Goal: Task Accomplishment & Management: Manage account settings

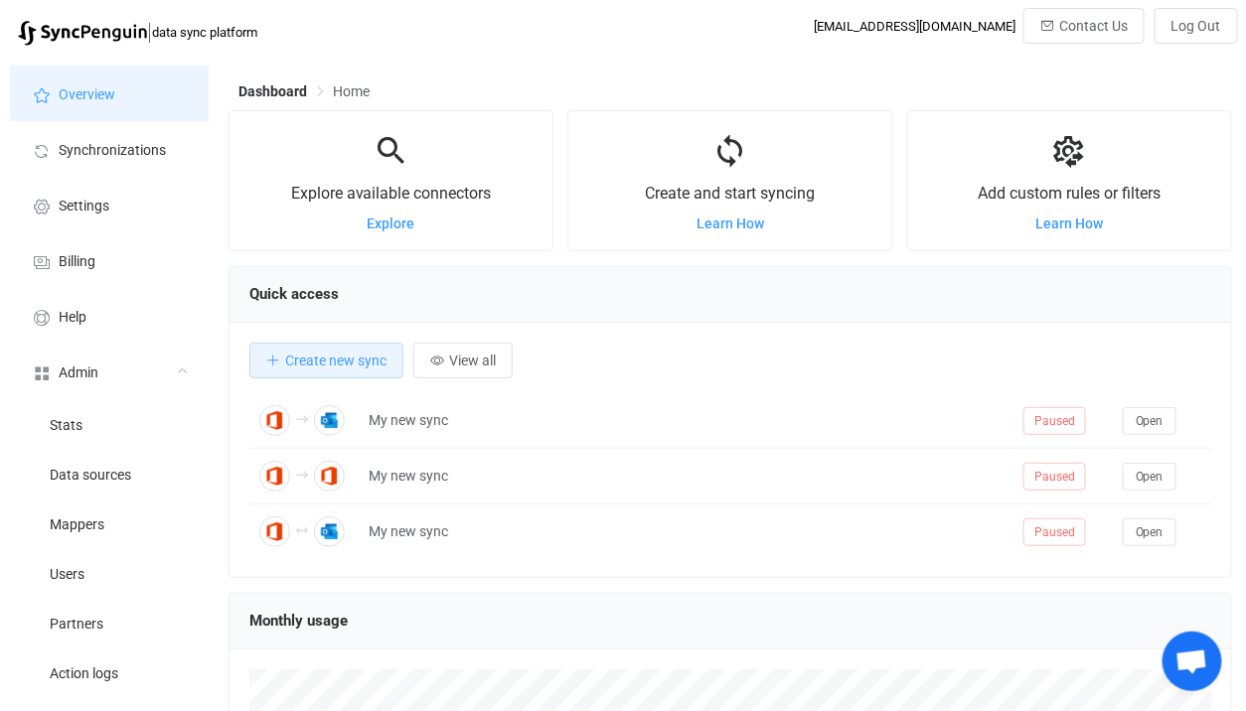
scroll to position [384, 1003]
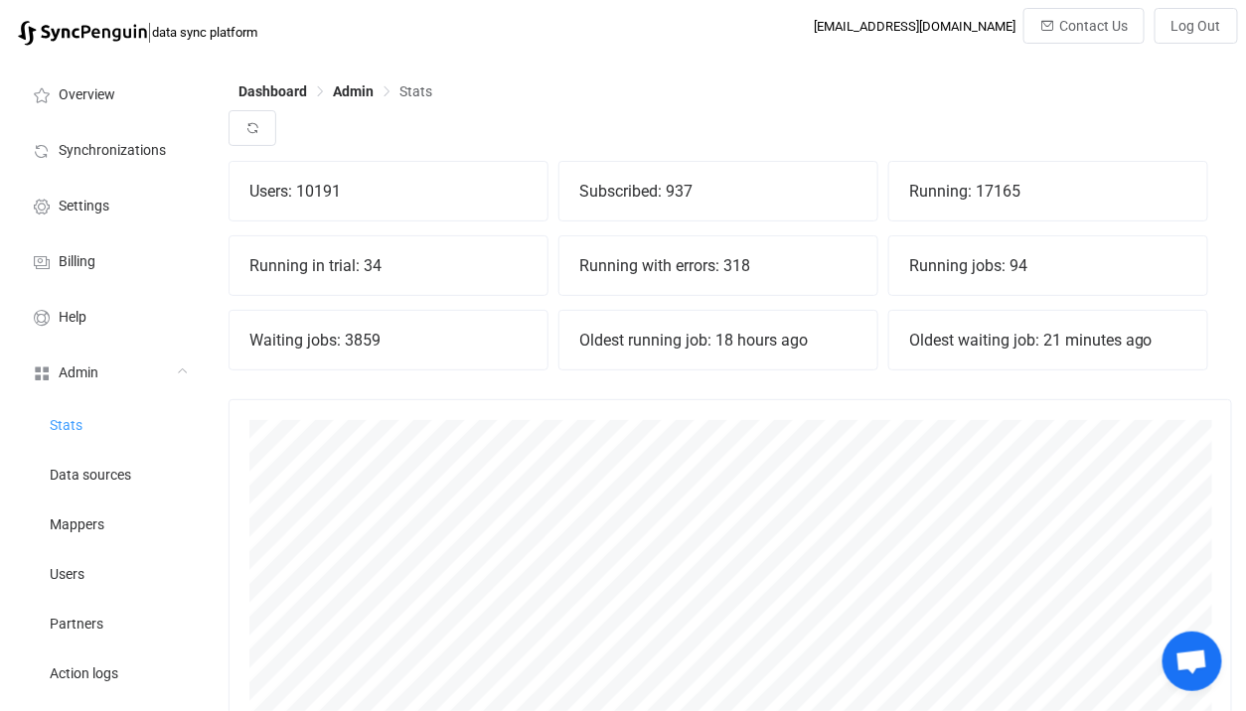
scroll to position [438, 1003]
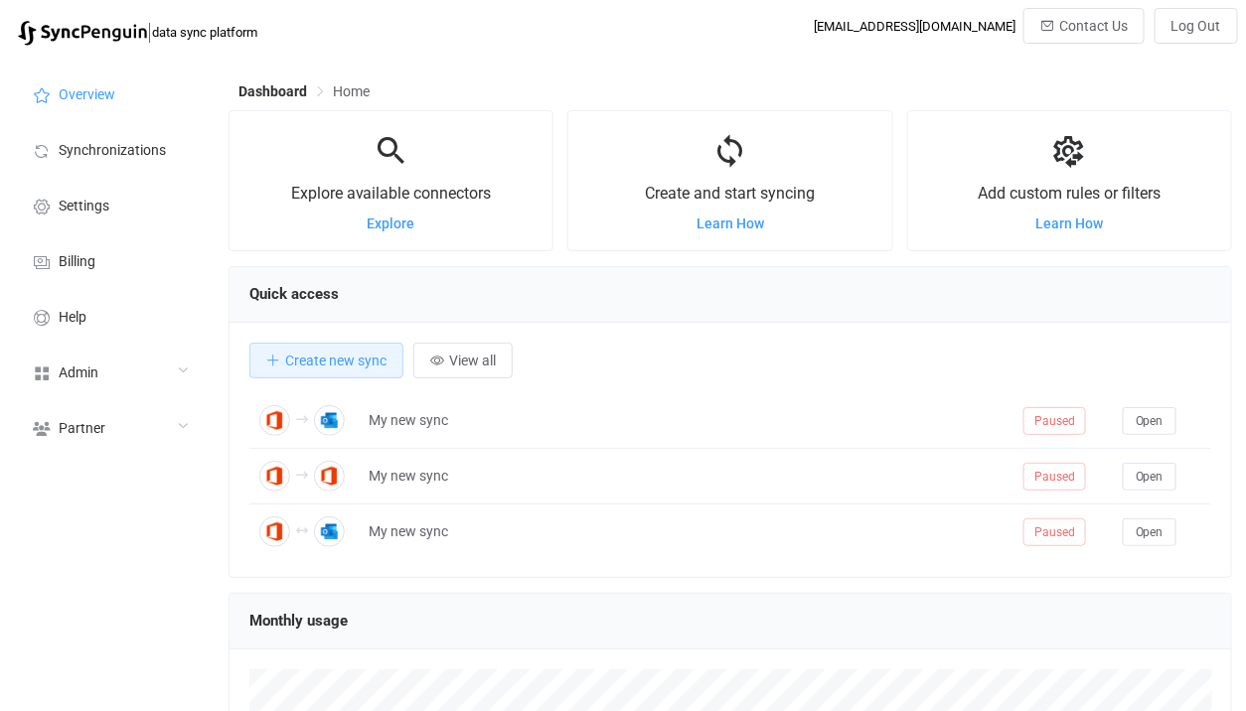
scroll to position [384, 1003]
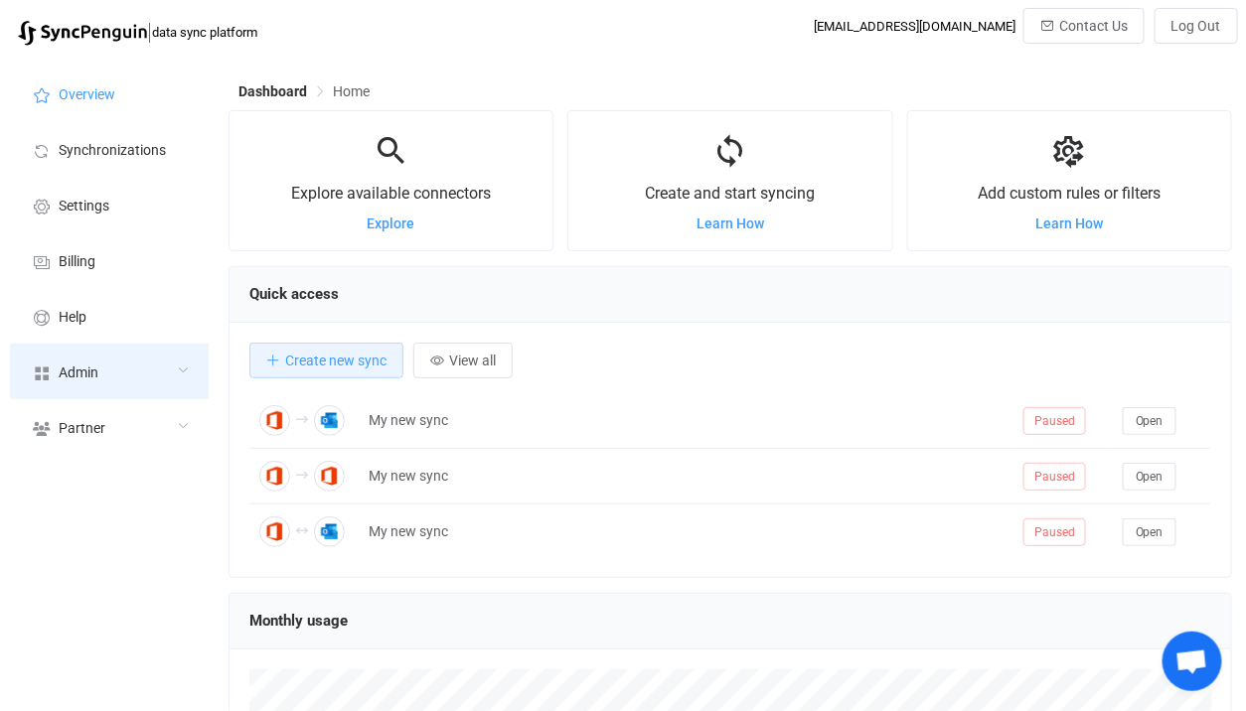
click at [120, 365] on div "Admin" at bounding box center [109, 372] width 199 height 56
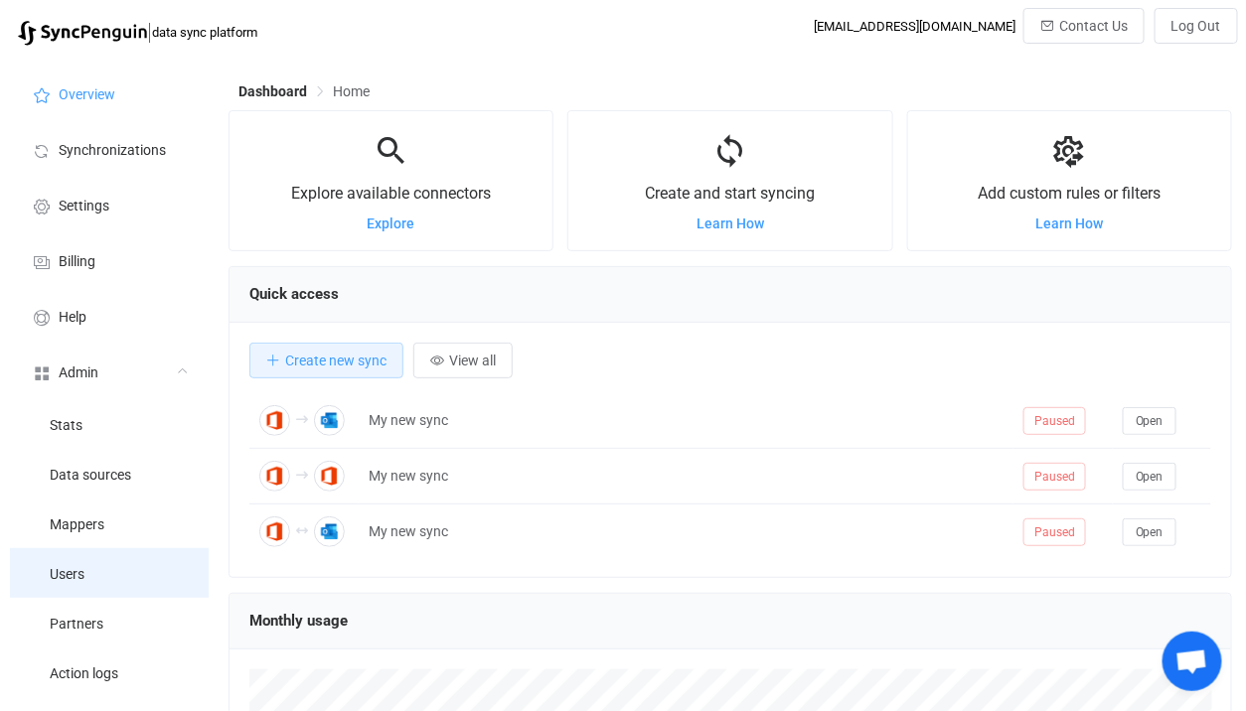
click at [106, 575] on li "Users" at bounding box center [109, 573] width 199 height 50
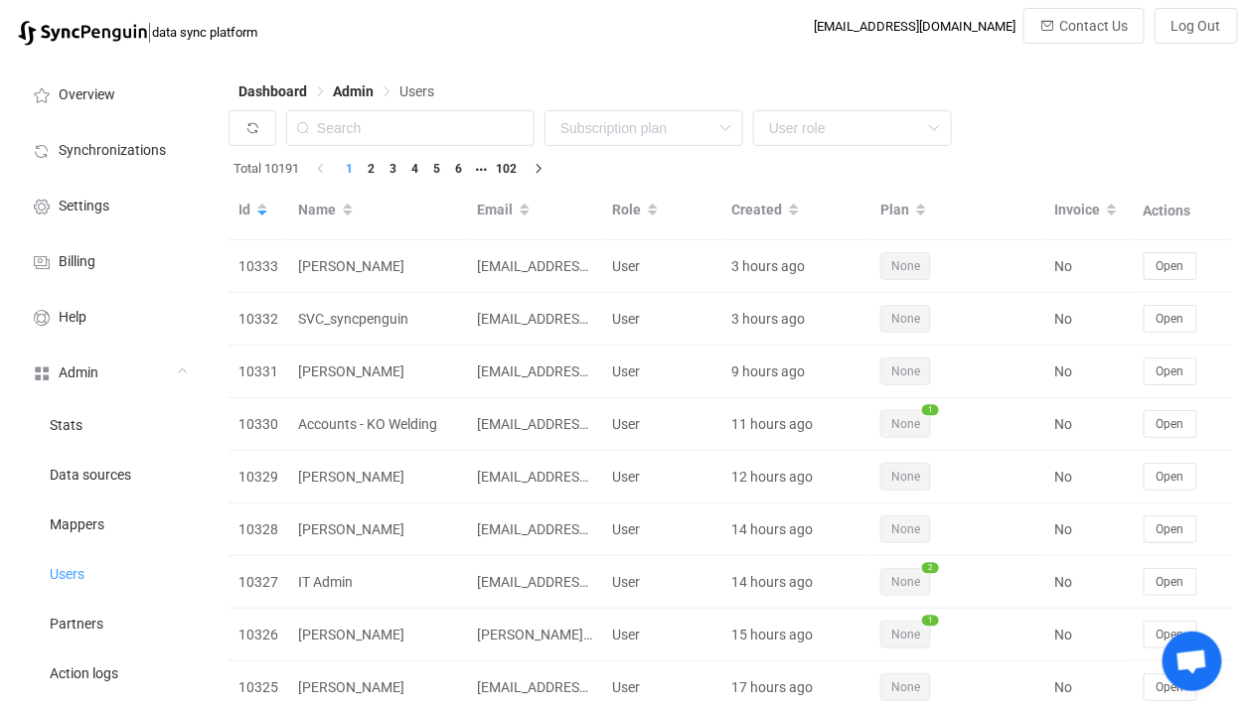
click at [346, 100] on div "Dashboard Admin Users" at bounding box center [729, 95] width 1003 height 30
click at [373, 135] on input "text" at bounding box center [410, 128] width 248 height 36
paste input "Mitch"
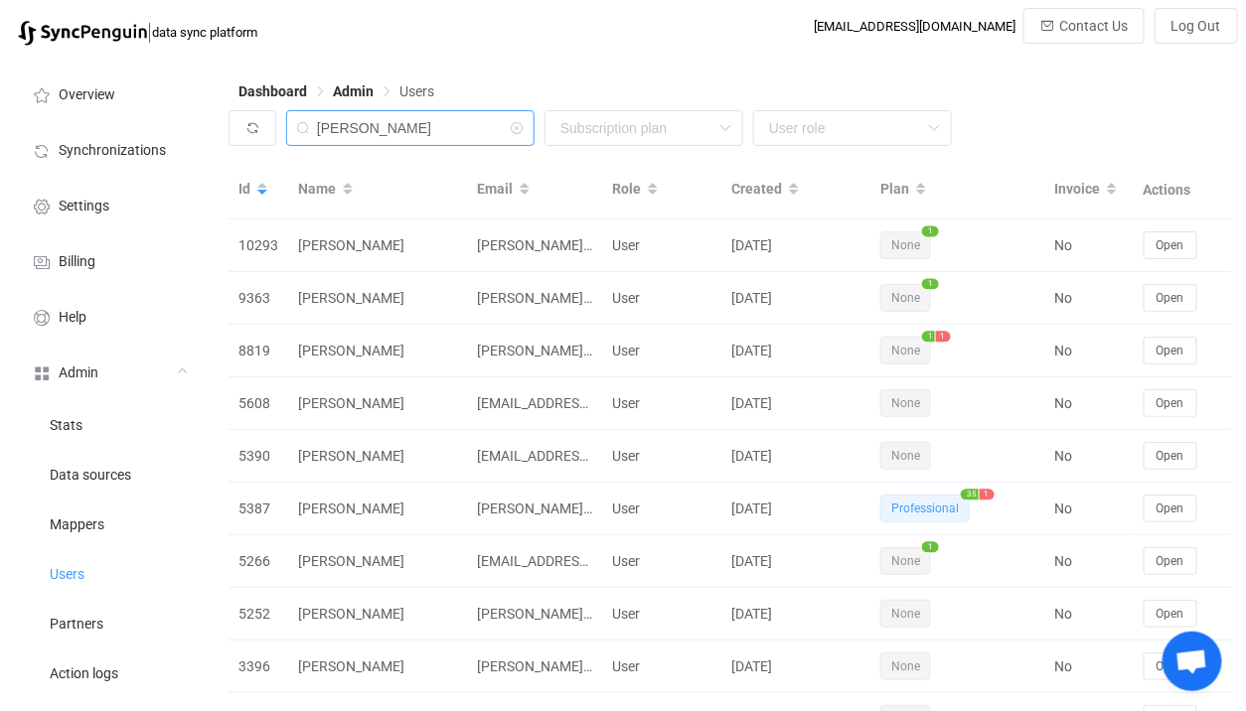
click at [412, 133] on input "Mitch" at bounding box center [410, 128] width 248 height 36
paste input "[PERSON_NAME][EMAIL_ADDRESS][PERSON_NAME][DOMAIN_NAME]"
type input "[PERSON_NAME][EMAIL_ADDRESS][PERSON_NAME][DOMAIN_NAME]"
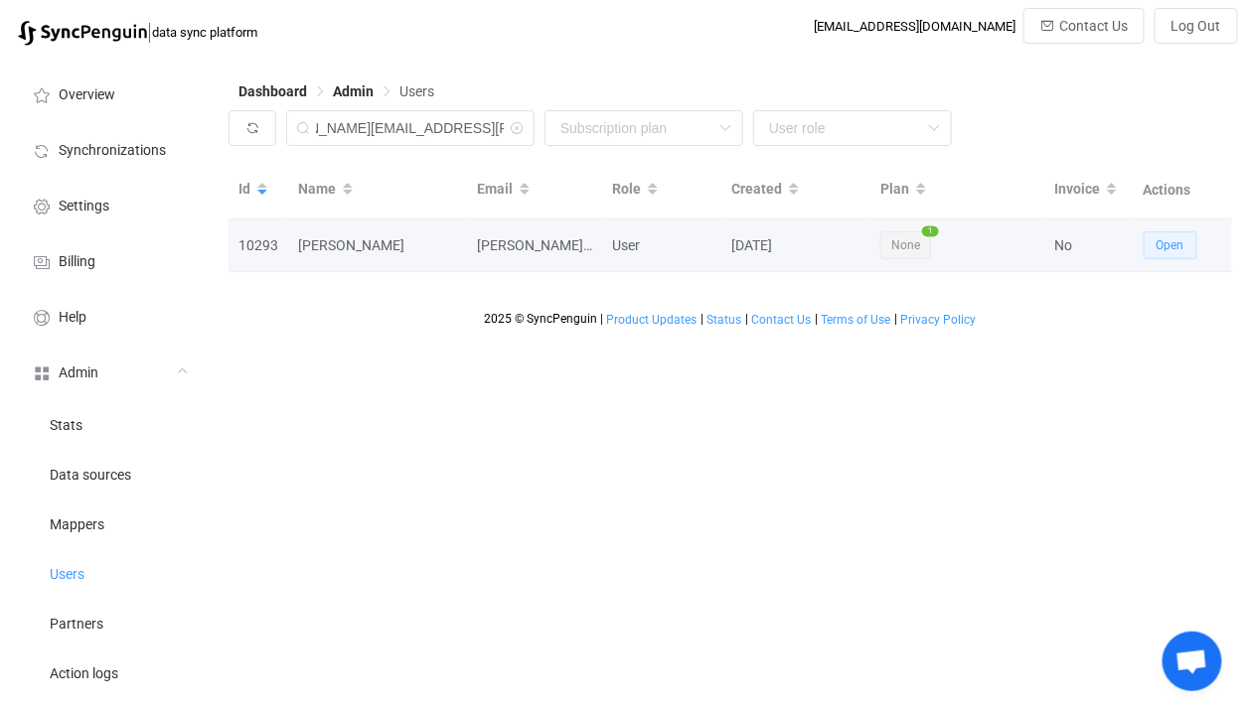
click at [1167, 253] on button "Open" at bounding box center [1170, 245] width 54 height 28
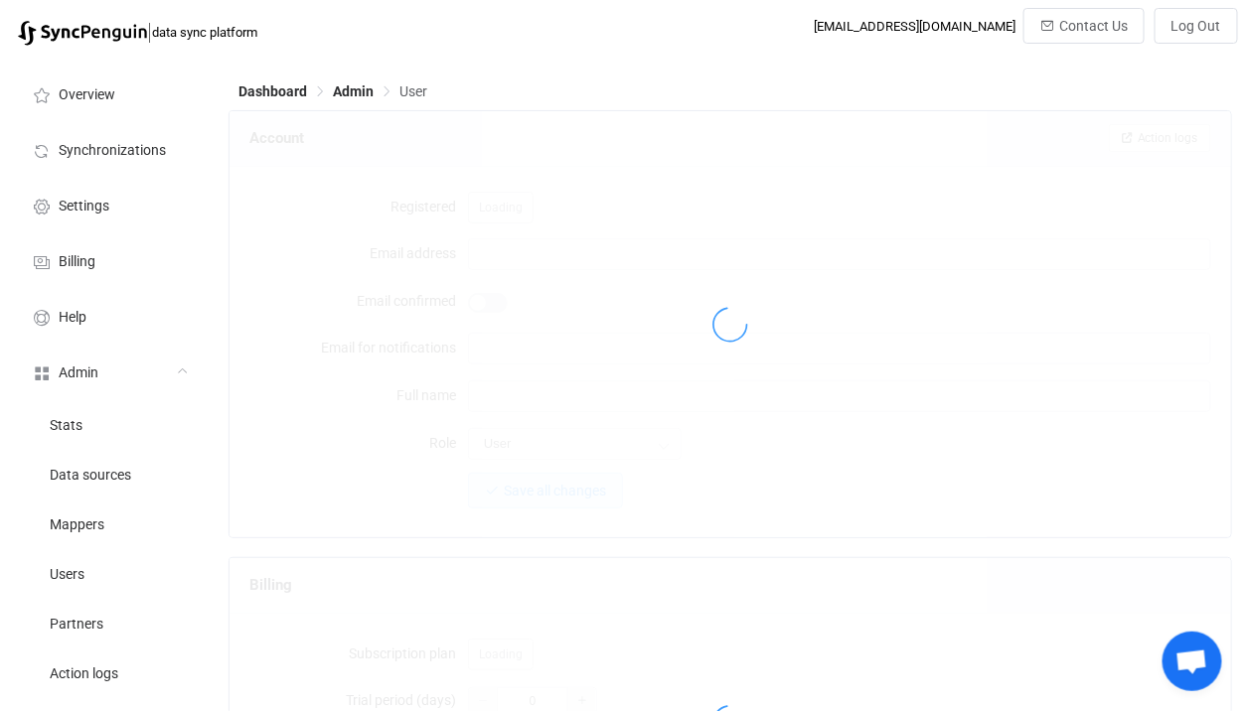
type input "[PERSON_NAME][EMAIL_ADDRESS][PERSON_NAME][DOMAIN_NAME]"
type input "[PERSON_NAME]"
type input "14"
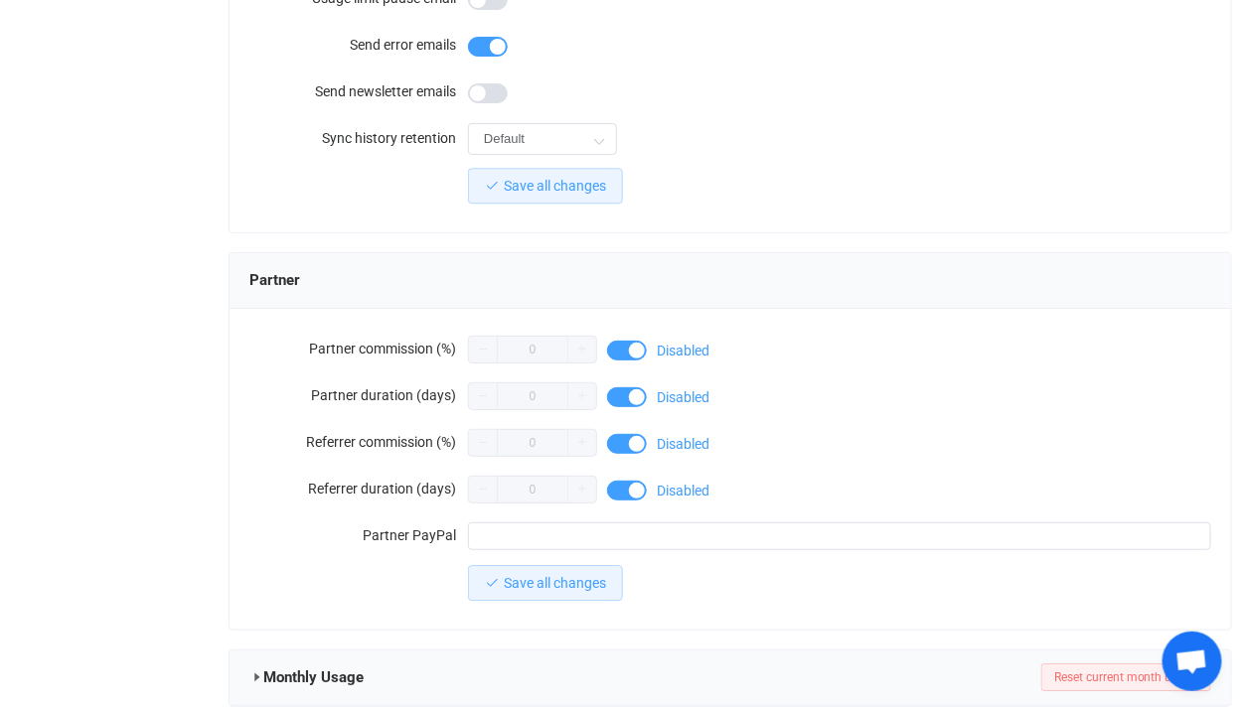
scroll to position [1800, 0]
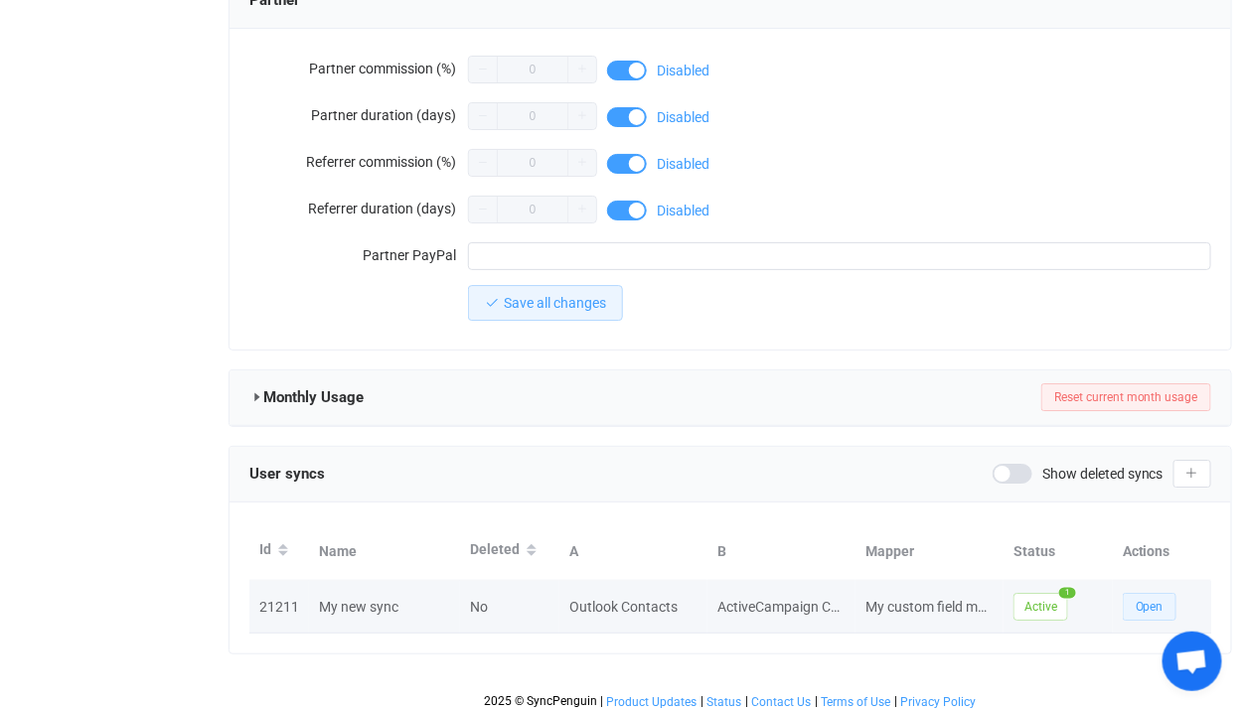
click at [1144, 593] on button "Open" at bounding box center [1149, 607] width 54 height 28
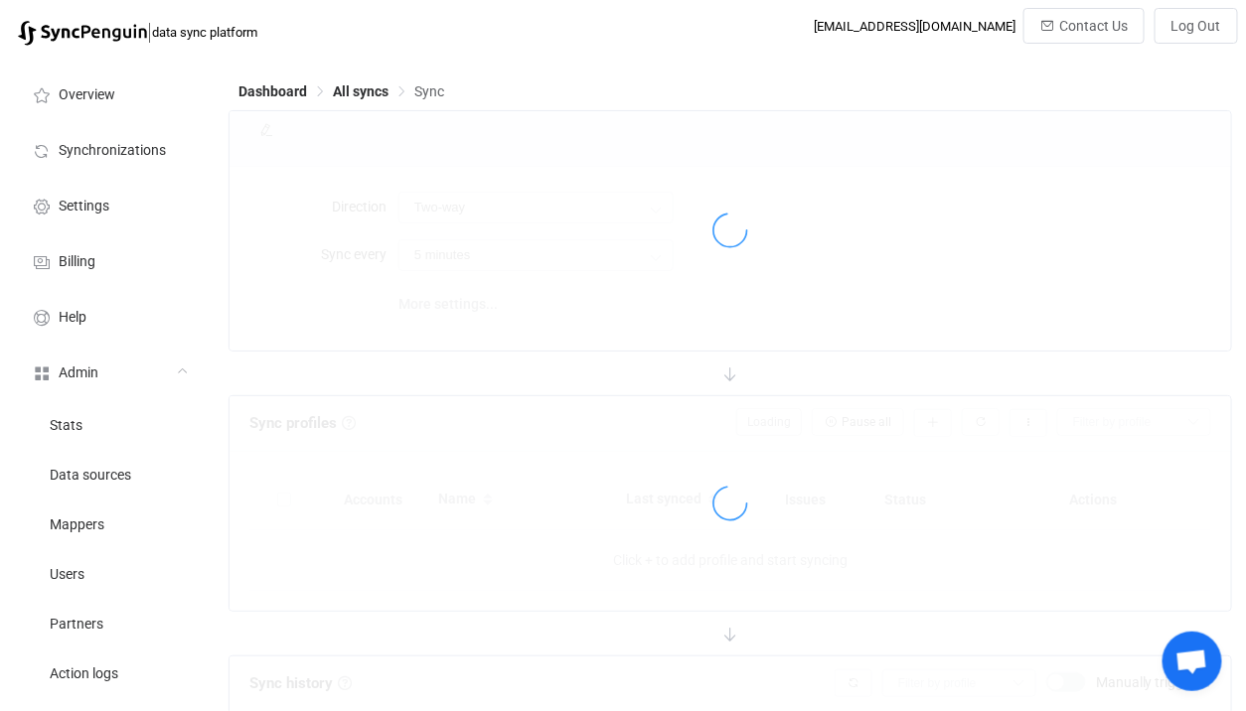
type input "Outlook → ActiveCampaign"
type input "24 hours"
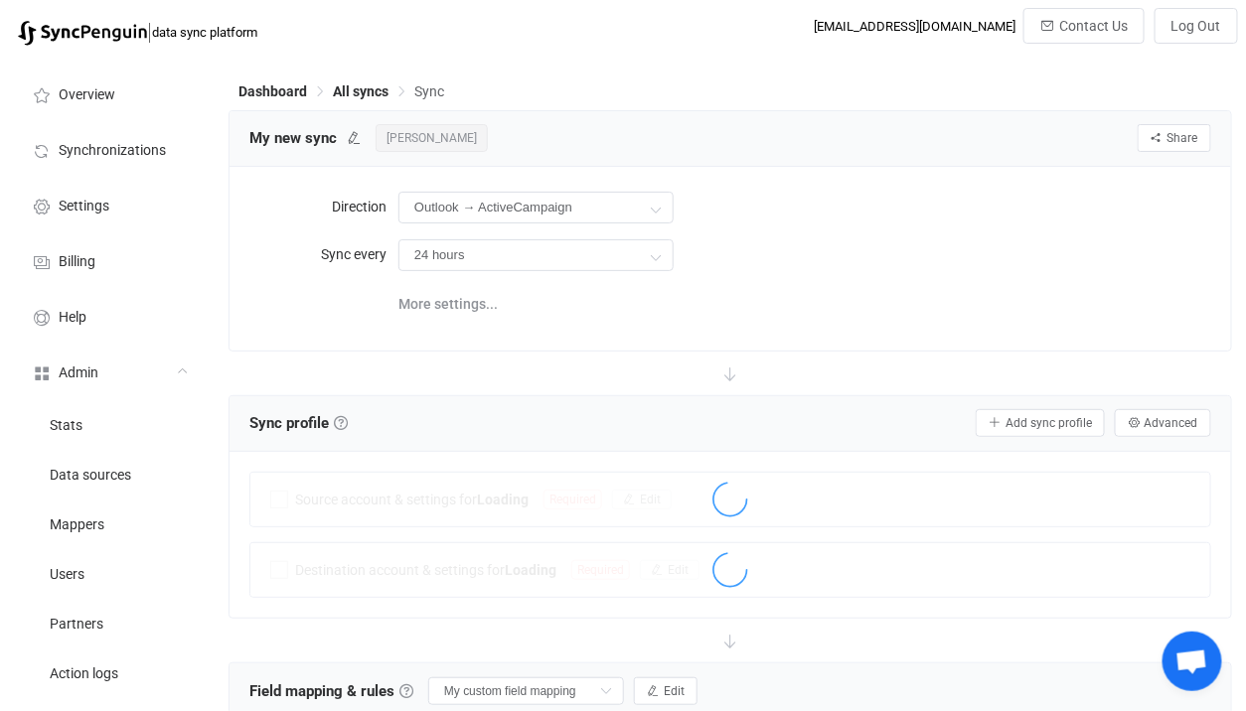
scroll to position [178, 0]
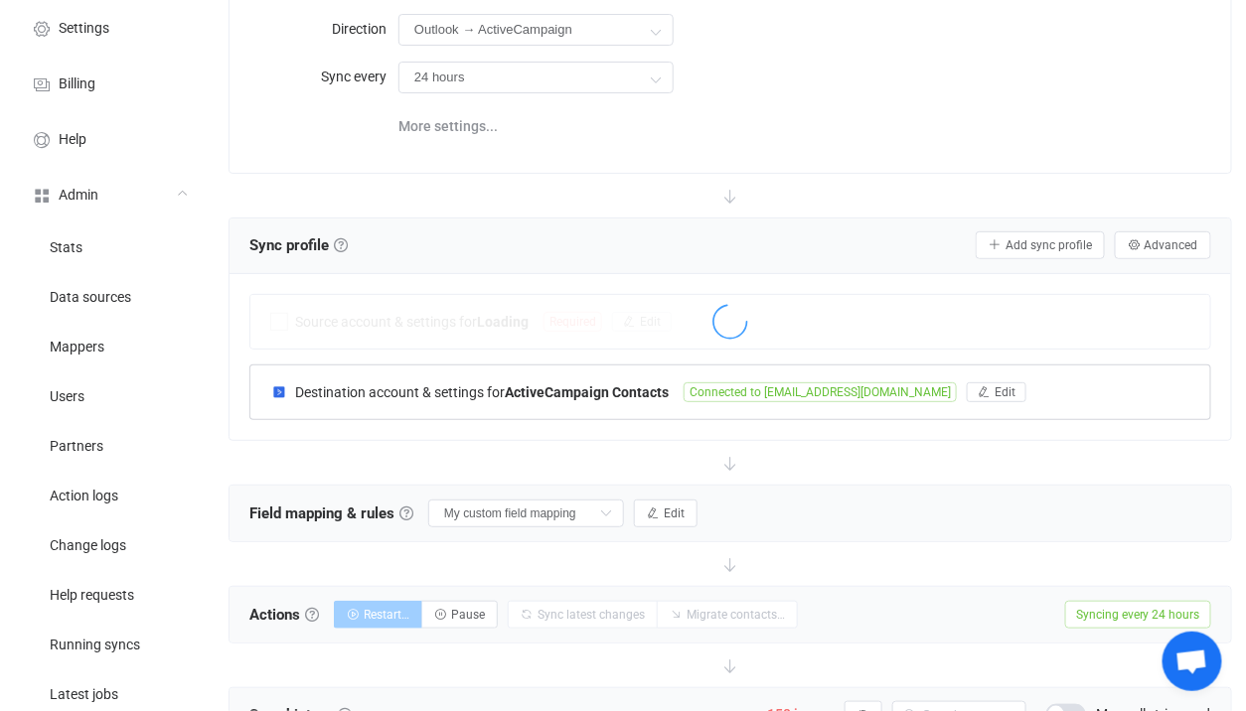
click at [513, 373] on div "Destination account & settings for ActiveCampaign Contacts Connected to mmcfadd…" at bounding box center [729, 393] width 959 height 54
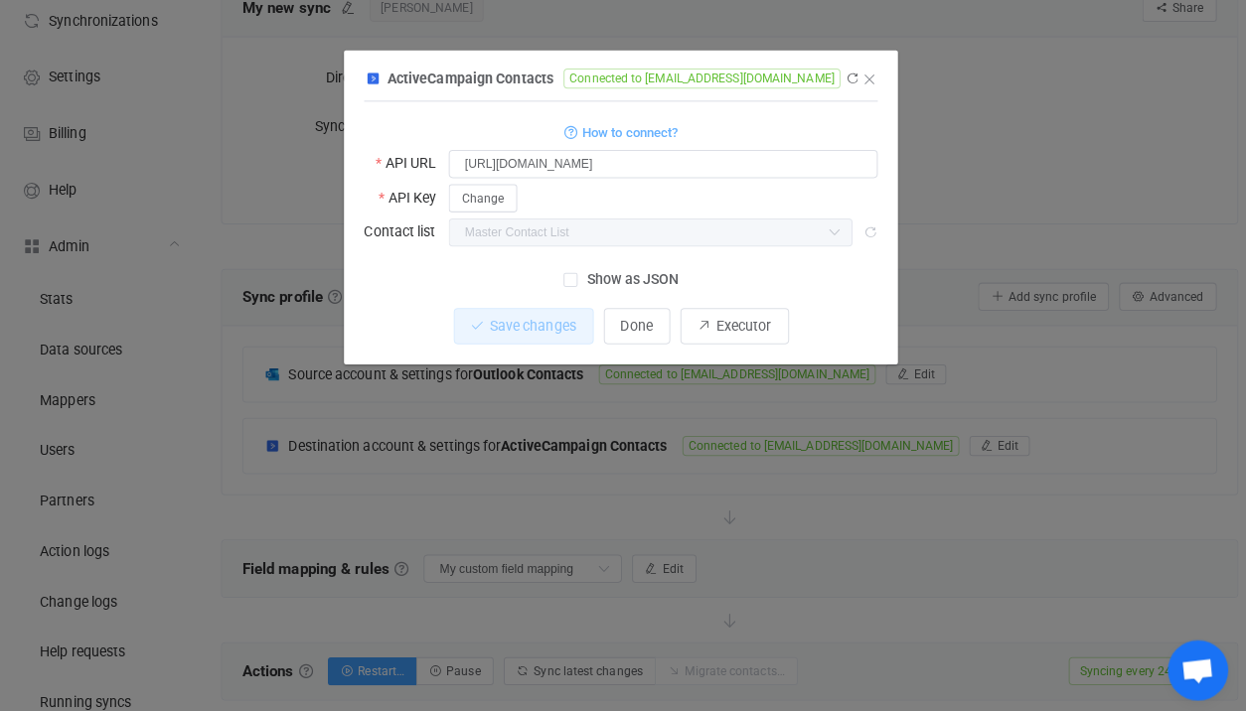
scroll to position [127, 0]
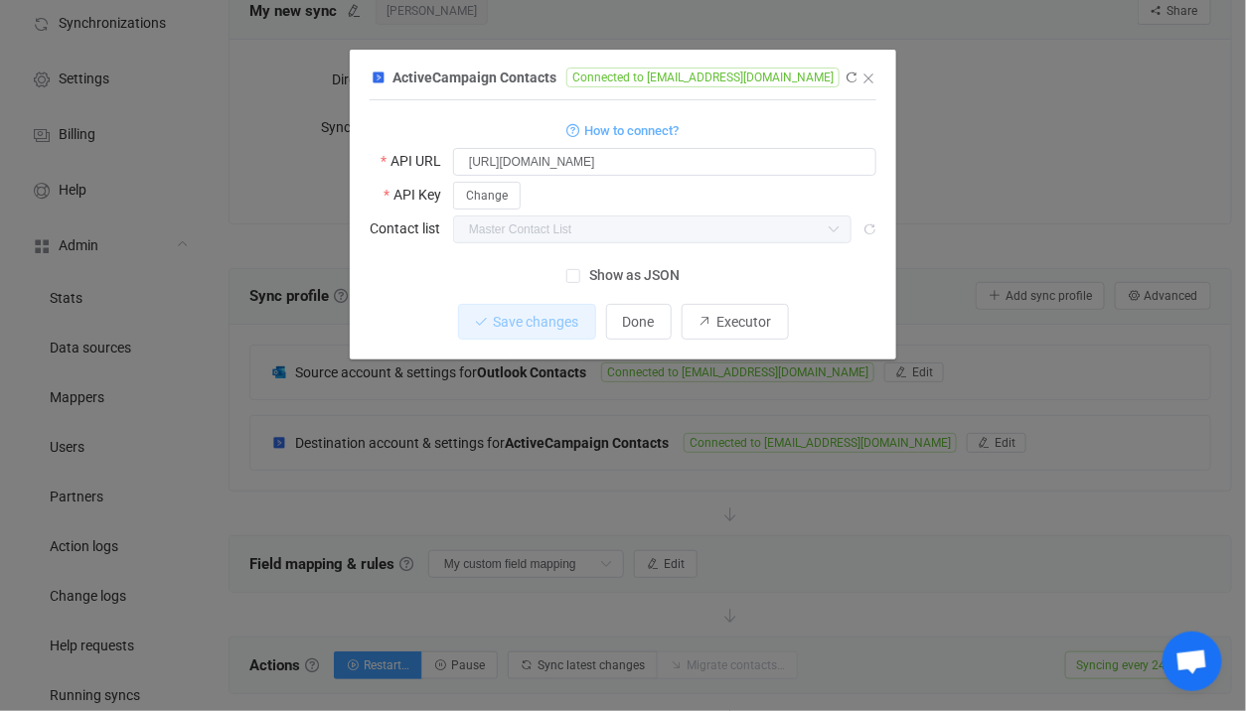
click at [1060, 427] on div "ActiveCampaign Contacts Connected to mmcfadden@chflends.com 1 { { "url": "https…" at bounding box center [623, 355] width 1246 height 711
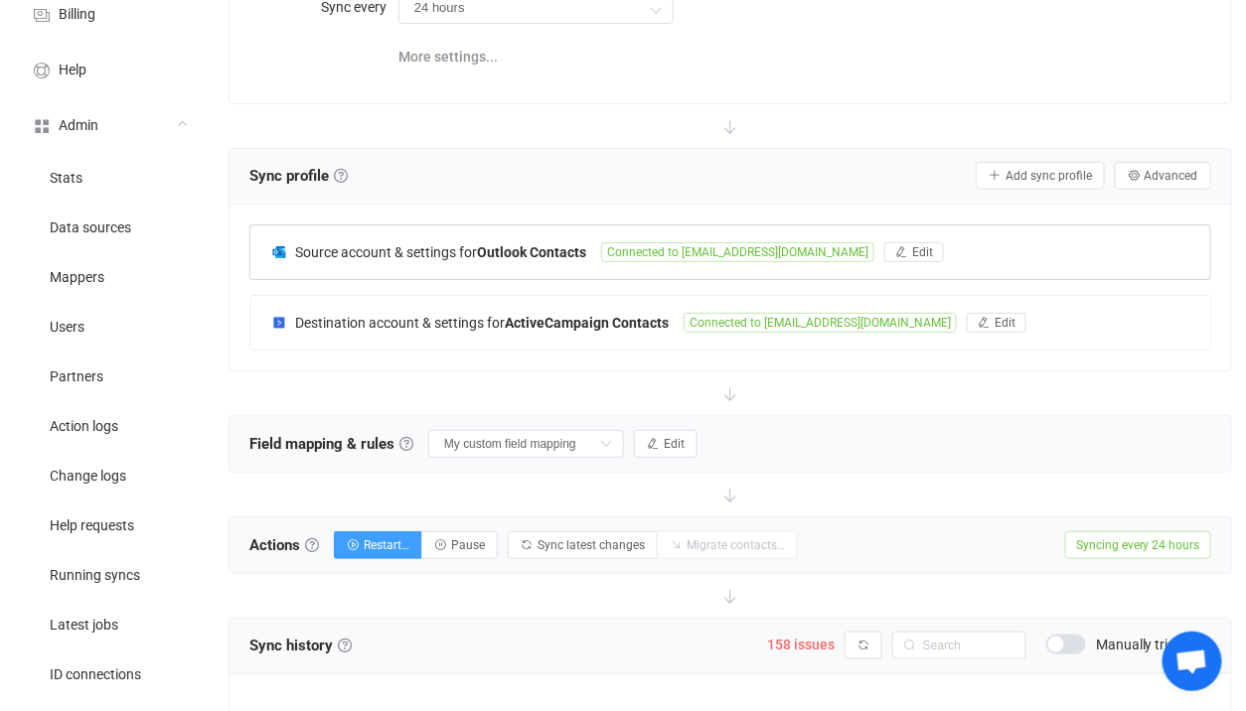
scroll to position [248, 0]
click at [639, 438] on button "Edit" at bounding box center [666, 443] width 64 height 28
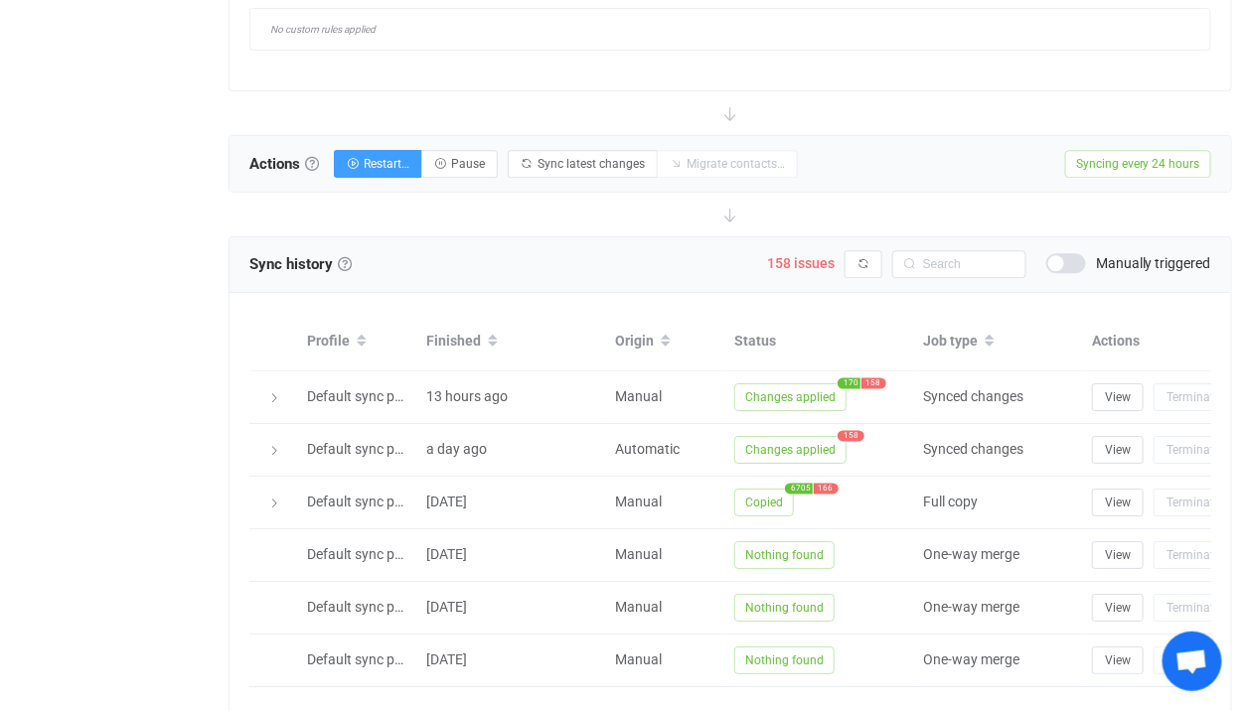
scroll to position [1543, 0]
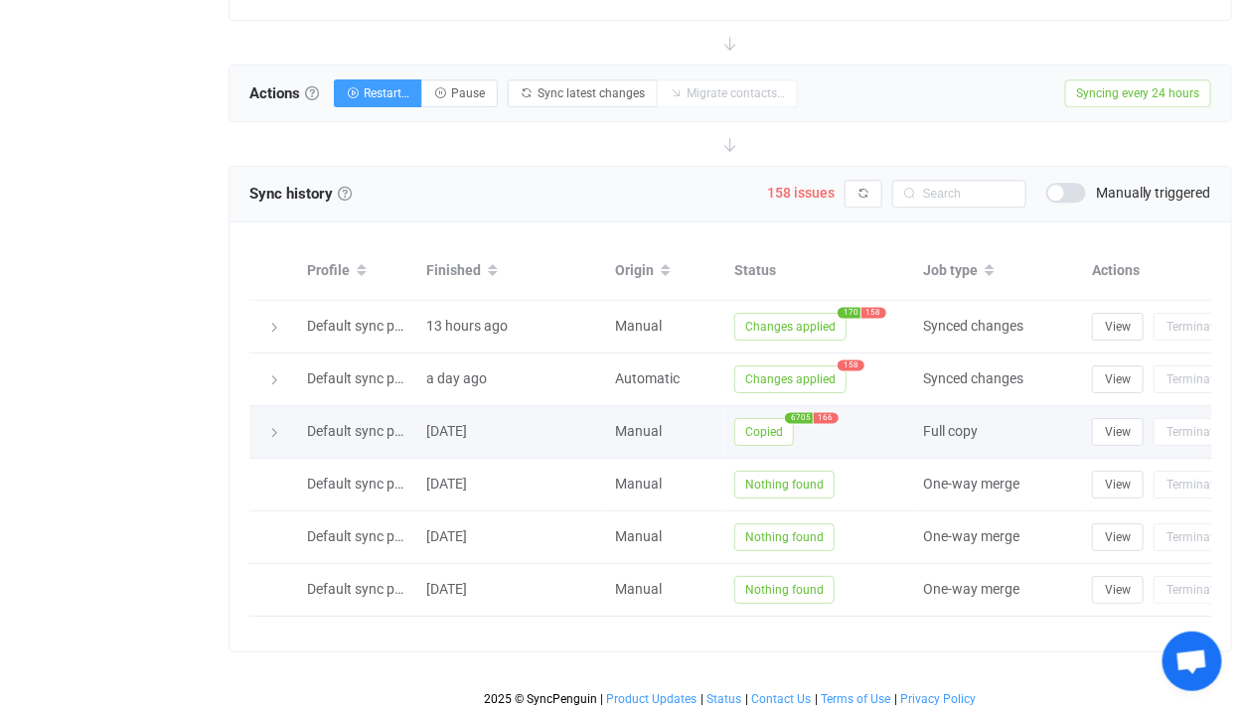
click at [752, 429] on span "Copied" at bounding box center [764, 432] width 60 height 28
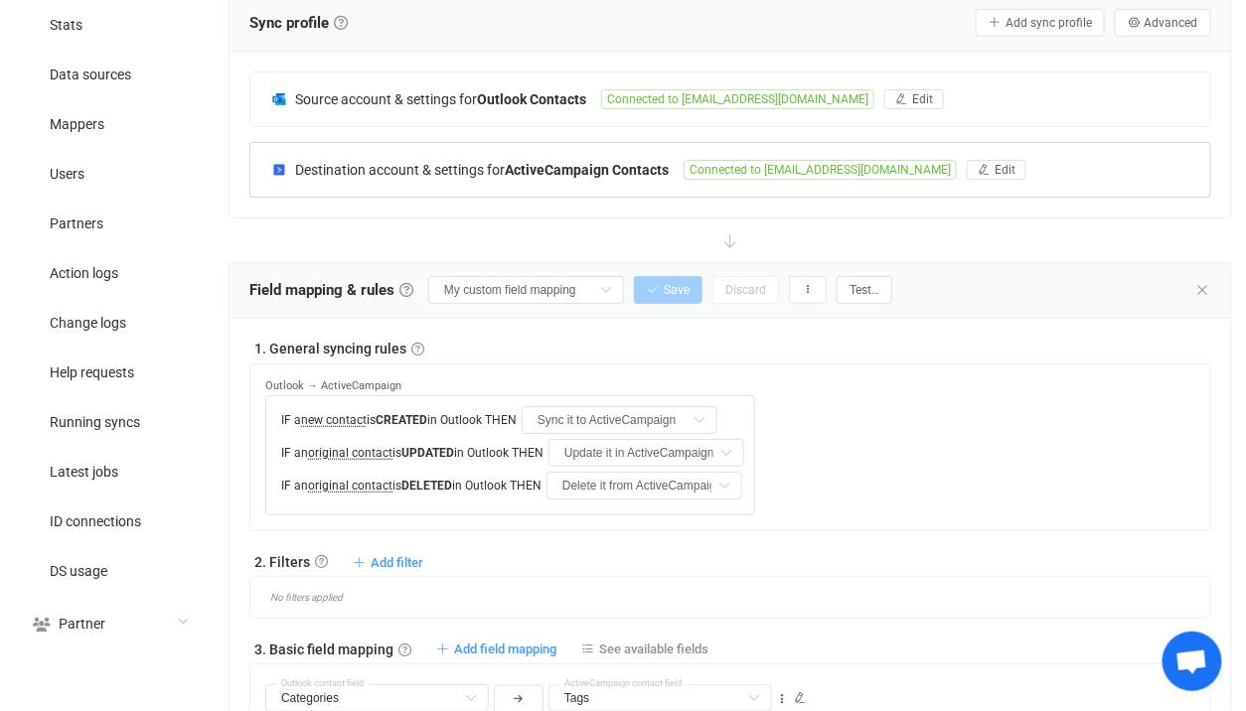
scroll to position [377, 0]
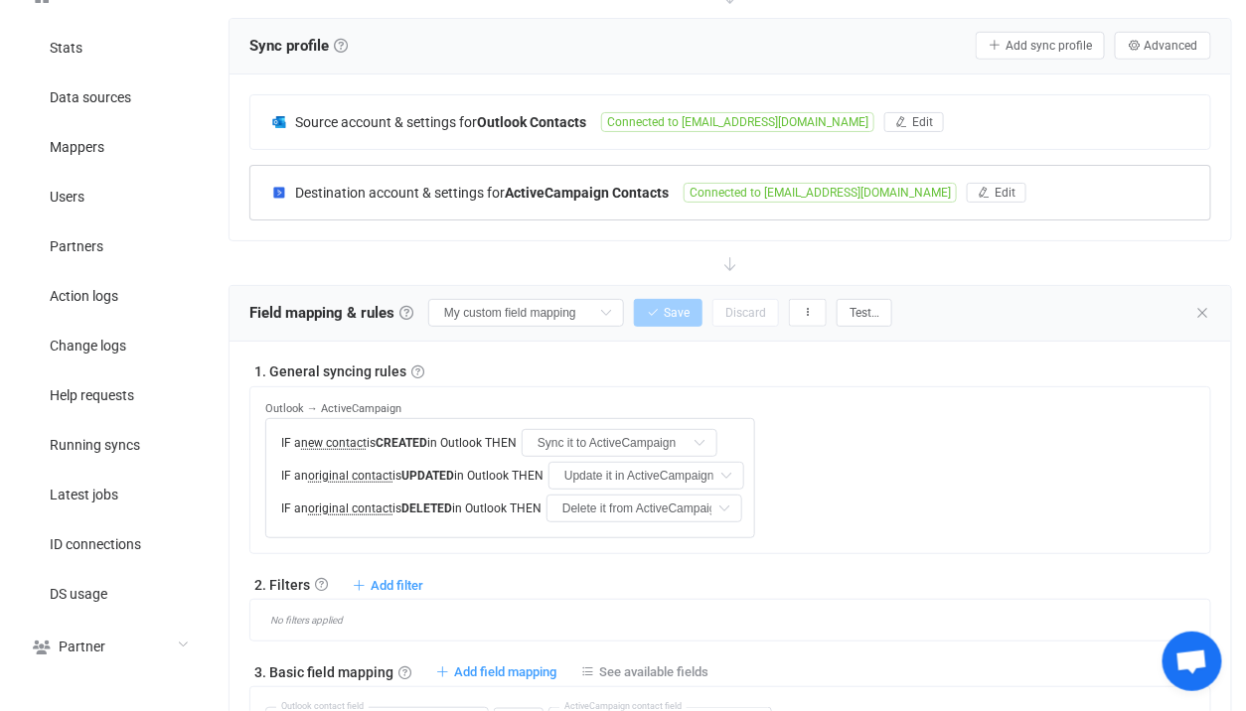
click at [513, 195] on b "ActiveCampaign Contacts" at bounding box center [587, 193] width 164 height 16
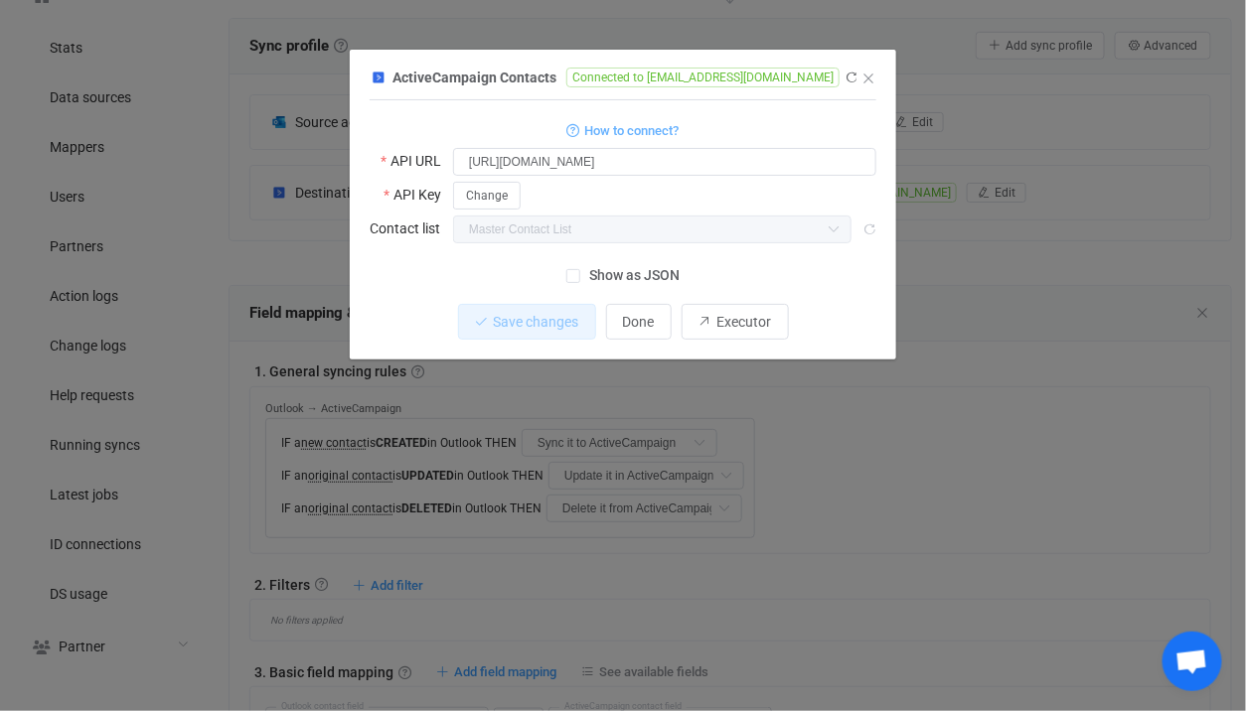
click at [647, 446] on div "ActiveCampaign Contacts Connected to mmcfadden@chflends.com 1 { { "url": "https…" at bounding box center [623, 355] width 1246 height 711
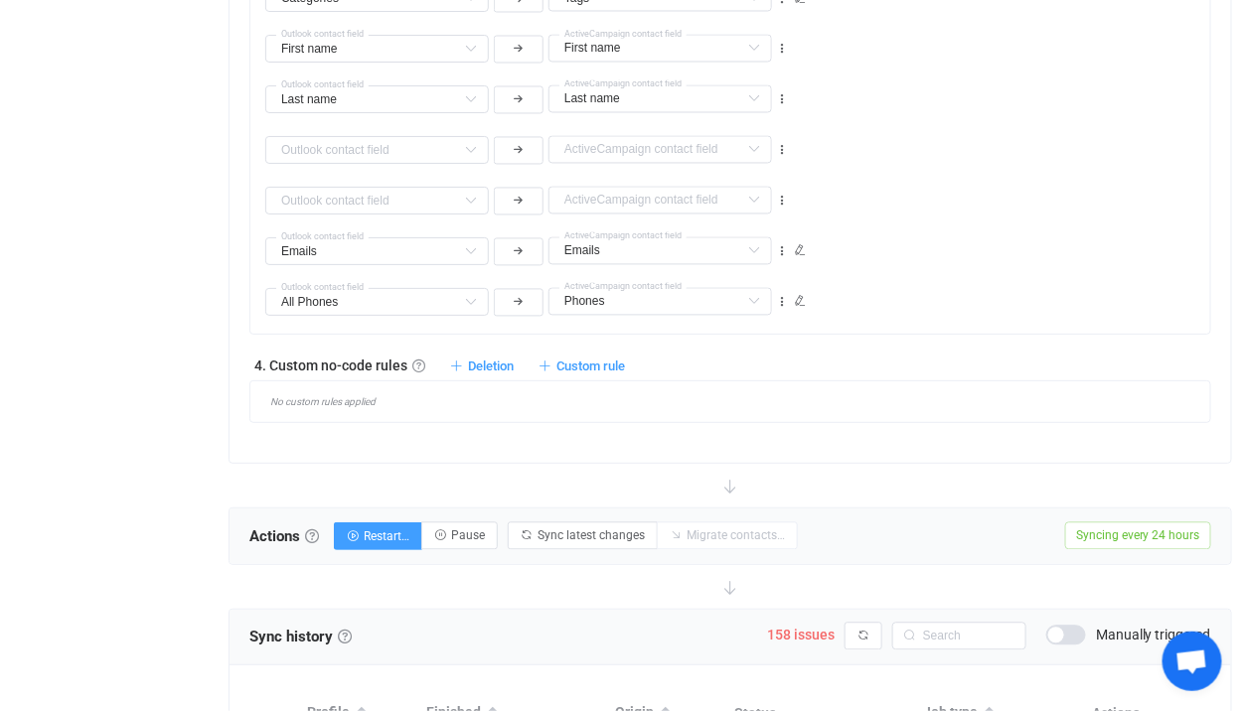
scroll to position [1311, 0]
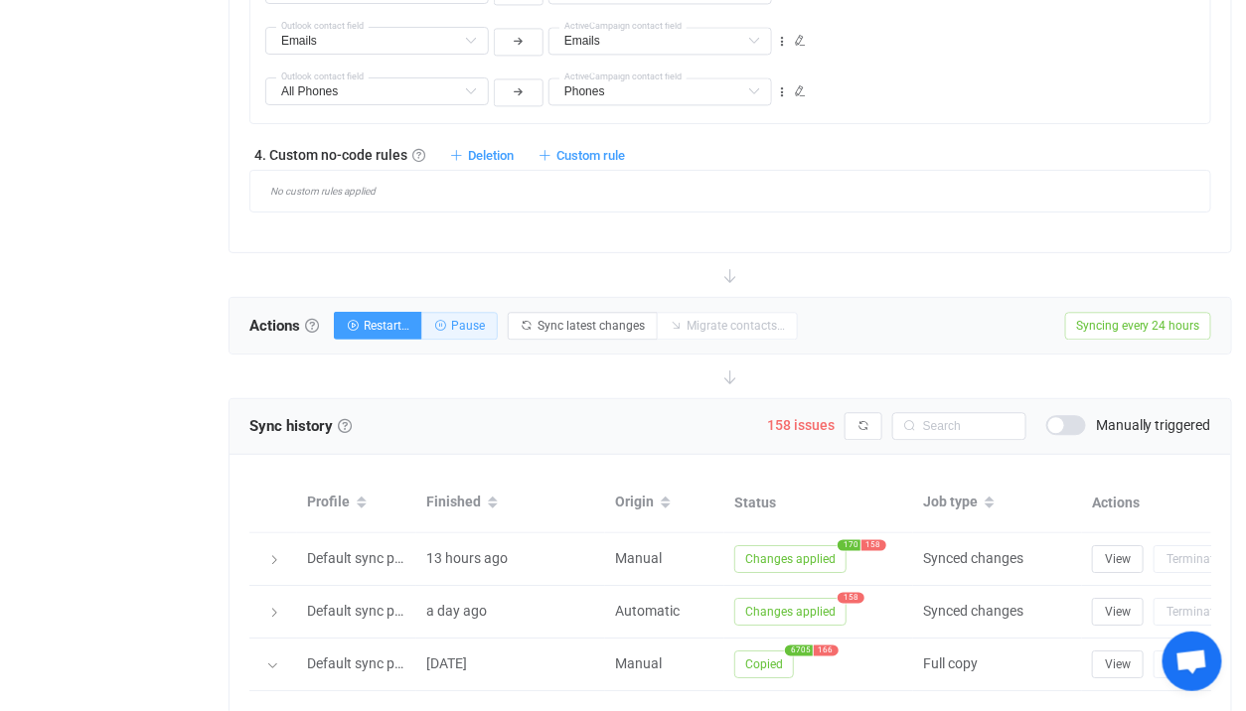
click at [485, 322] on span "Pause" at bounding box center [468, 326] width 34 height 14
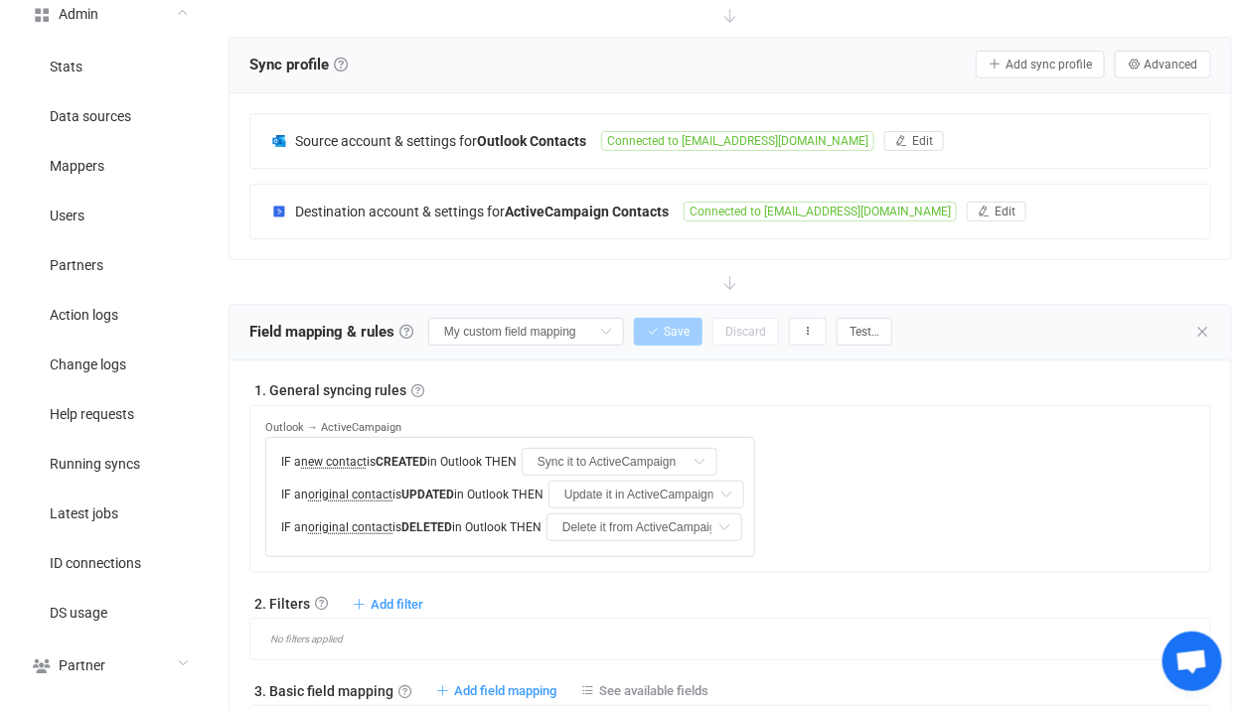
scroll to position [253, 0]
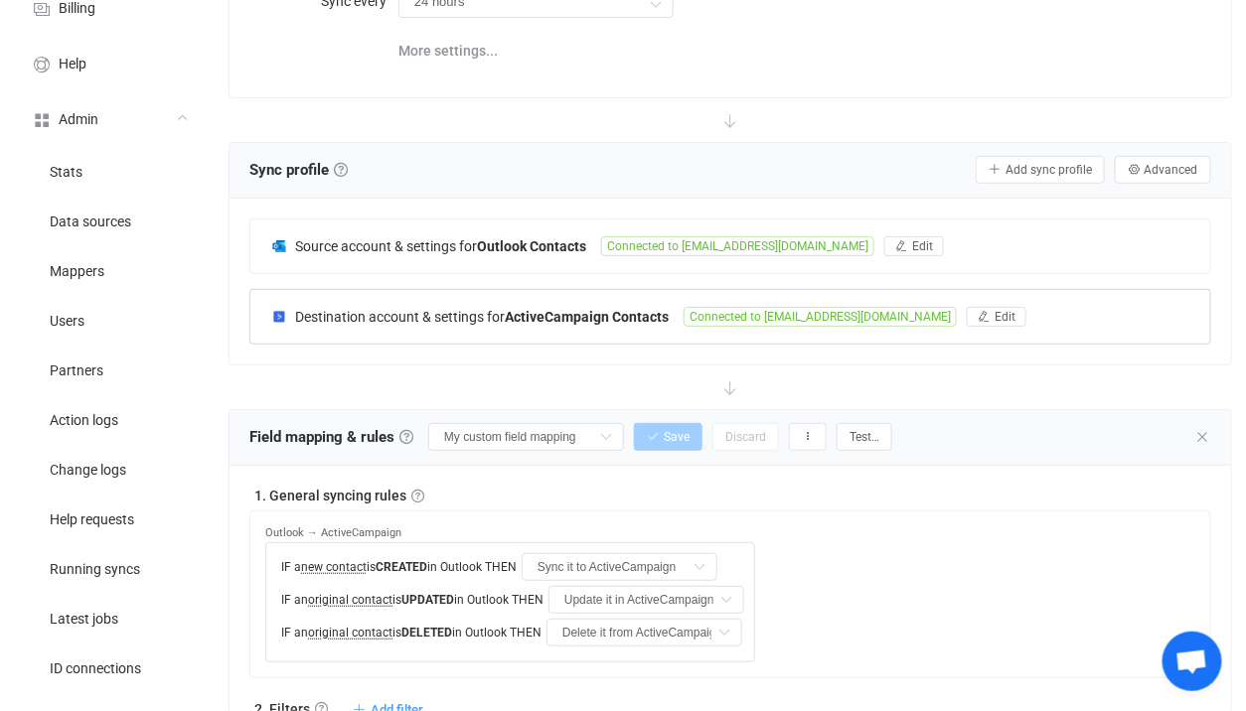
click at [577, 313] on b "ActiveCampaign Contacts" at bounding box center [587, 317] width 164 height 16
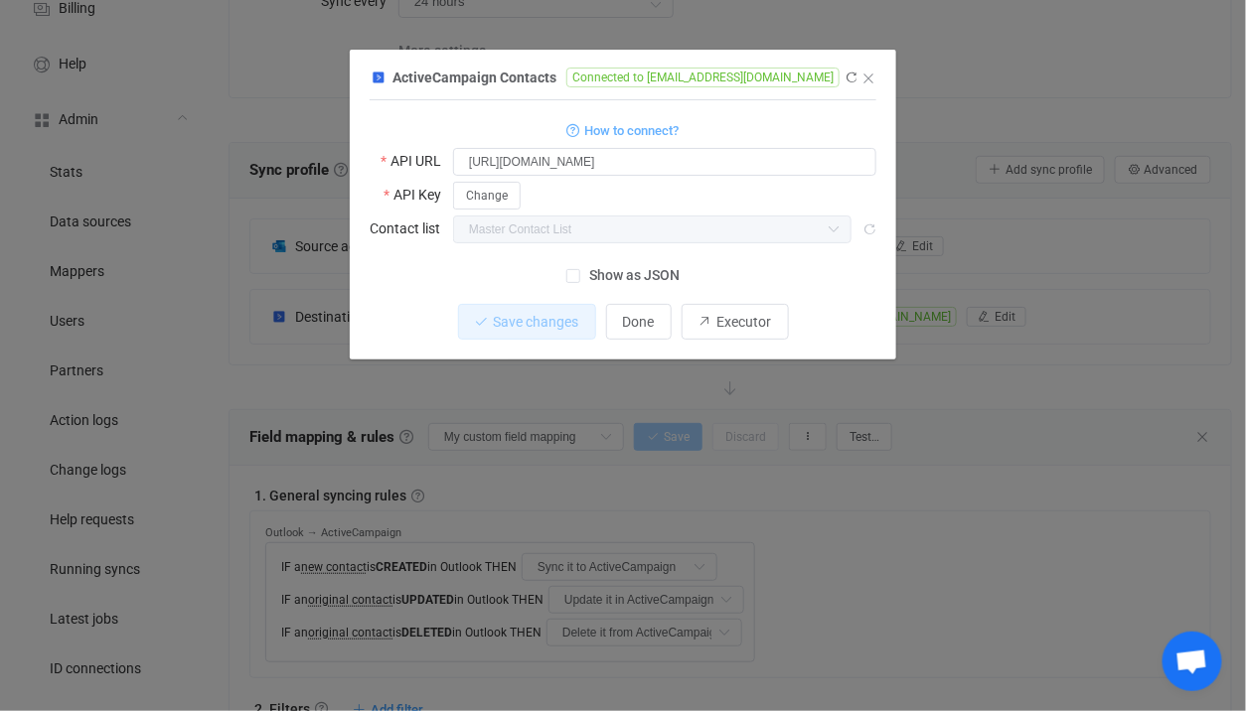
click at [514, 379] on div "ActiveCampaign Contacts Connected to mmcfadden@chflends.com 1 { { "url": "https…" at bounding box center [623, 355] width 1246 height 711
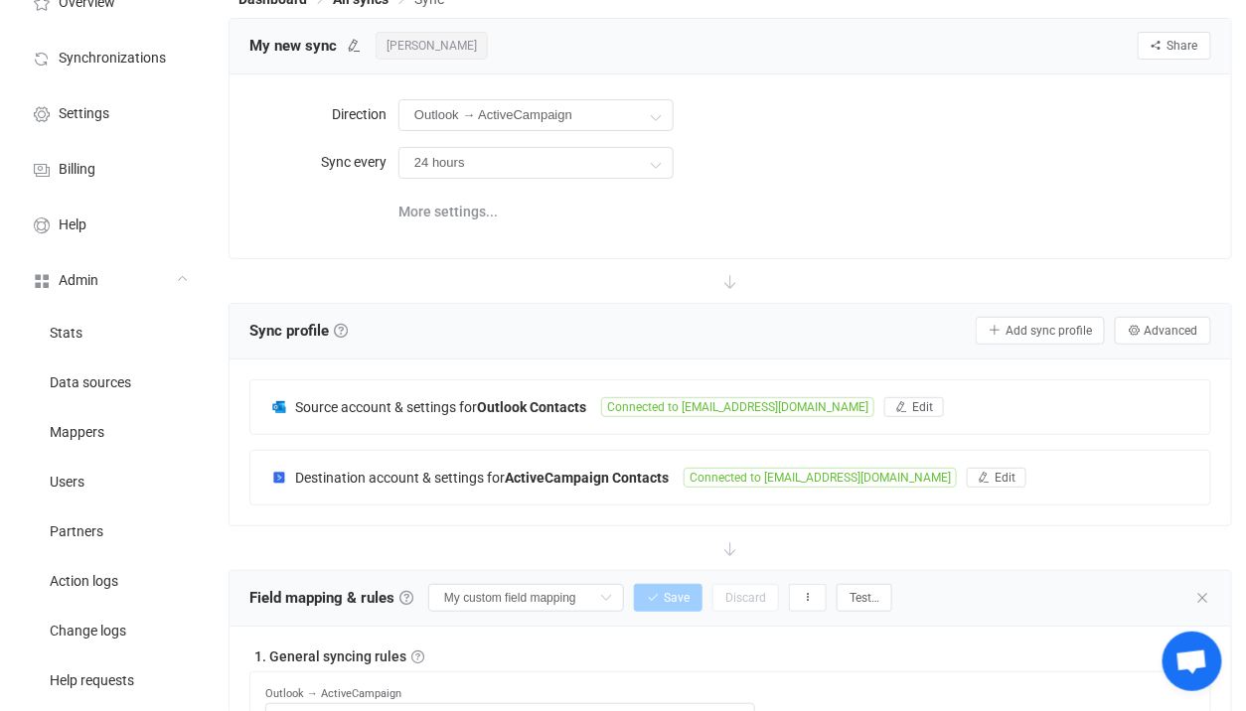
scroll to position [113, 0]
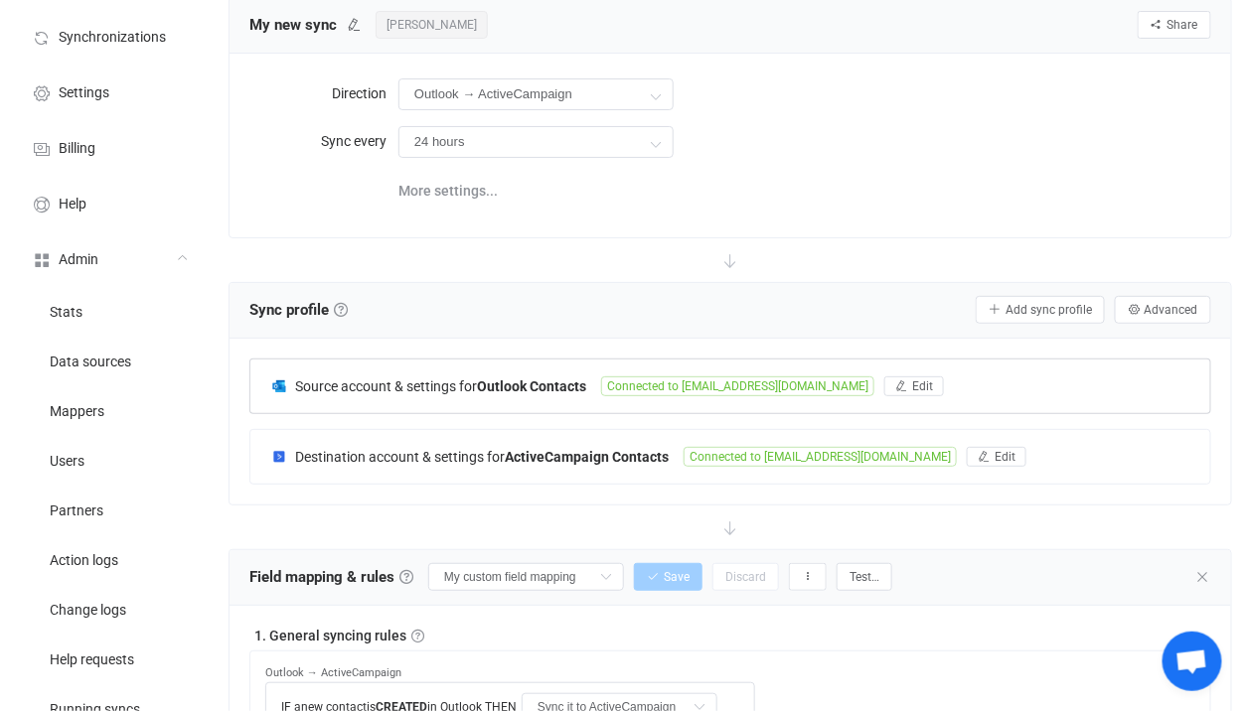
click at [520, 393] on div "Source account & settings for Outlook Contacts Connected to mmcfadden@chflends.…" at bounding box center [729, 387] width 959 height 54
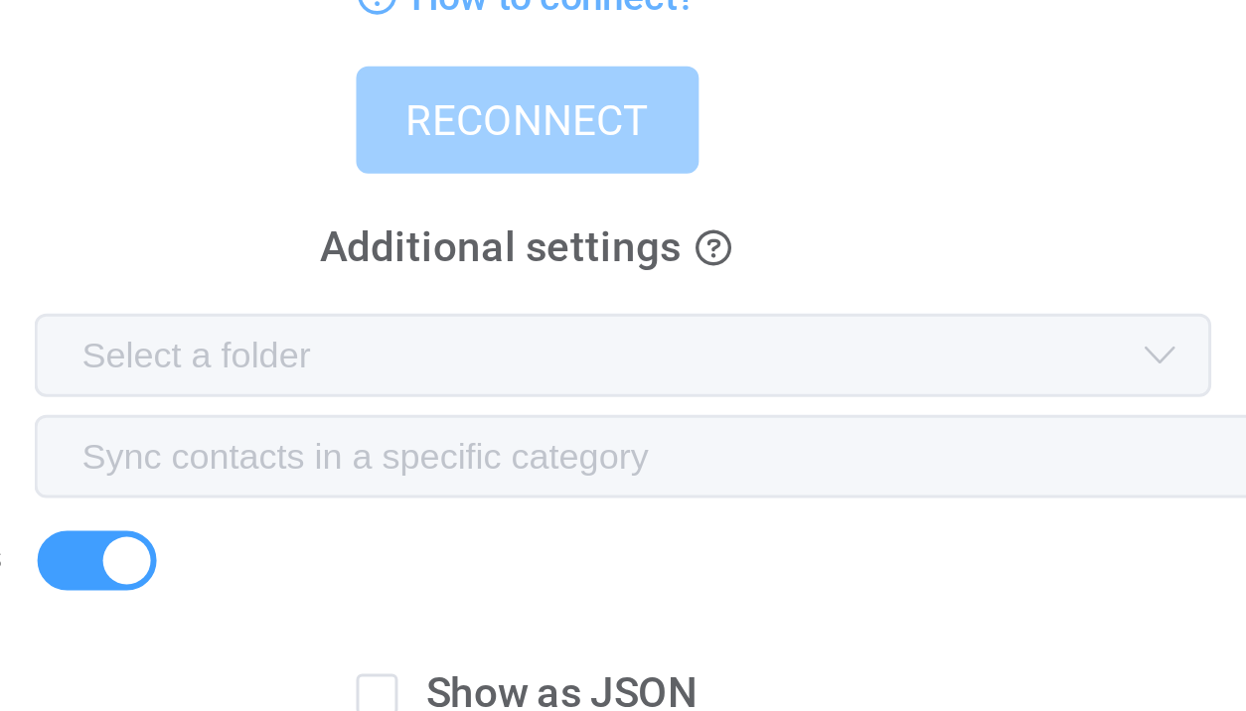
scroll to position [57, 0]
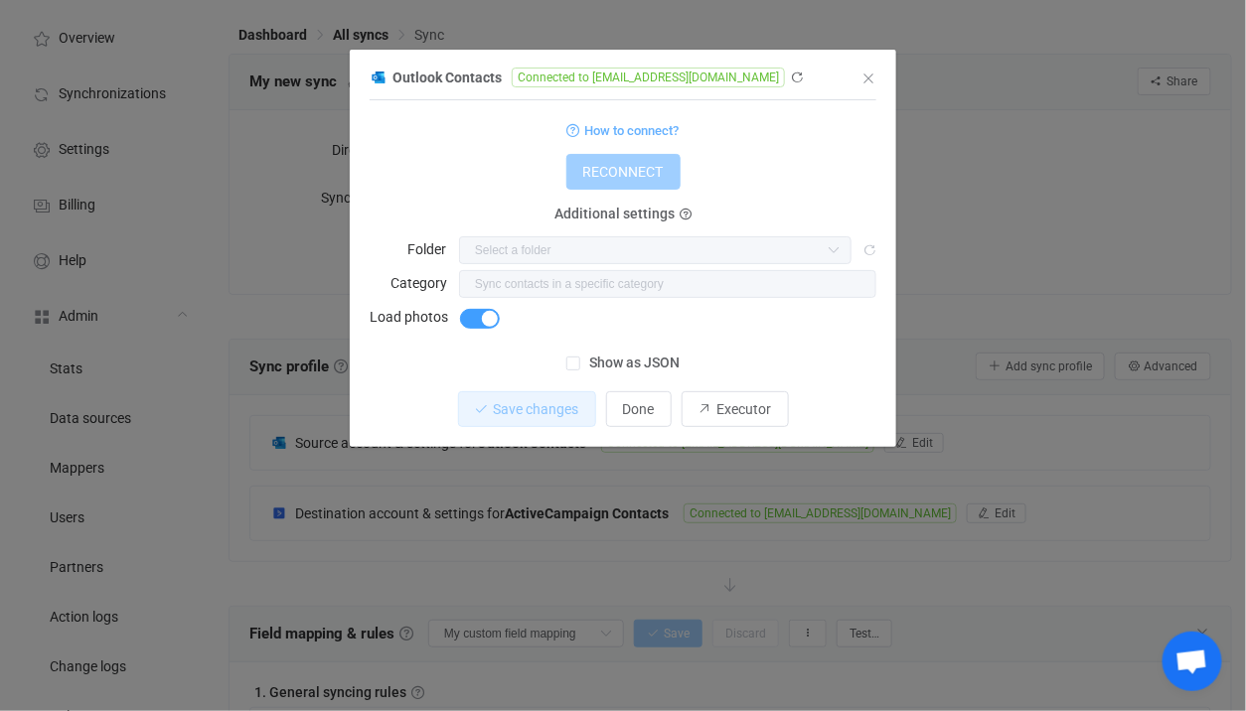
click at [998, 231] on div "Outlook Contacts Connected to mmcfadden@chflends.com 1 { { "connectionType": "d…" at bounding box center [623, 355] width 1246 height 711
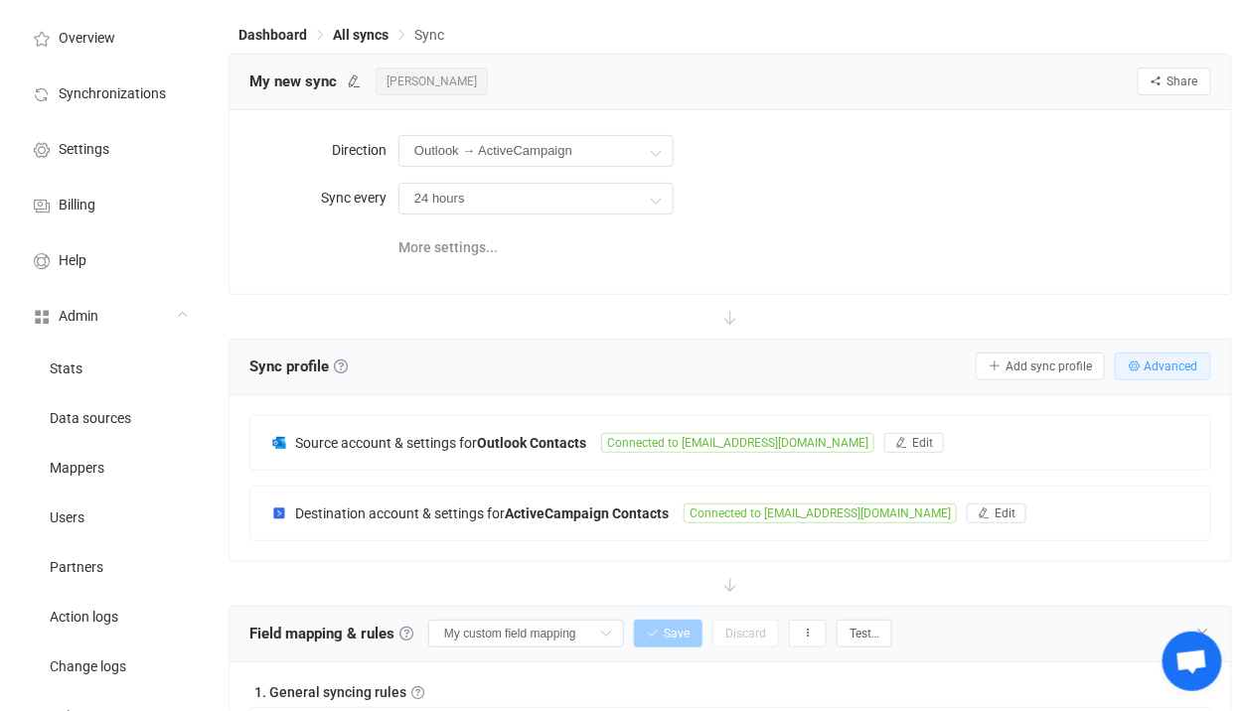
click at [1166, 370] on button "Advanced" at bounding box center [1162, 367] width 96 height 28
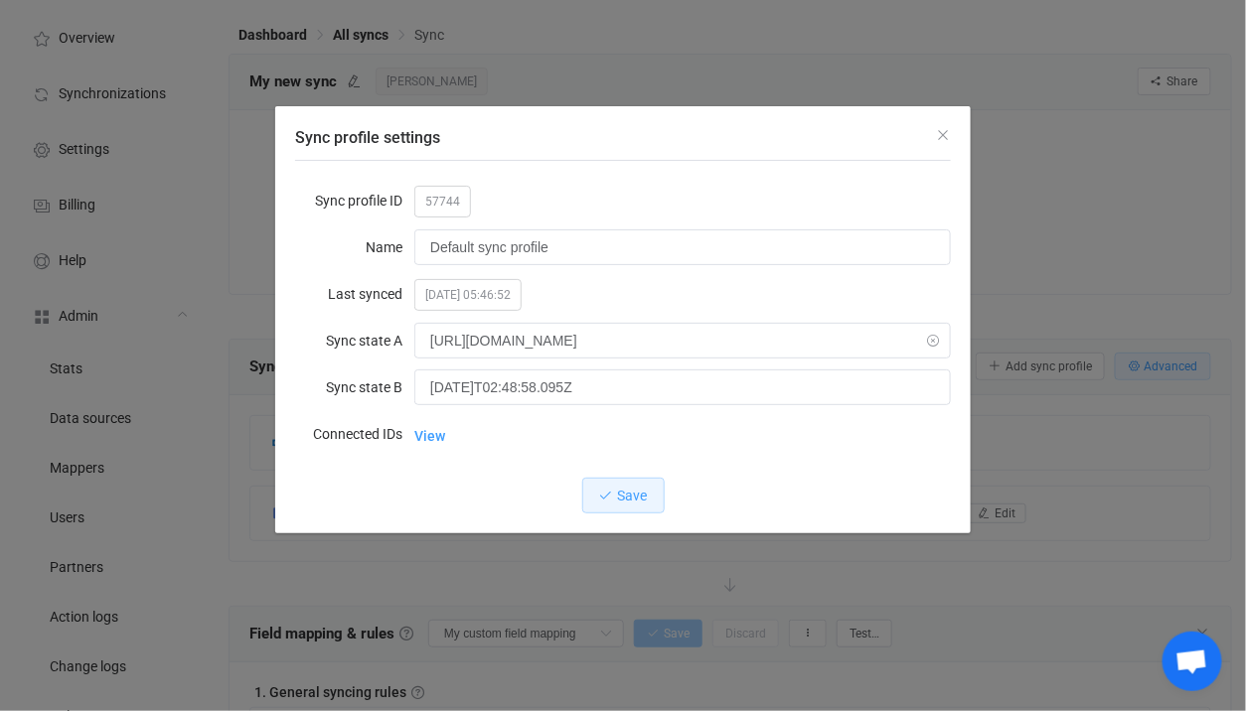
click at [929, 342] on icon "Sync profile settings" at bounding box center [933, 343] width 25 height 40
click at [650, 507] on button "Save" at bounding box center [623, 496] width 82 height 36
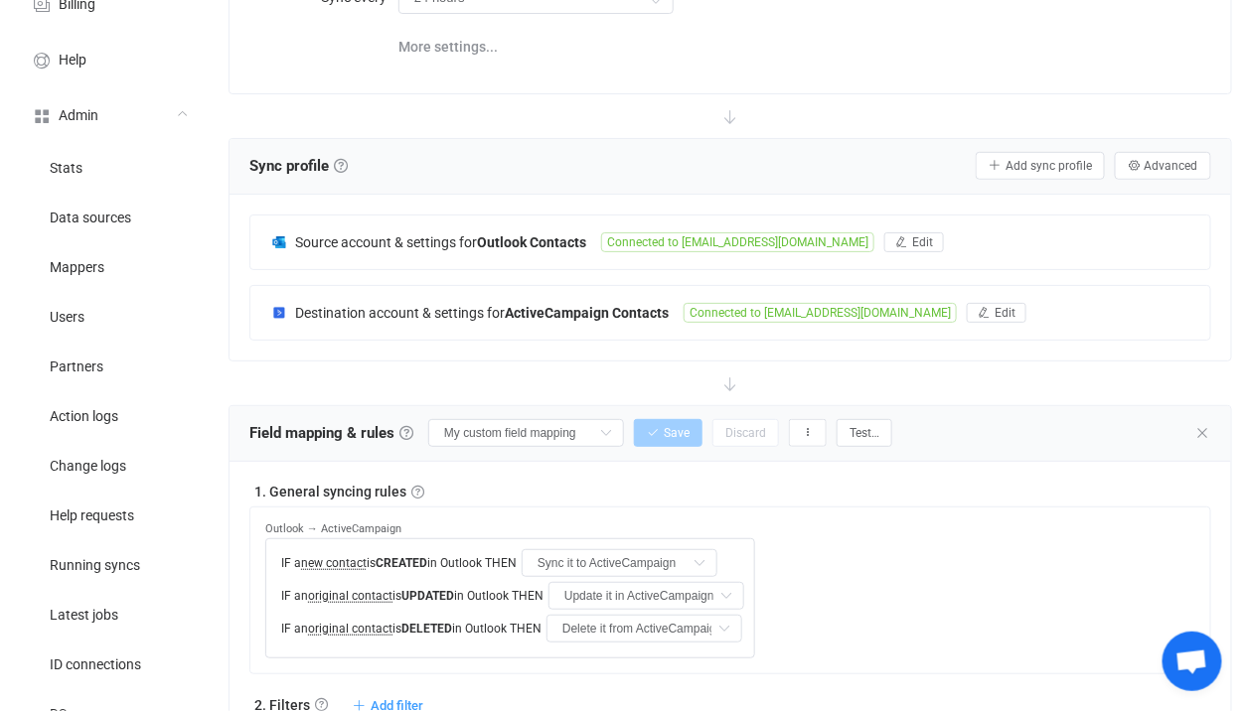
scroll to position [247, 0]
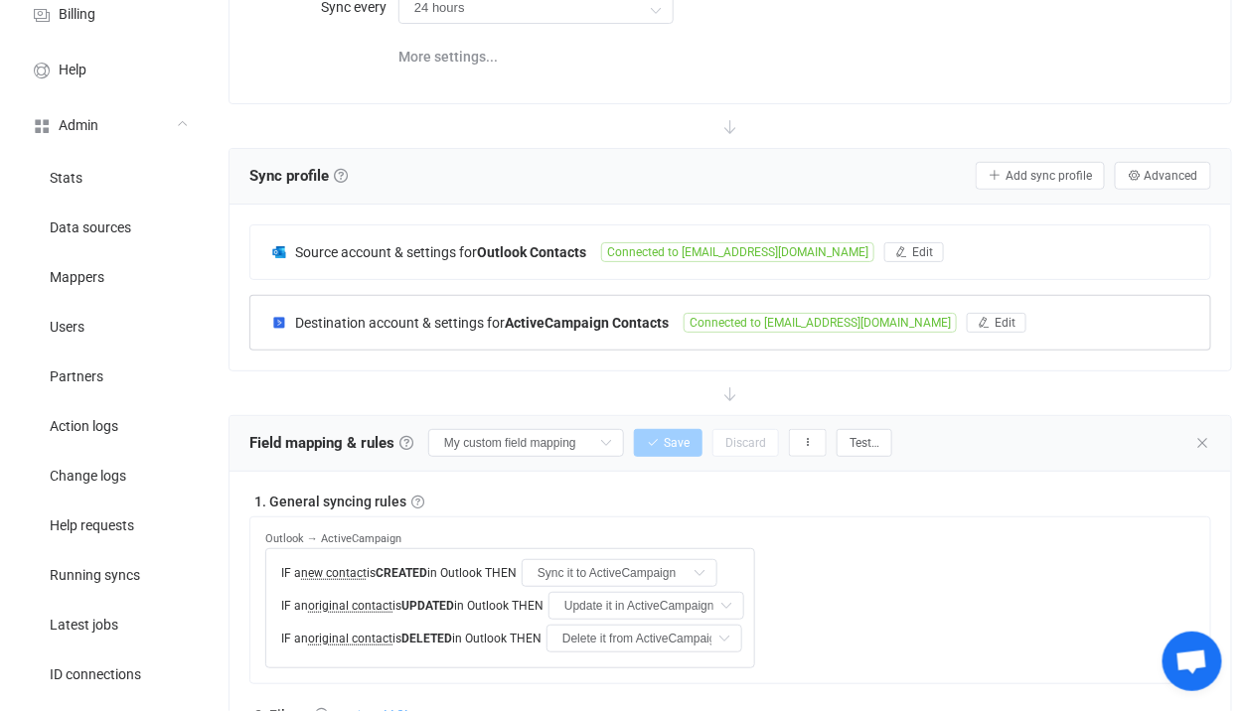
click at [649, 308] on div "Destination account & settings for ActiveCampaign Contacts Connected to mmcfadd…" at bounding box center [729, 323] width 959 height 54
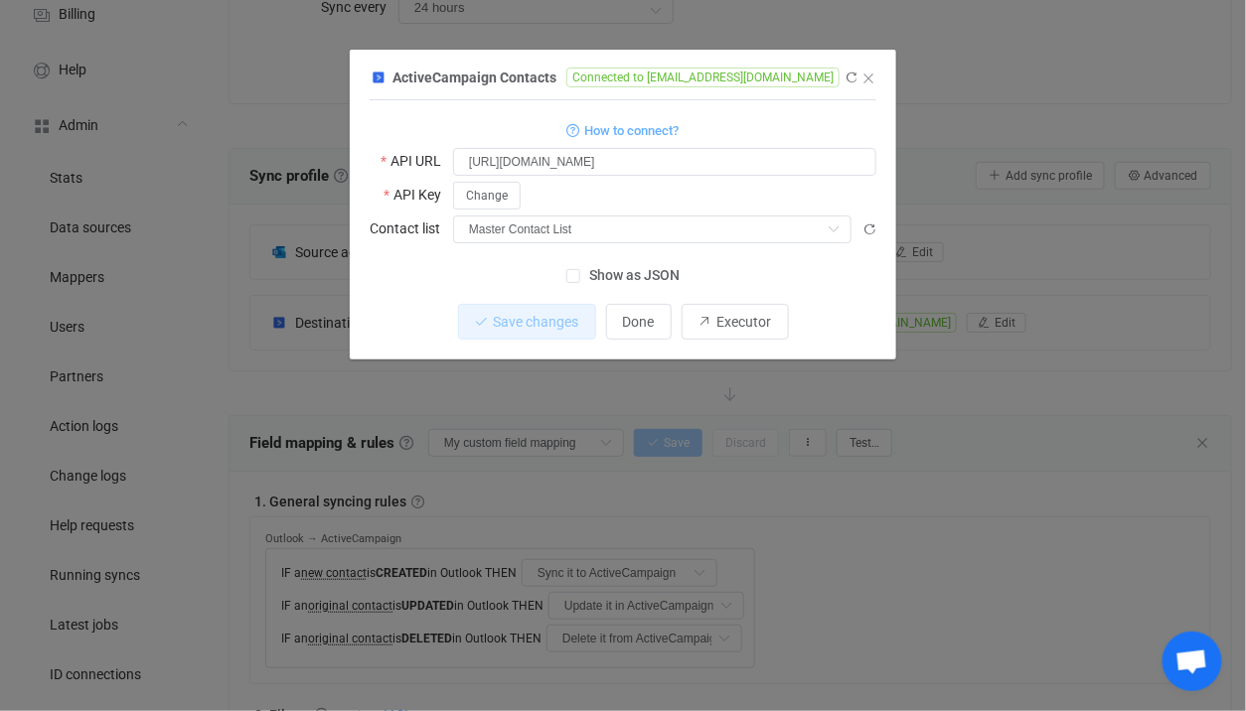
click at [289, 330] on div "ActiveCampaign Contacts Connected to mmcfadden@chflends.com 1 { { "url": "https…" at bounding box center [623, 355] width 1246 height 711
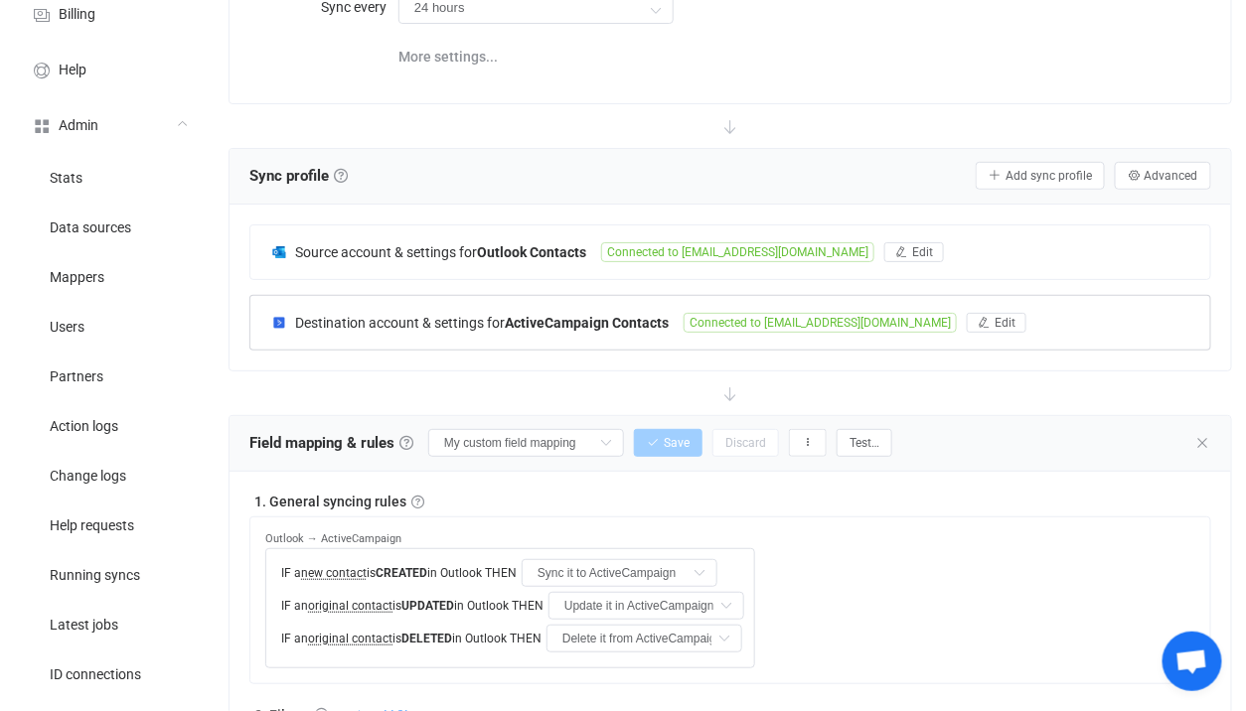
click at [444, 320] on span "Destination account & settings for" at bounding box center [400, 323] width 210 height 16
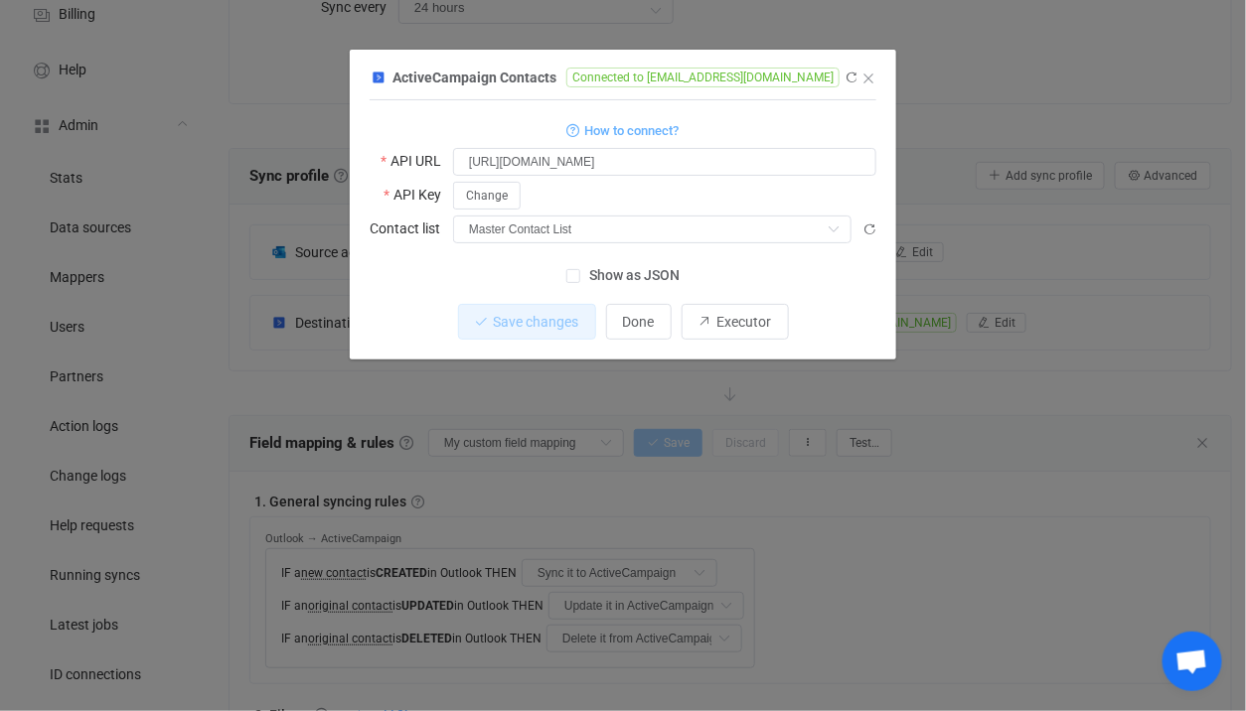
click at [433, 81] on span "ActiveCampaign Contacts" at bounding box center [474, 78] width 164 height 16
drag, startPoint x: 433, startPoint y: 81, endPoint x: 540, endPoint y: 73, distance: 107.6
click at [540, 73] on span "ActiveCampaign Contacts" at bounding box center [474, 78] width 164 height 16
copy span "ActiveCampaign Contacts"
click at [455, 405] on div "ActiveCampaign Contacts Connected to mmcfadden@chflends.com 1 { { "url": "https…" at bounding box center [623, 355] width 1246 height 711
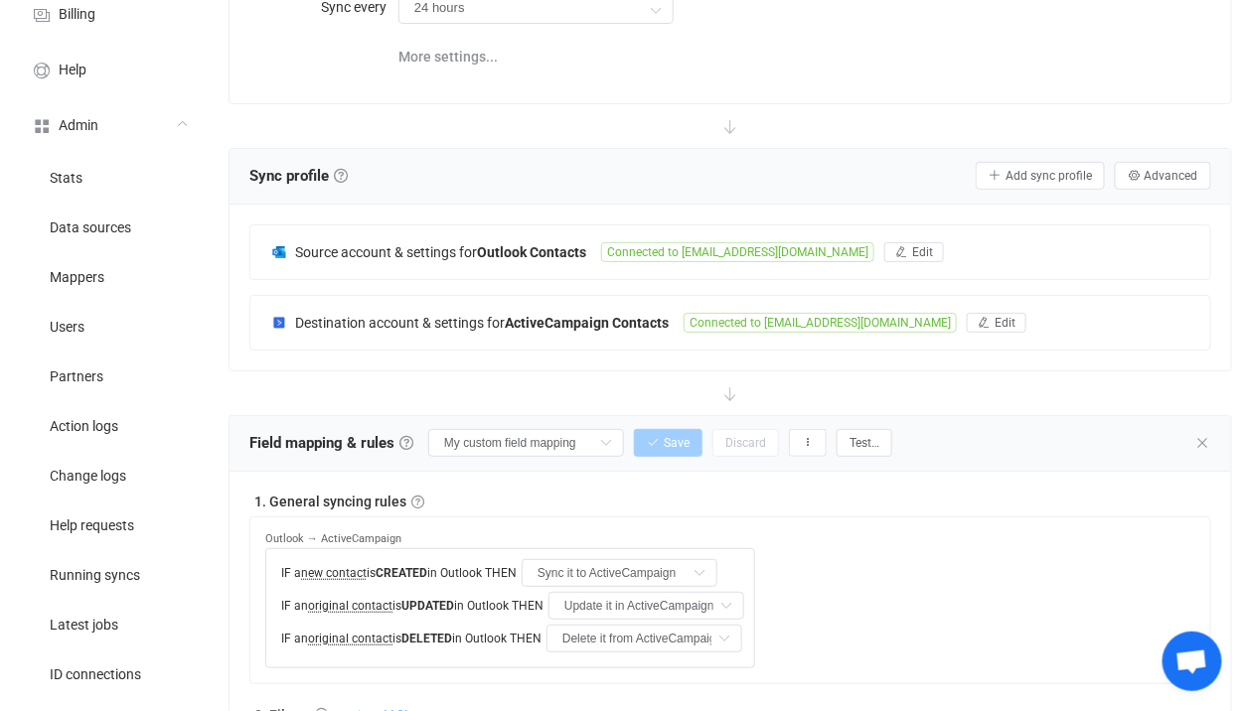
drag, startPoint x: 294, startPoint y: 320, endPoint x: 643, endPoint y: 322, distance: 348.6
click at [642, 321] on span "Destination account & settings for ActiveCampaign Contacts" at bounding box center [481, 323] width 373 height 16
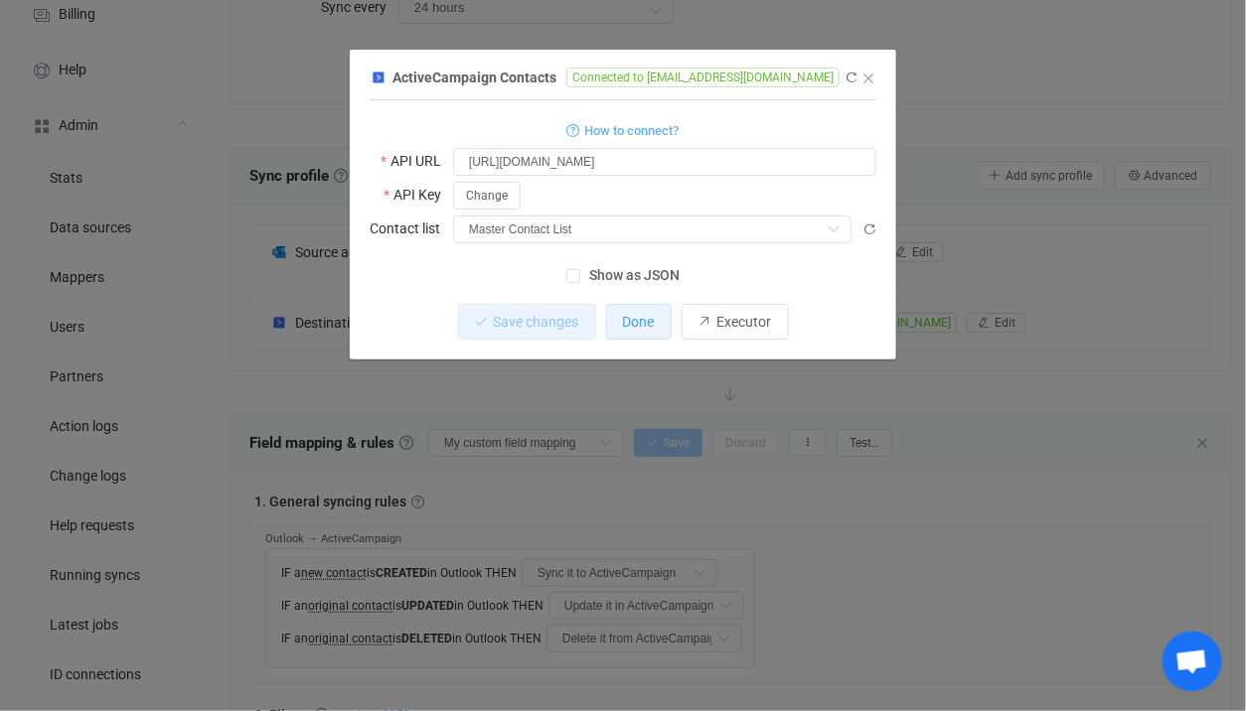
click at [643, 322] on span "Done" at bounding box center [639, 322] width 32 height 16
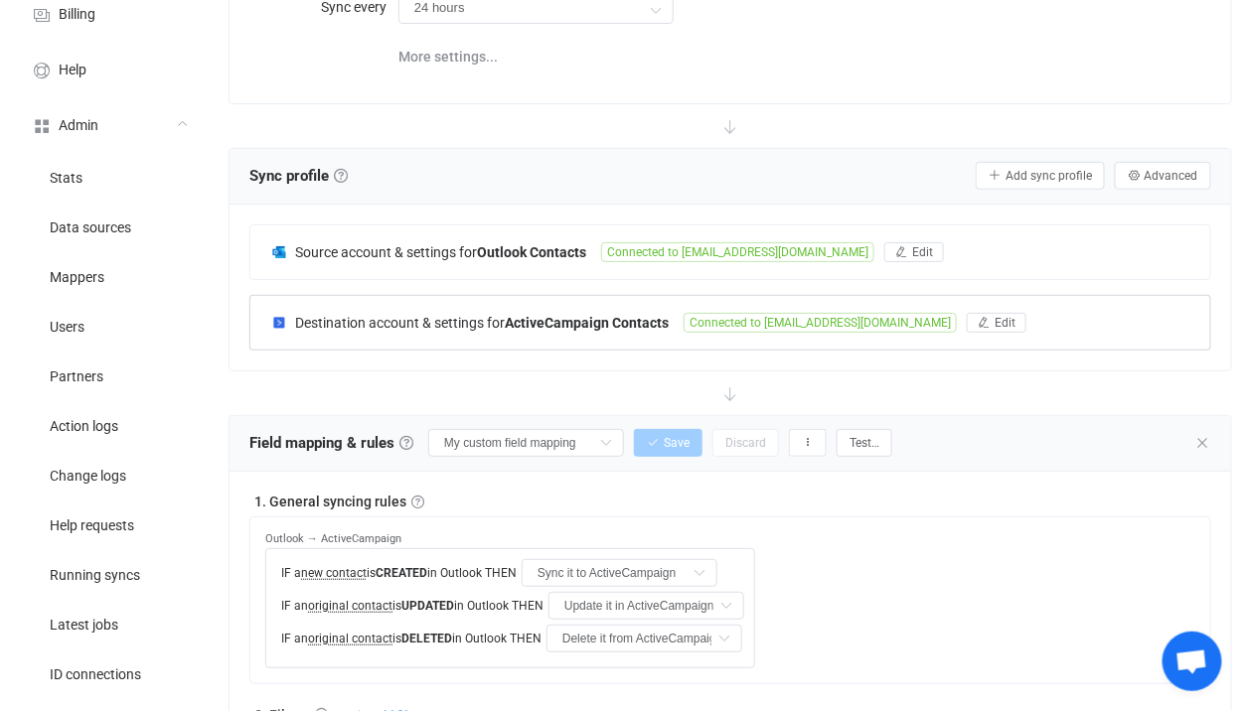
click at [612, 304] on div "Destination account & settings for ActiveCampaign Contacts Connected to mmcfadd…" at bounding box center [729, 323] width 959 height 54
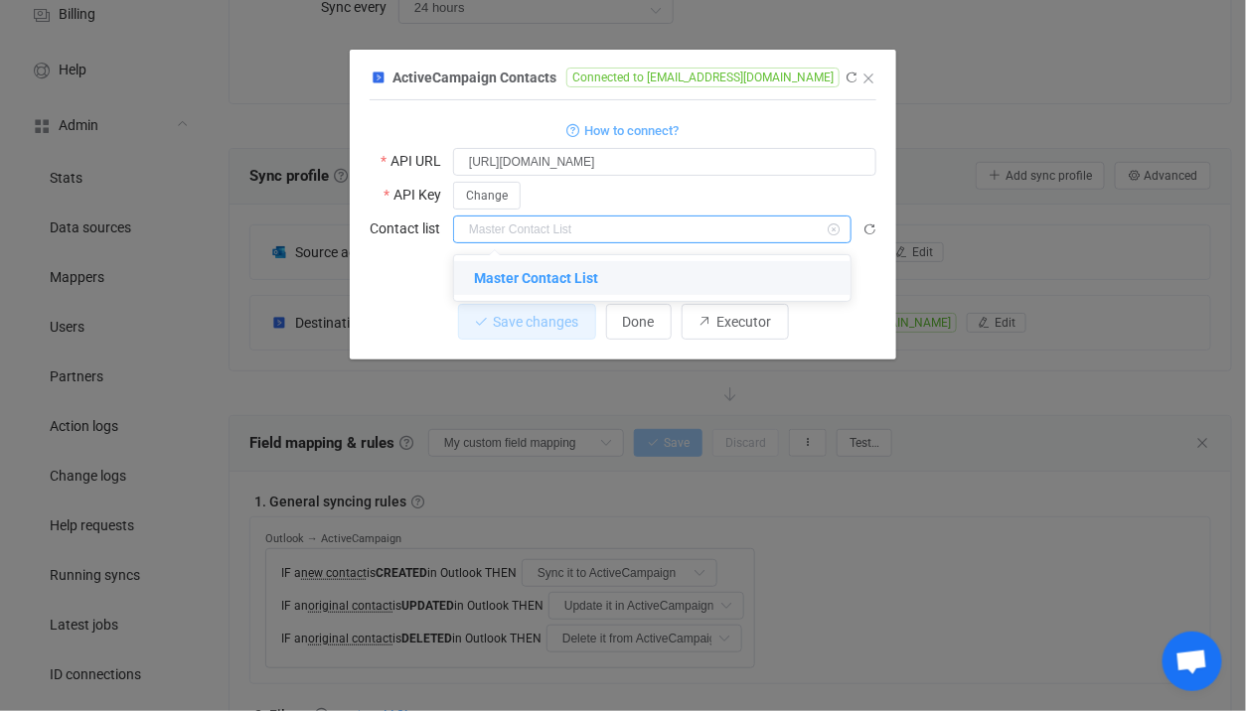
click at [584, 232] on input "dialog" at bounding box center [652, 230] width 398 height 28
click at [266, 256] on div "ActiveCampaign Contacts Connected to mmcfadden@chflends.com 1 { { "url": "https…" at bounding box center [623, 355] width 1246 height 711
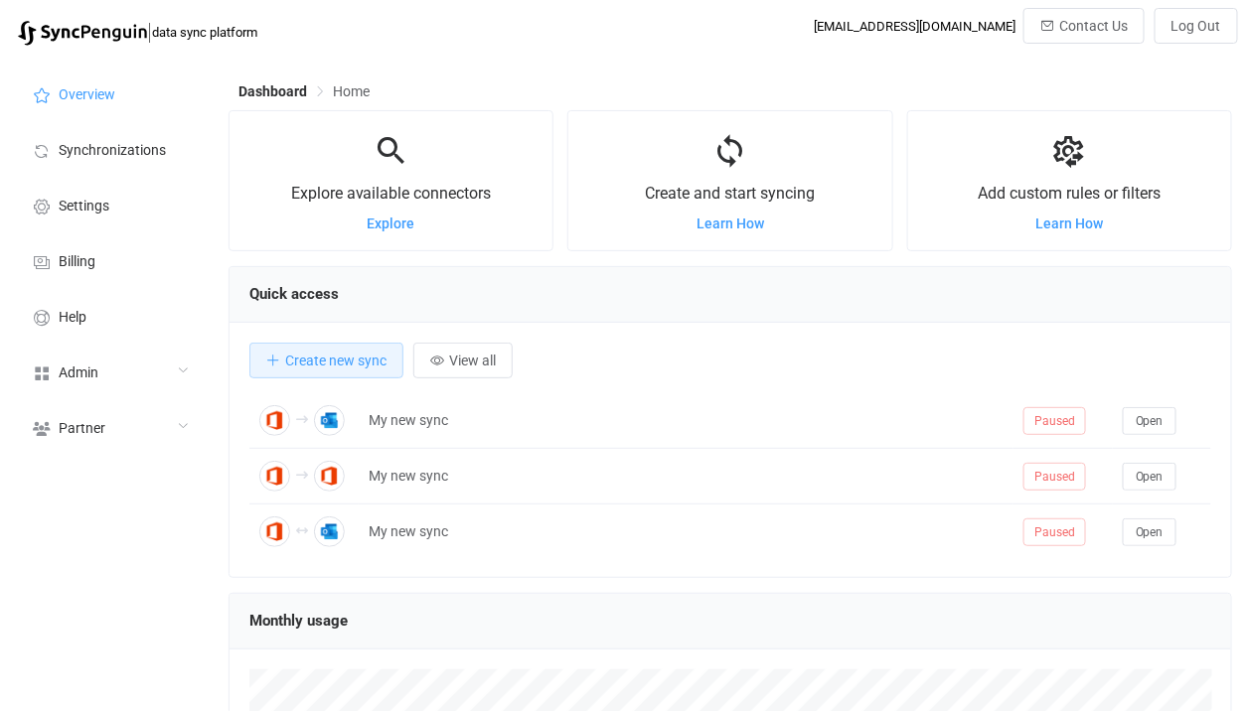
scroll to position [384, 1003]
click at [139, 383] on div "Admin" at bounding box center [109, 372] width 199 height 56
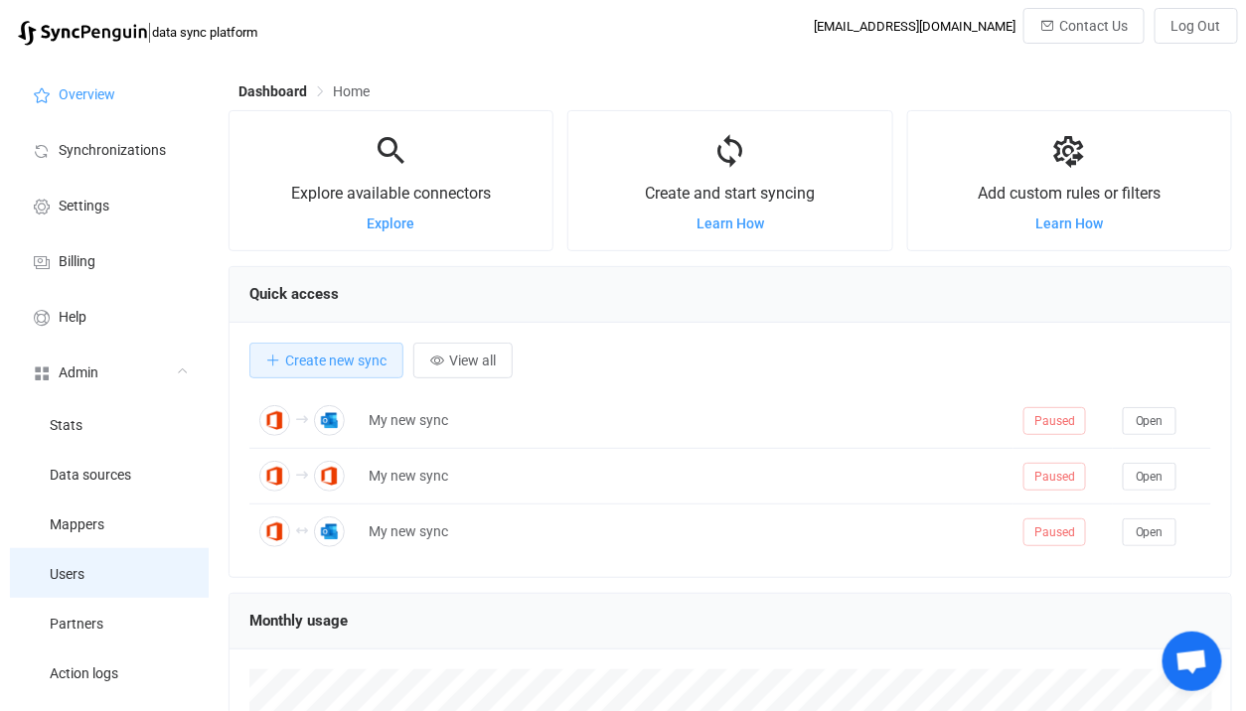
click at [93, 563] on li "Users" at bounding box center [109, 573] width 199 height 50
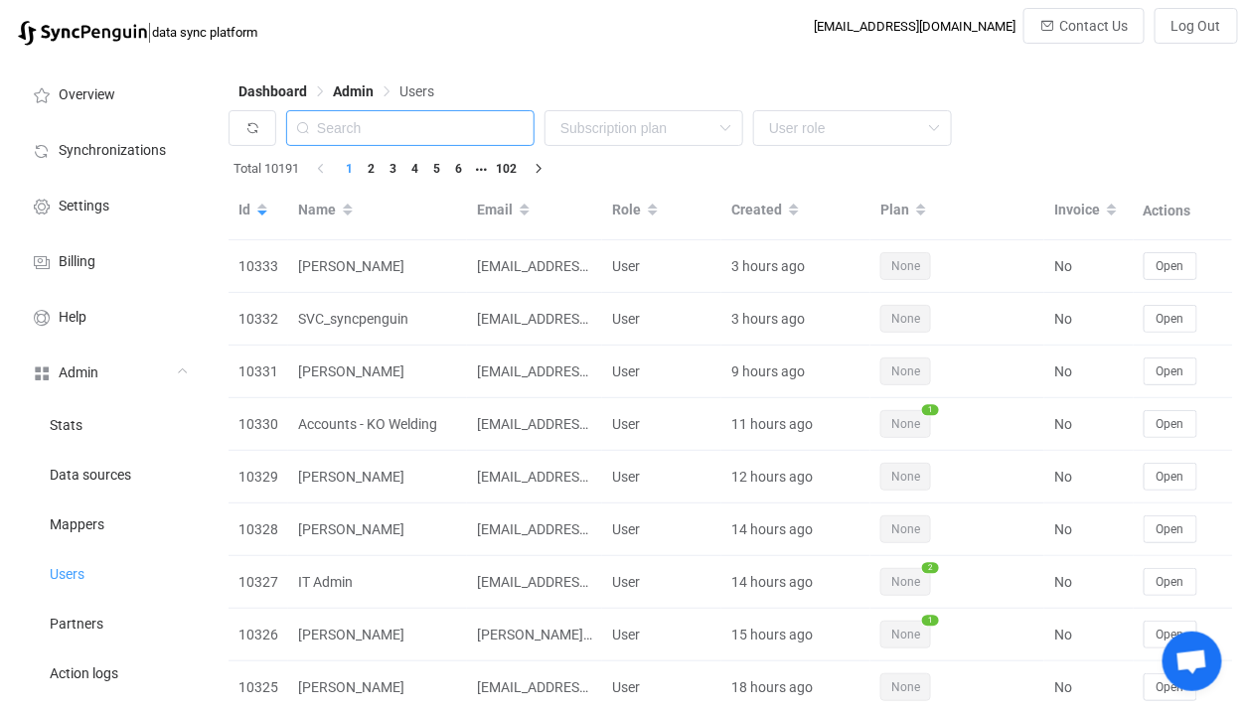
click at [451, 123] on input "text" at bounding box center [410, 128] width 248 height 36
paste input "billmyers2112@gmail.com"
type input "billmyers2112@gmail.com"
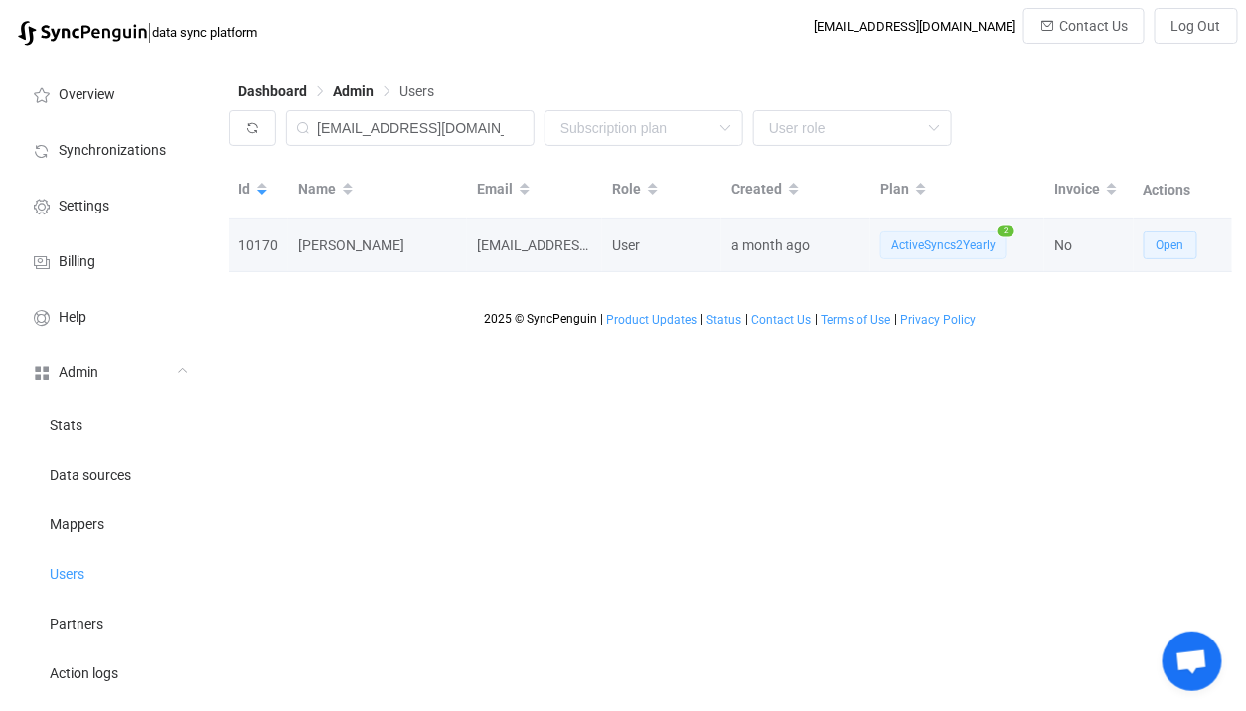
click at [1182, 256] on button "Open" at bounding box center [1170, 245] width 54 height 28
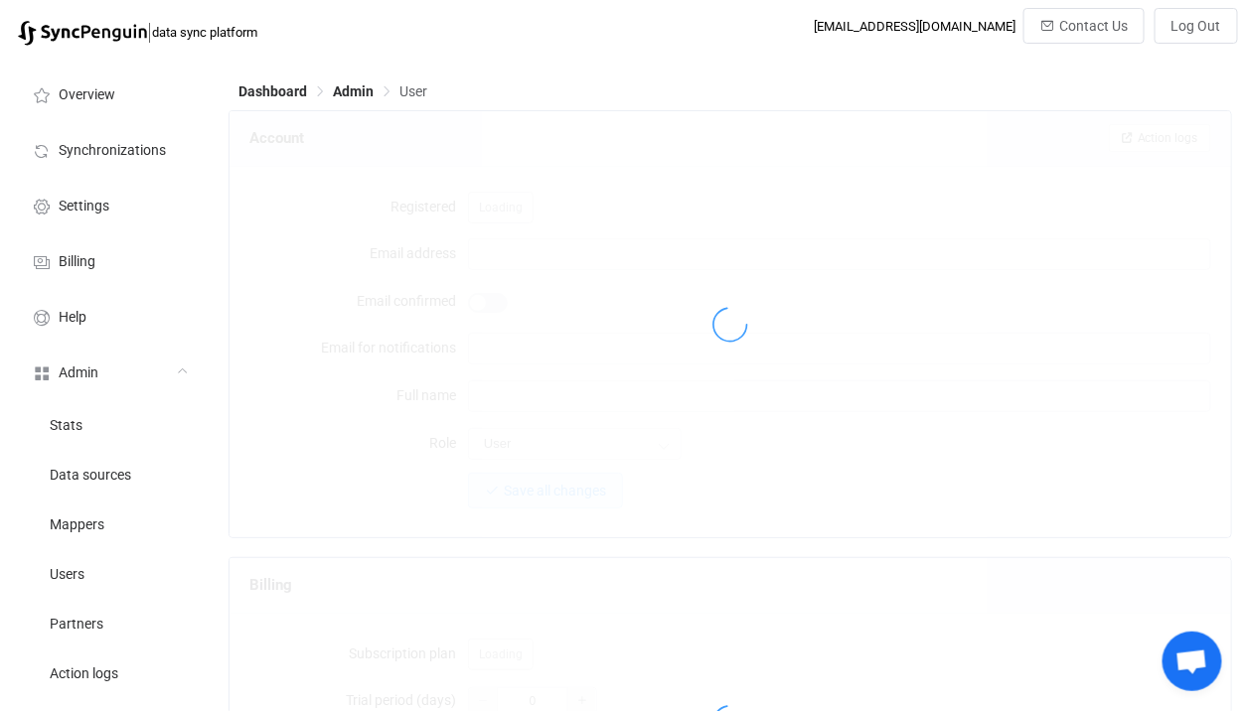
type input "billmyers2112@gmail.com"
type input "Bill Myers"
type input "14"
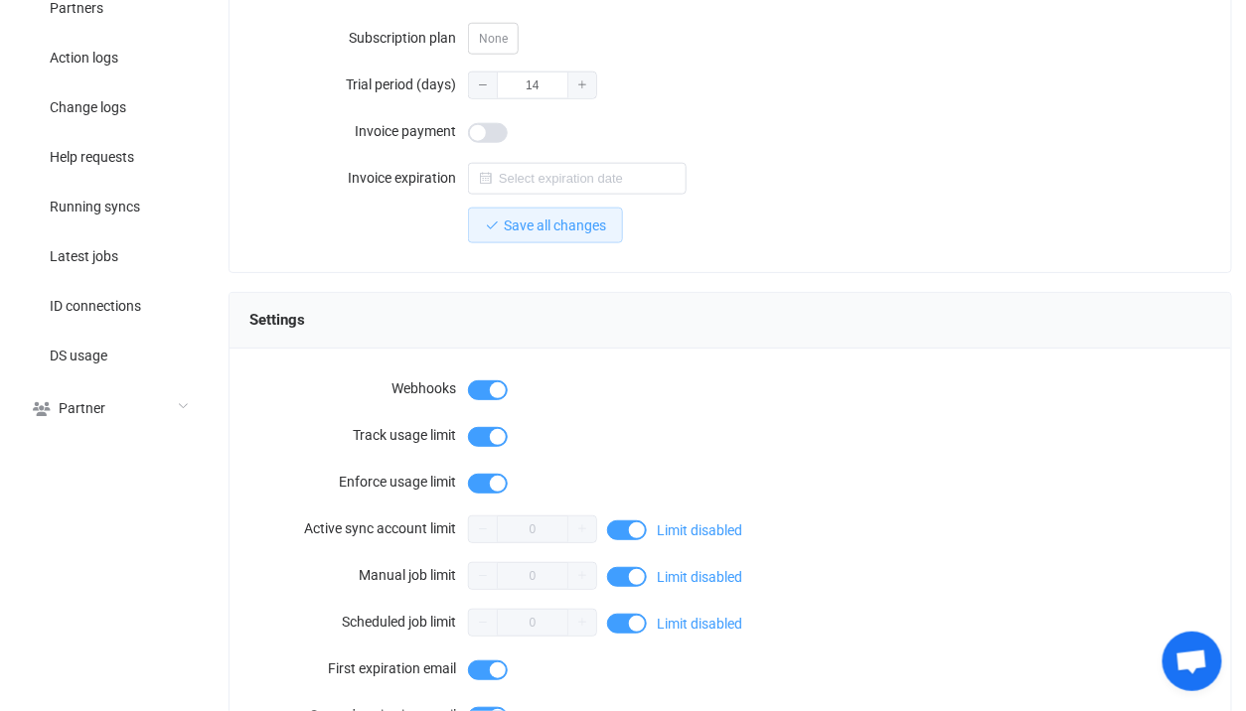
scroll to position [621, 0]
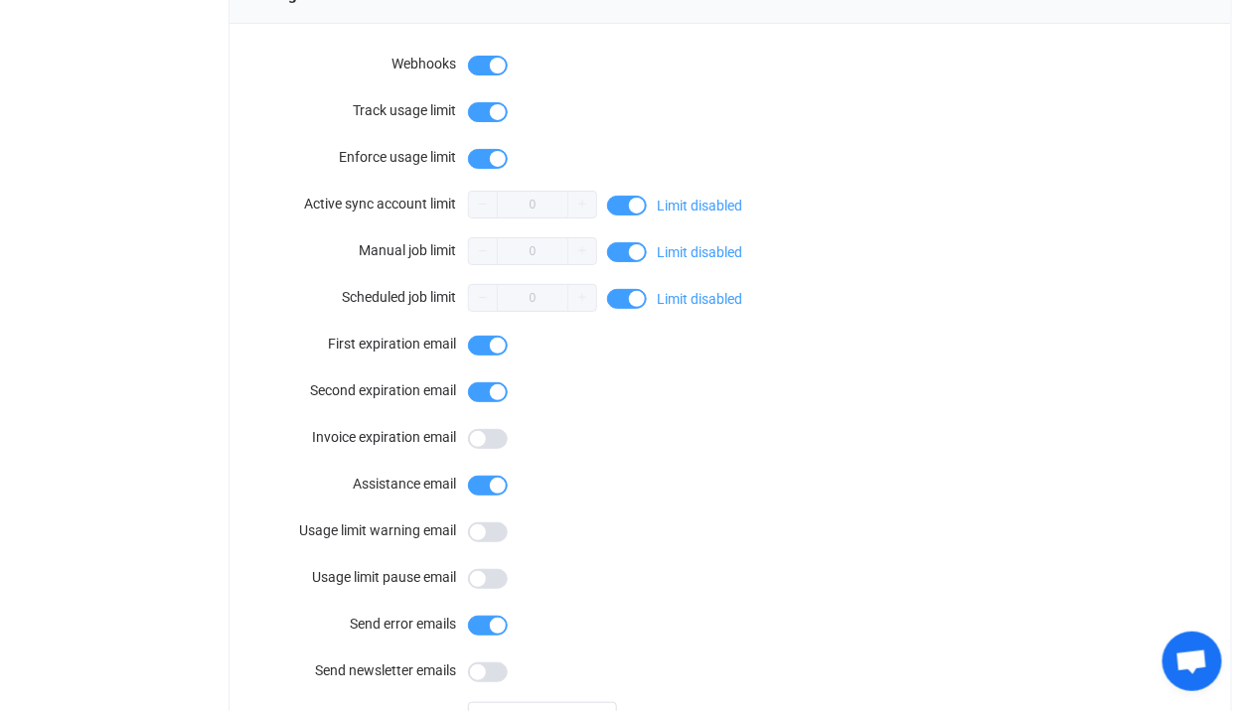
scroll to position [618, 0]
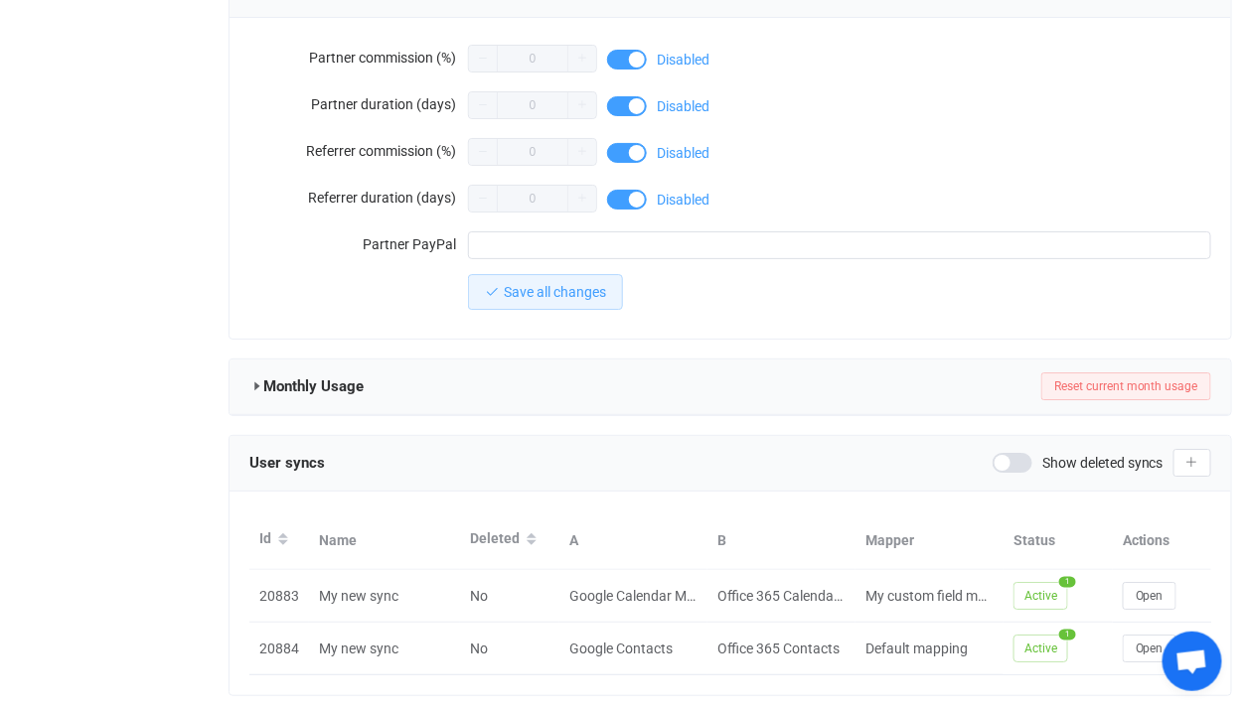
scroll to position [1852, 0]
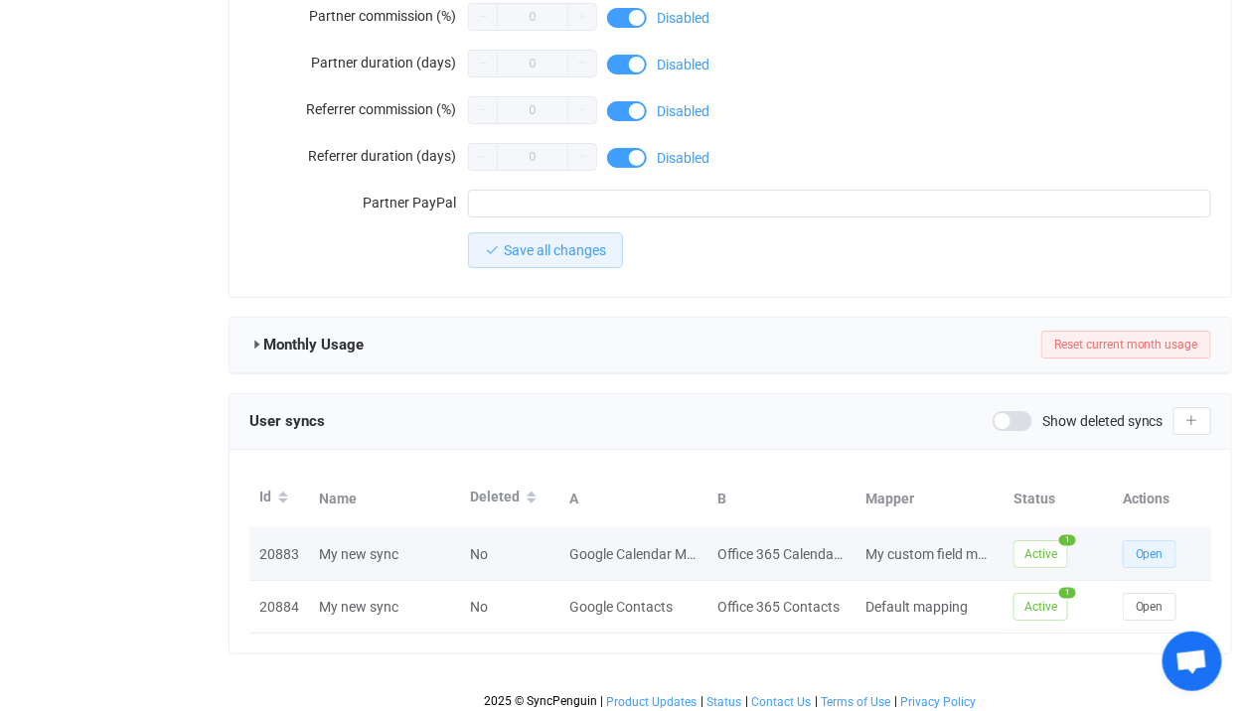
click at [1141, 554] on button "Open" at bounding box center [1149, 554] width 54 height 28
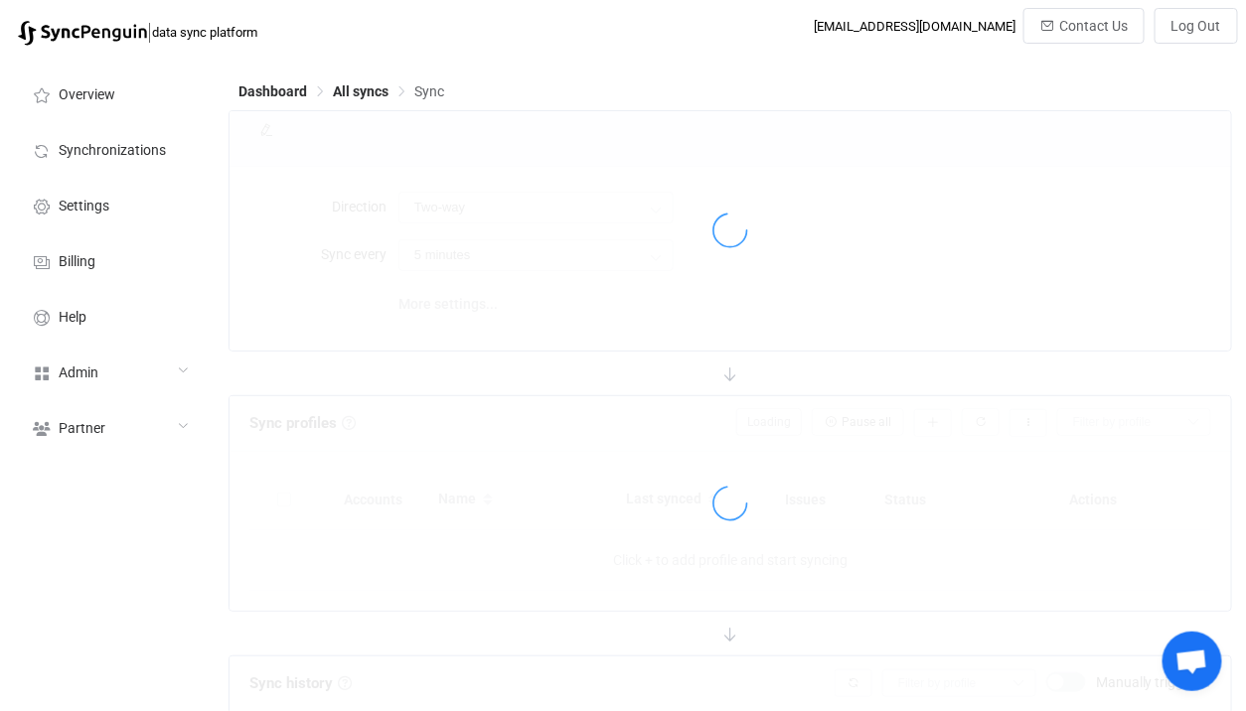
type input "10 minutes"
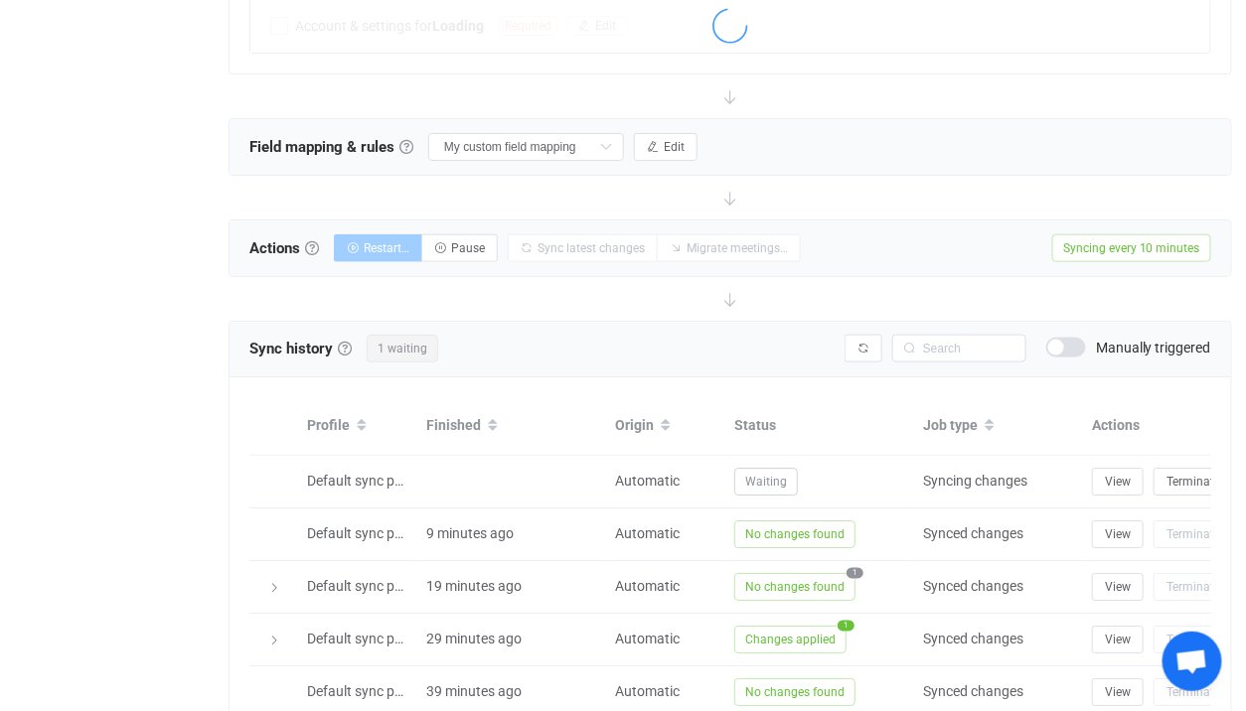
scroll to position [767, 0]
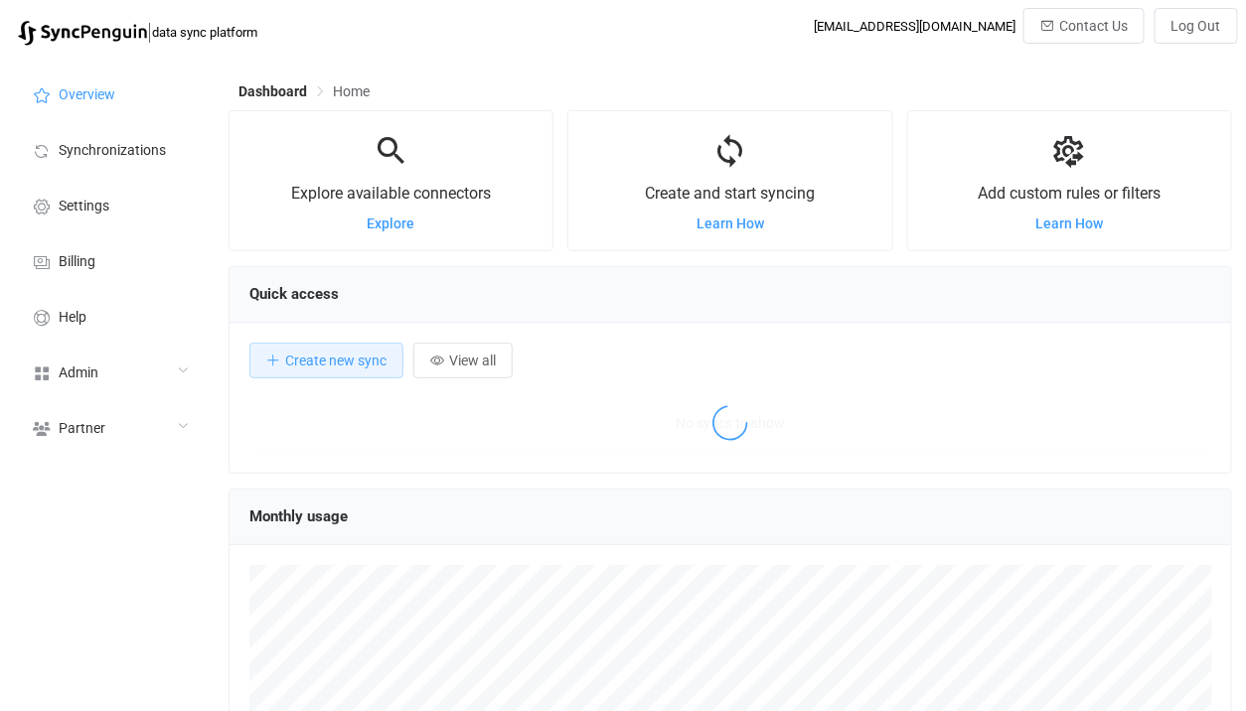
scroll to position [384, 1003]
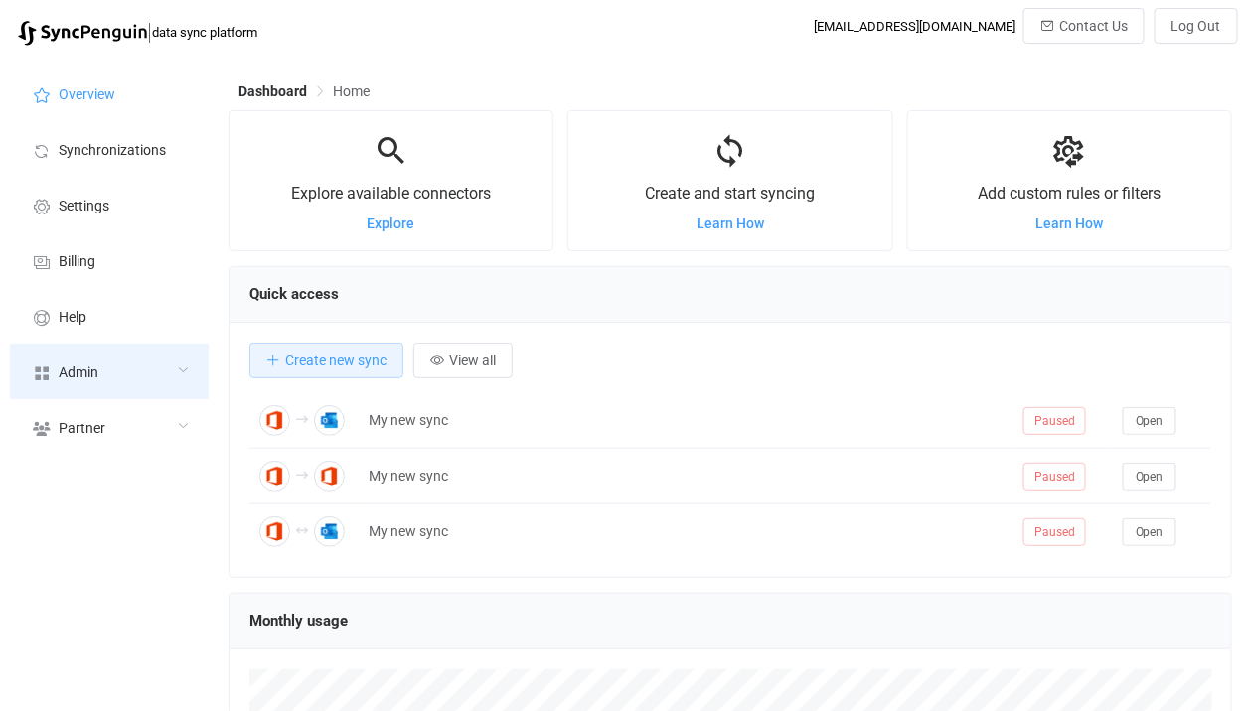
click at [111, 376] on div "Admin" at bounding box center [109, 372] width 199 height 56
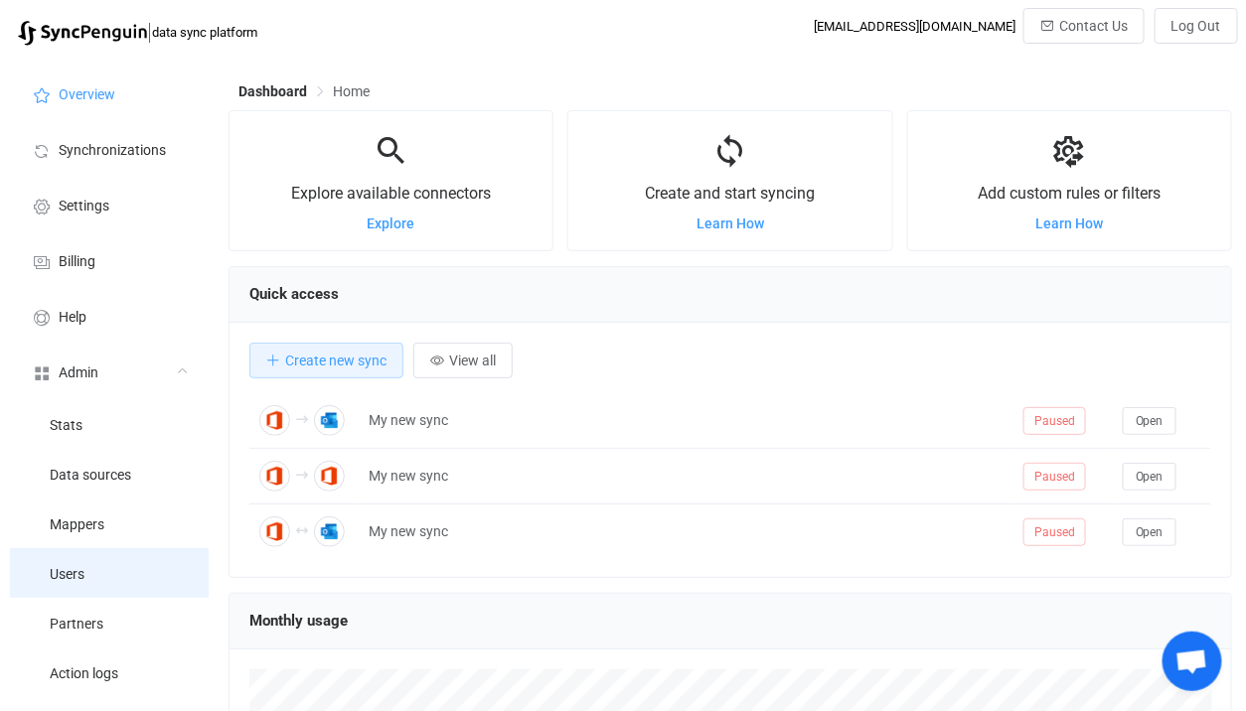
click at [103, 550] on li "Users" at bounding box center [109, 573] width 199 height 50
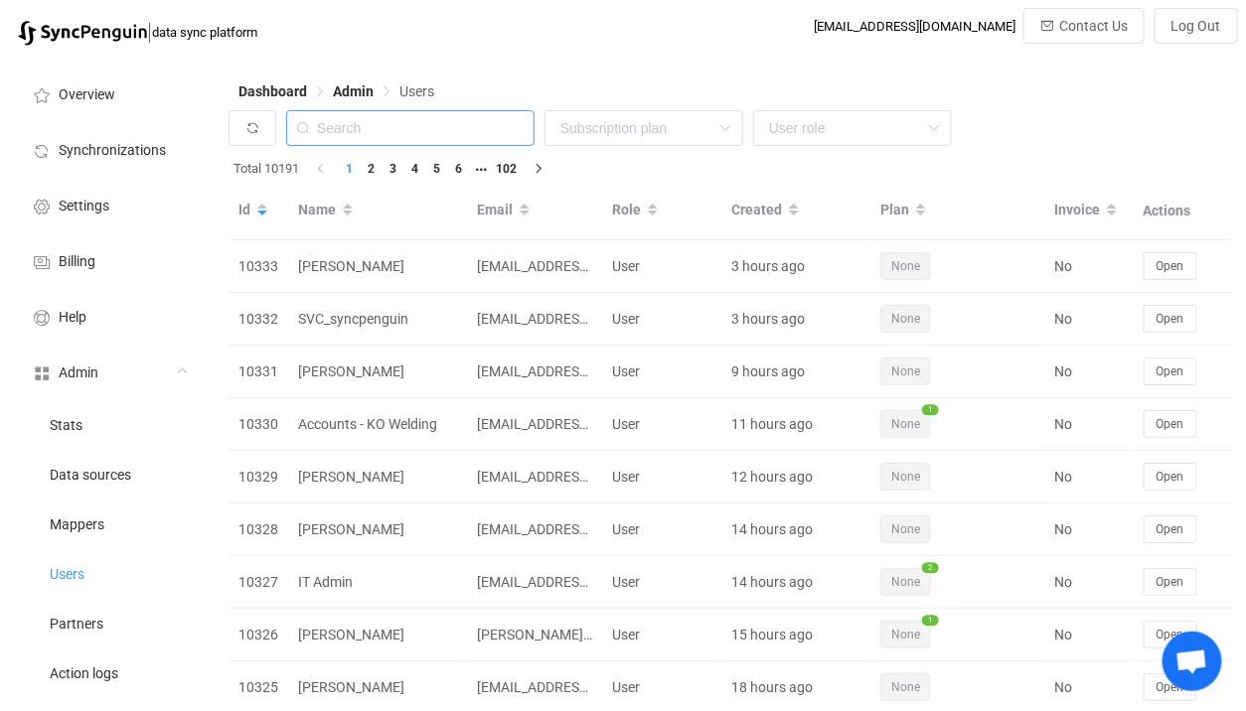
click at [432, 140] on input "text" at bounding box center [410, 128] width 248 height 36
paste input "[EMAIL_ADDRESS][DOMAIN_NAME]"
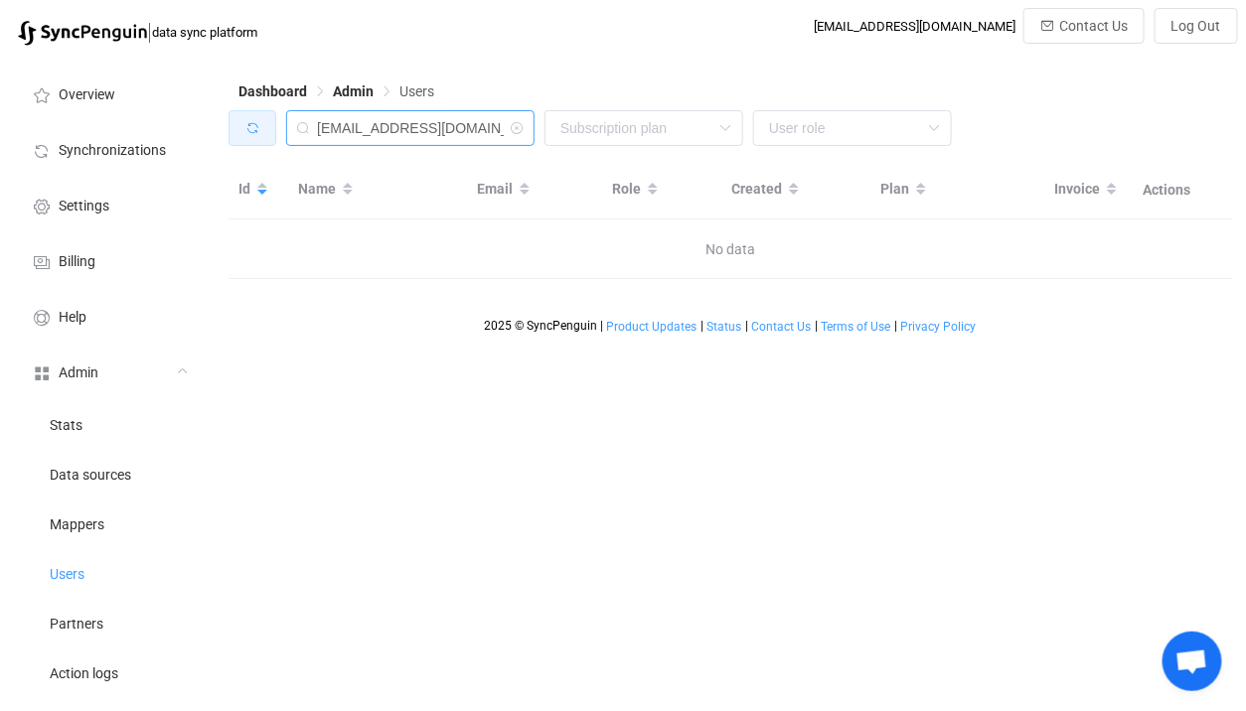
drag, startPoint x: 346, startPoint y: 131, endPoint x: 268, endPoint y: 128, distance: 77.5
click at [268, 128] on div "[EMAIL_ADDRESS][DOMAIN_NAME] None Single SingleYearly SinglePlus SinglePlusYear…" at bounding box center [729, 133] width 1003 height 46
paste input "Information"
type input "Information"
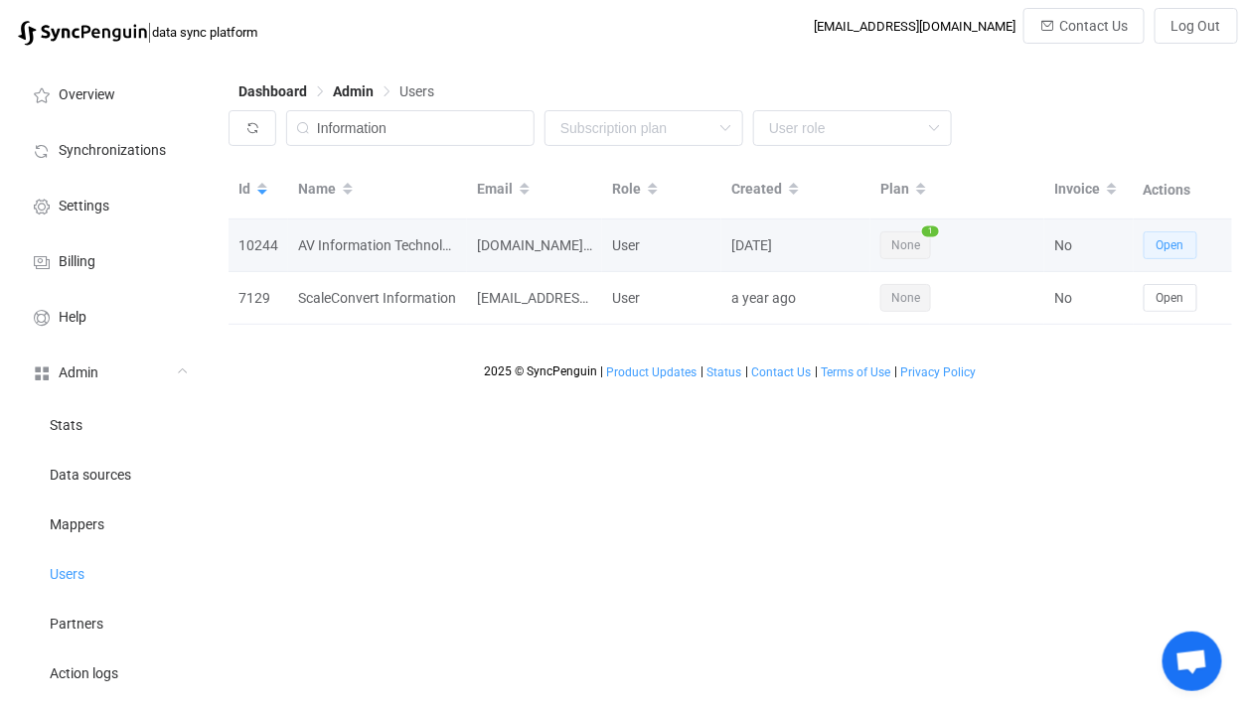
click at [1179, 243] on span "Open" at bounding box center [1170, 245] width 28 height 14
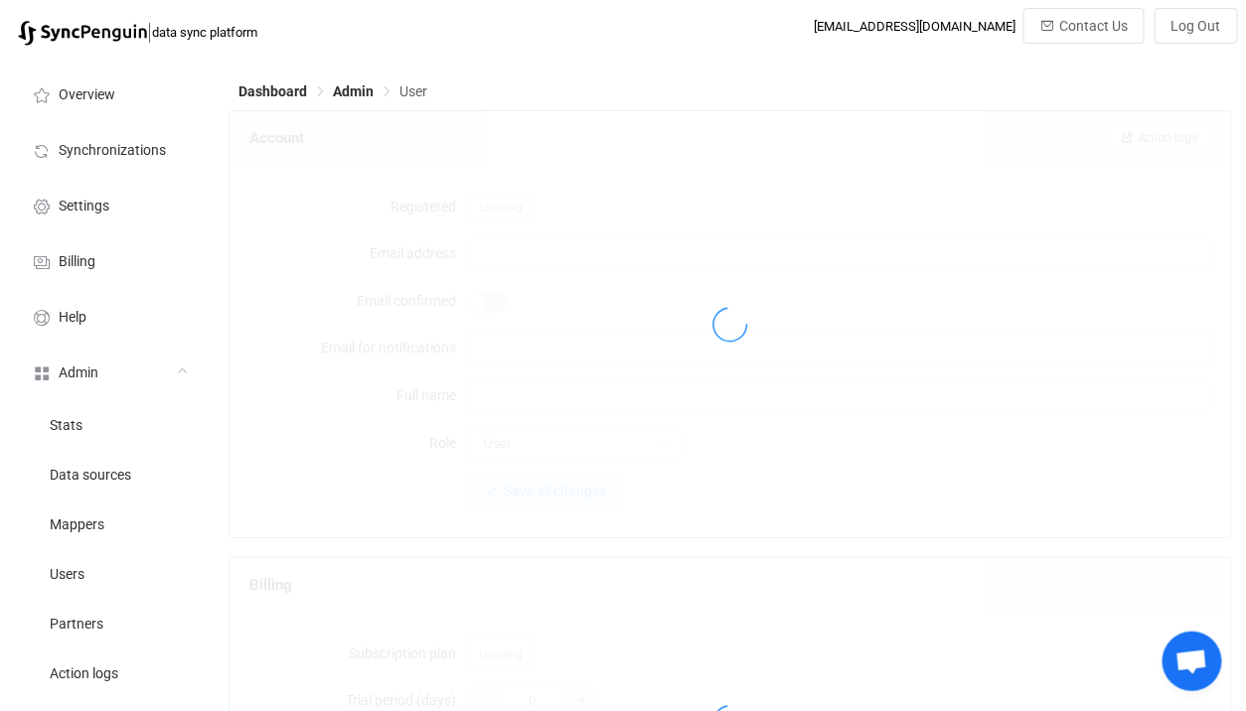
type input "[DOMAIN_NAME][EMAIL_ADDRESS][DOMAIN_NAME]"
type input "[EMAIL_ADDRESS][DOMAIN_NAME]"
type input "AV Information Technology"
type input "14"
type input "14 days"
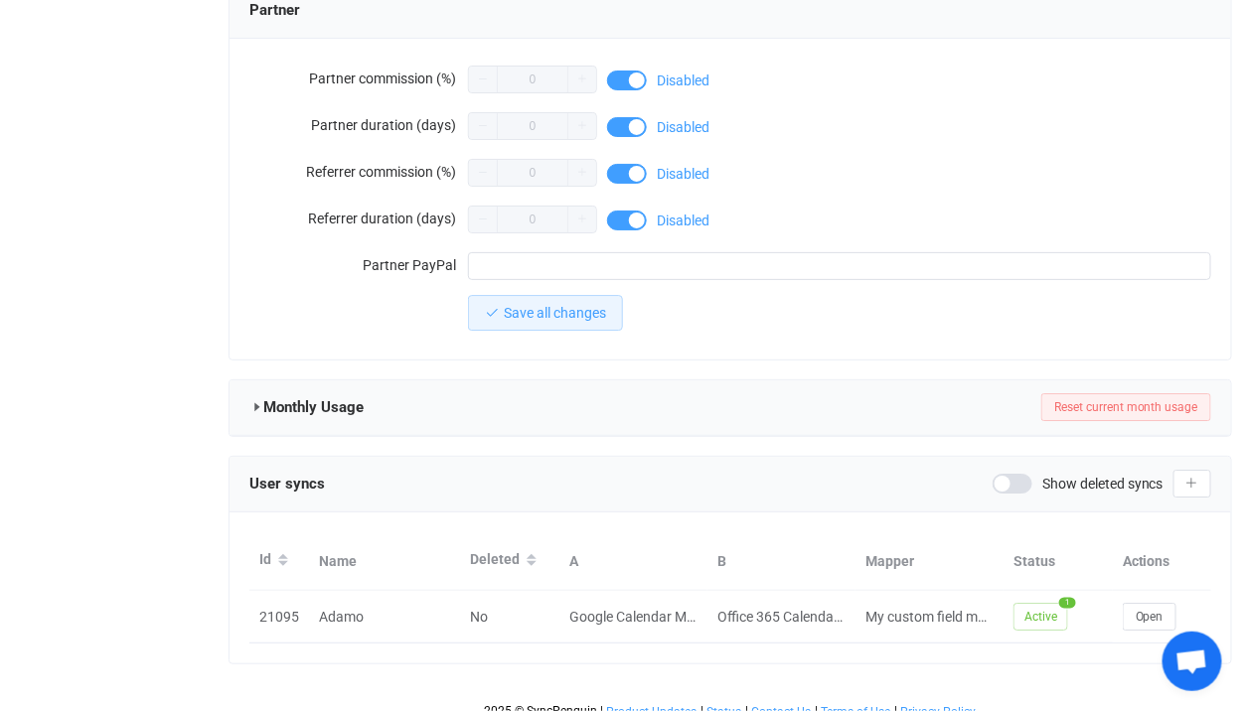
scroll to position [1791, 0]
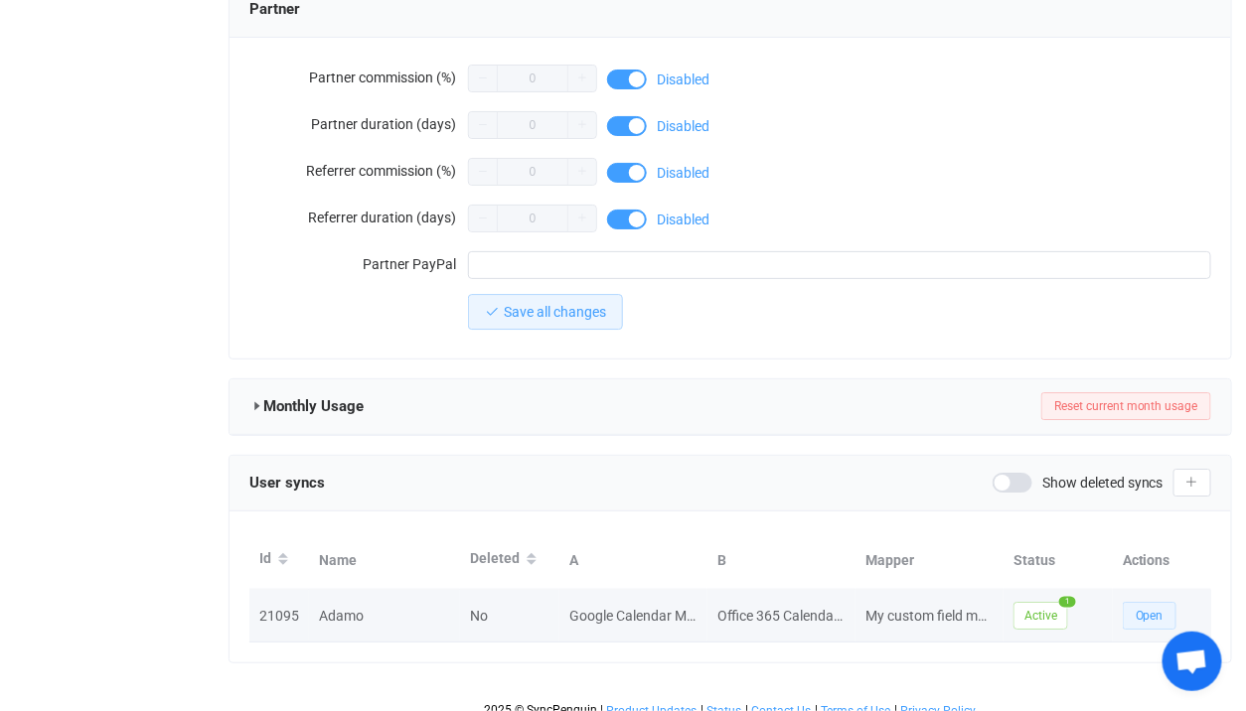
click at [1143, 616] on button "Open" at bounding box center [1149, 616] width 54 height 28
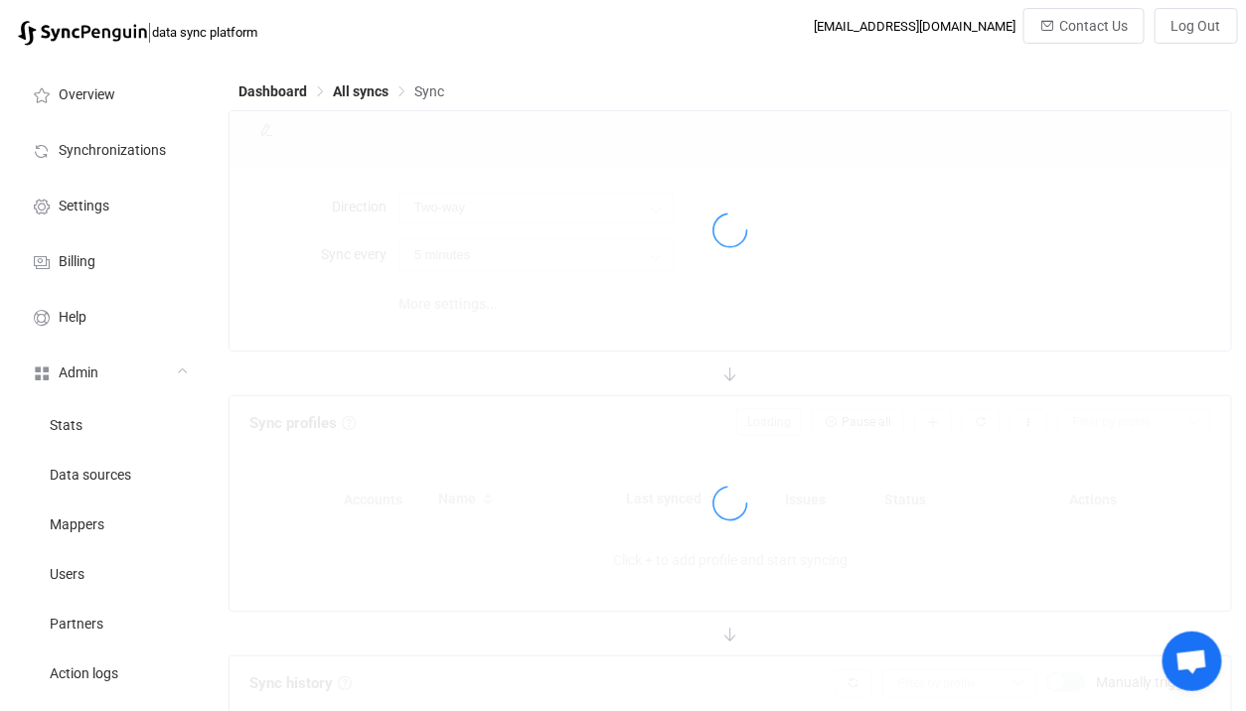
type input "10 minutes"
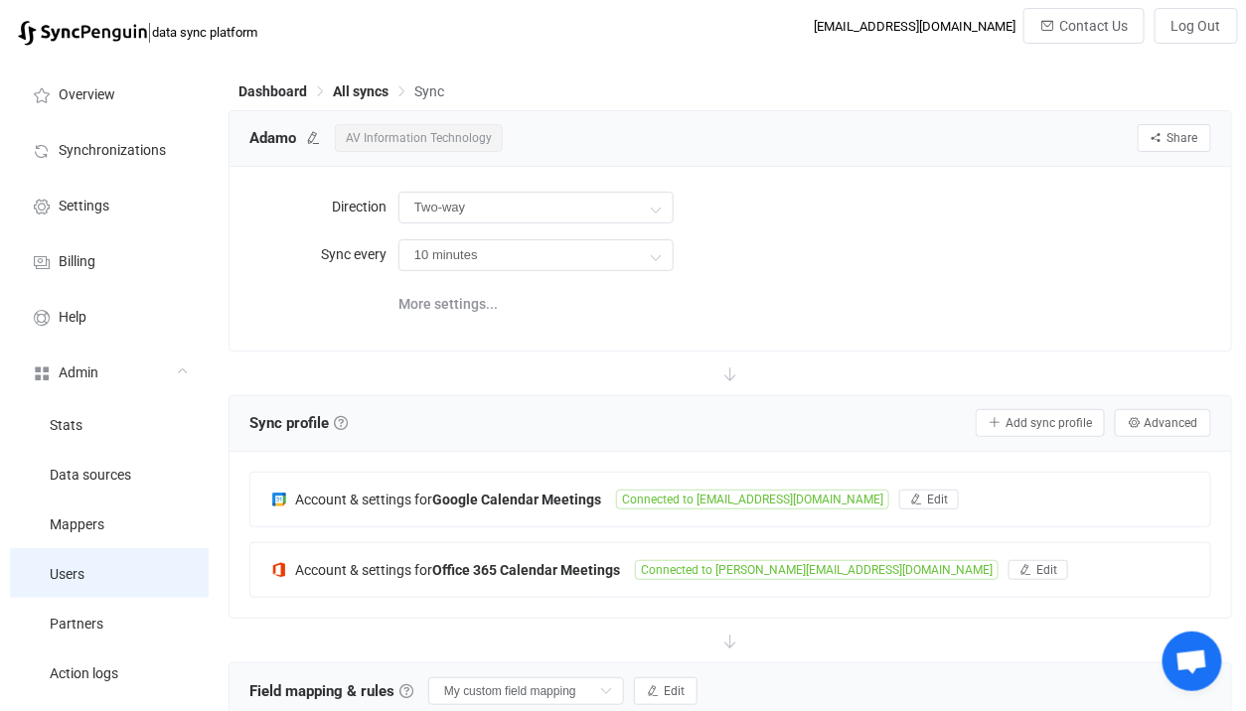
click at [61, 568] on span "Users" at bounding box center [67, 575] width 35 height 16
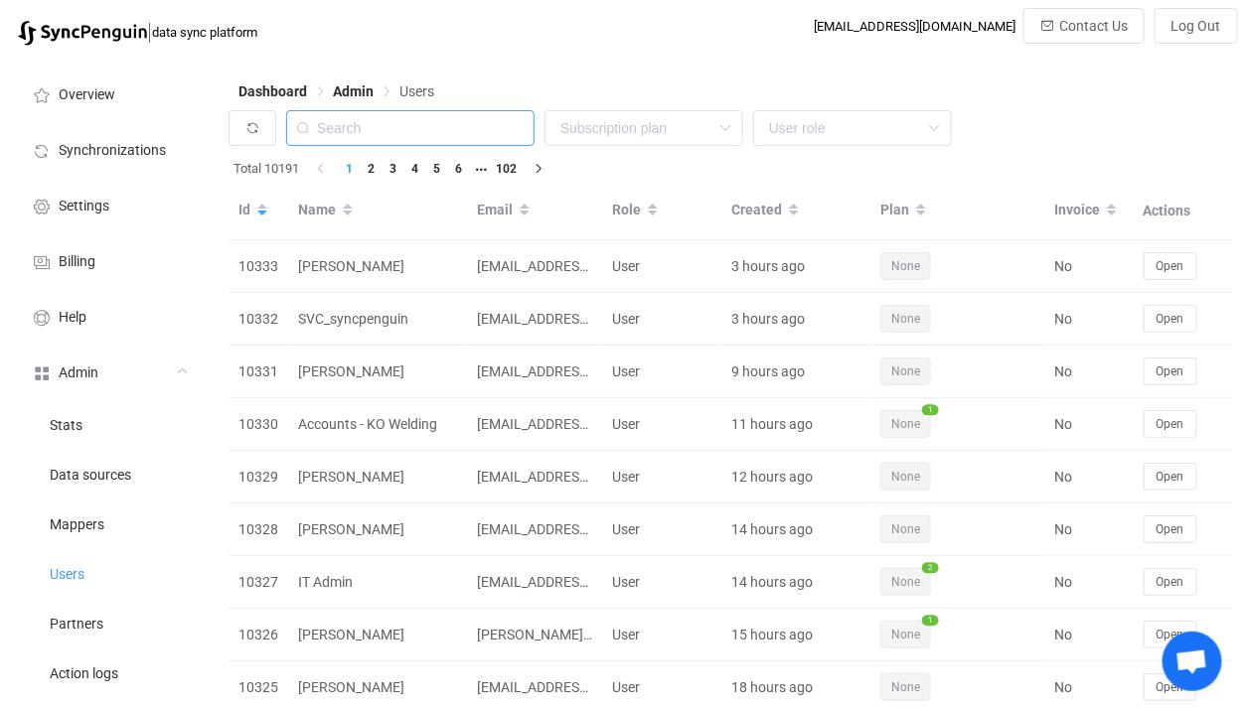
click at [411, 127] on input "text" at bounding box center [410, 128] width 248 height 36
paste input "[EMAIL_ADDRESS][DOMAIN_NAME]"
type input "[EMAIL_ADDRESS][DOMAIN_NAME]"
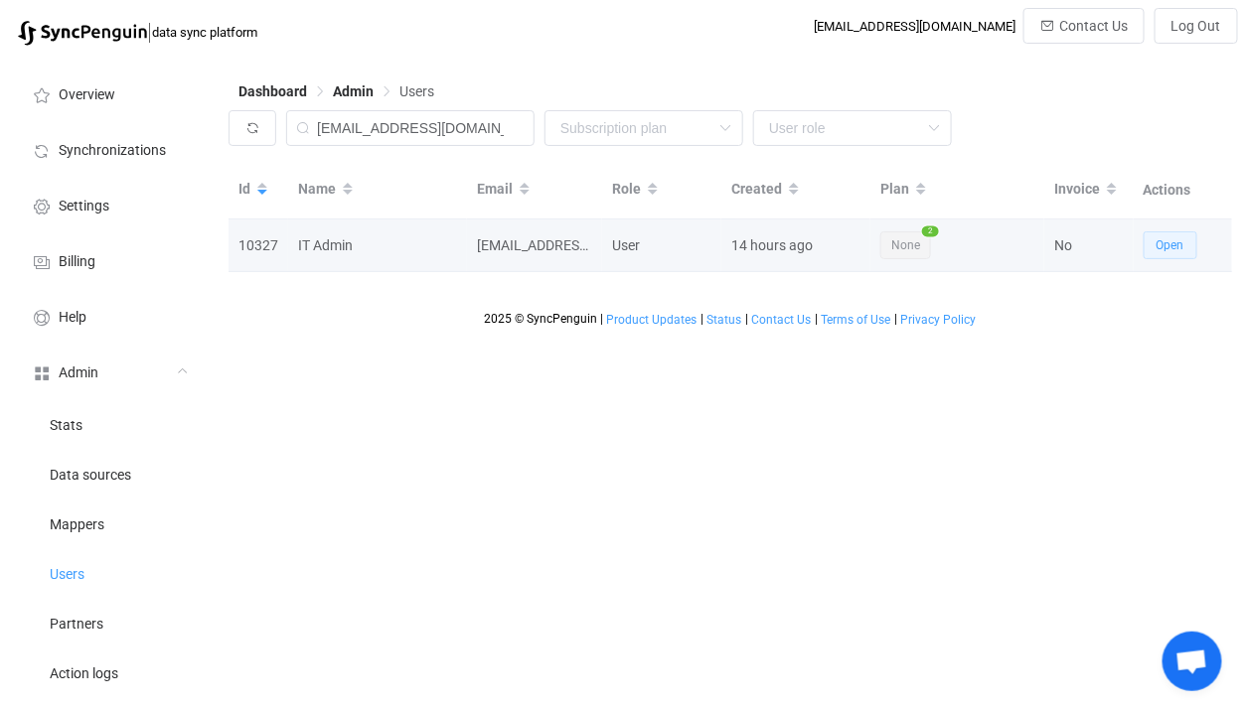
click at [1163, 254] on button "Open" at bounding box center [1170, 245] width 54 height 28
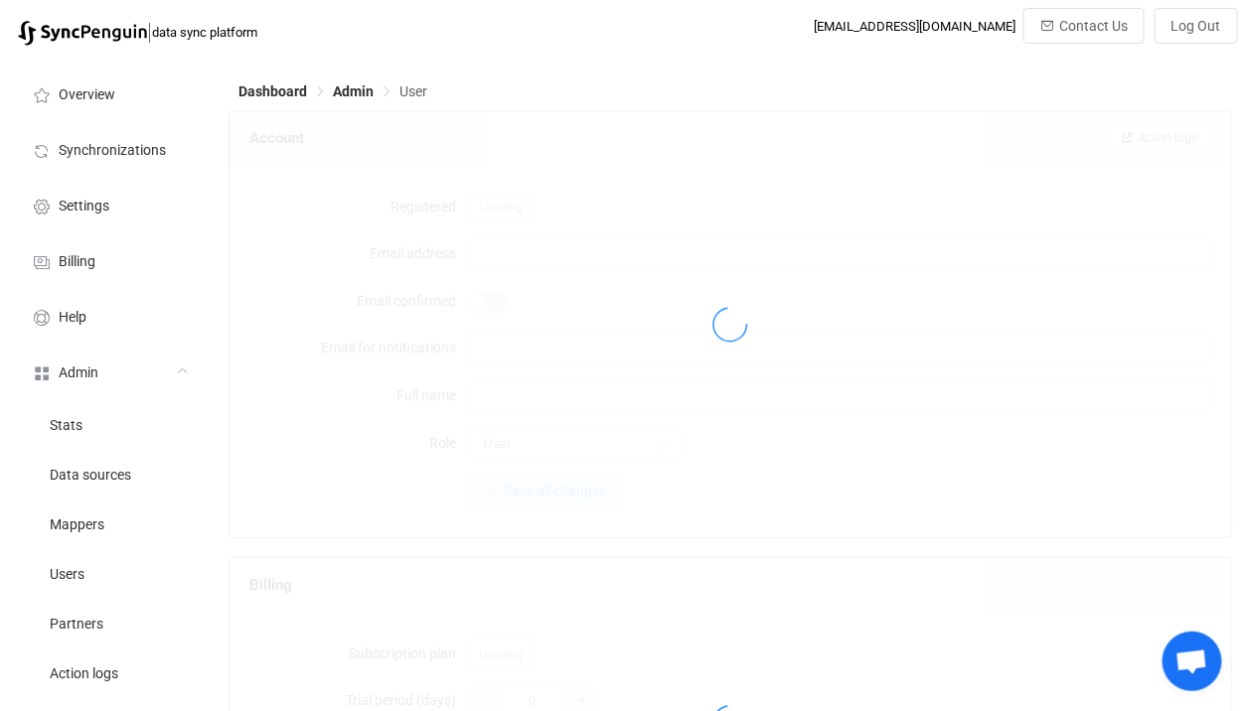
type input "[EMAIL_ADDRESS][DOMAIN_NAME]"
type input "IT Admin"
type input "14"
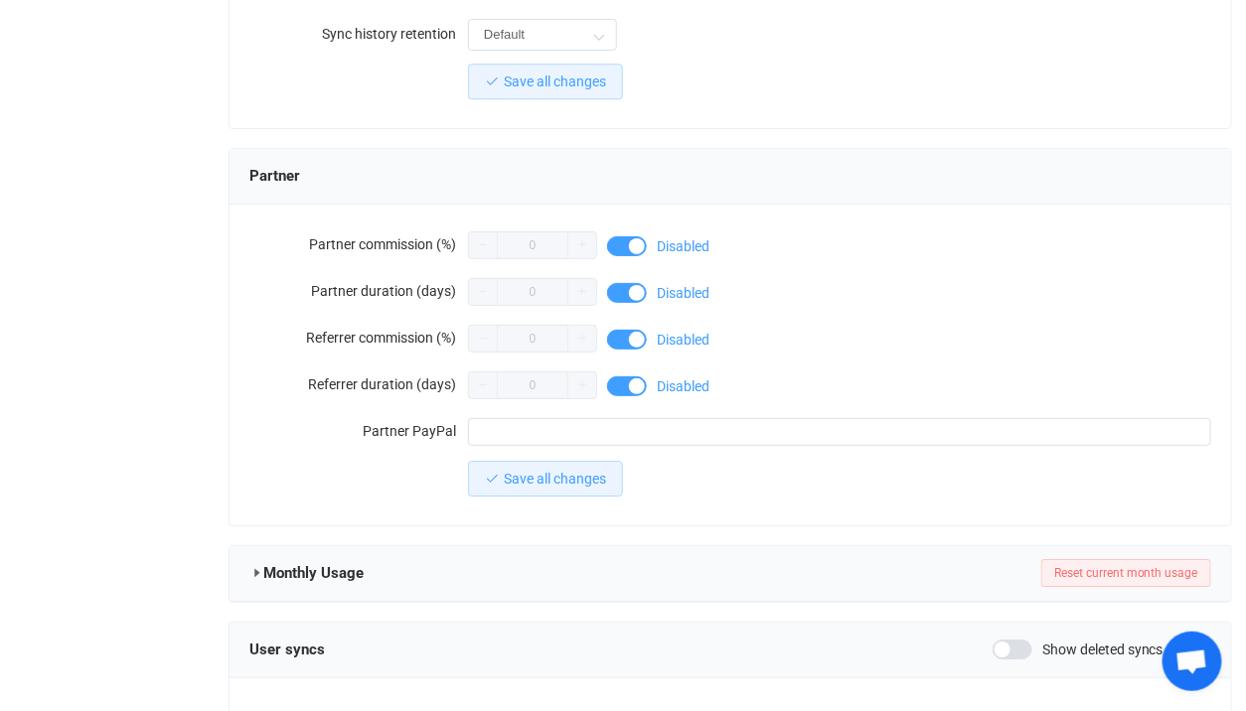
scroll to position [1800, 0]
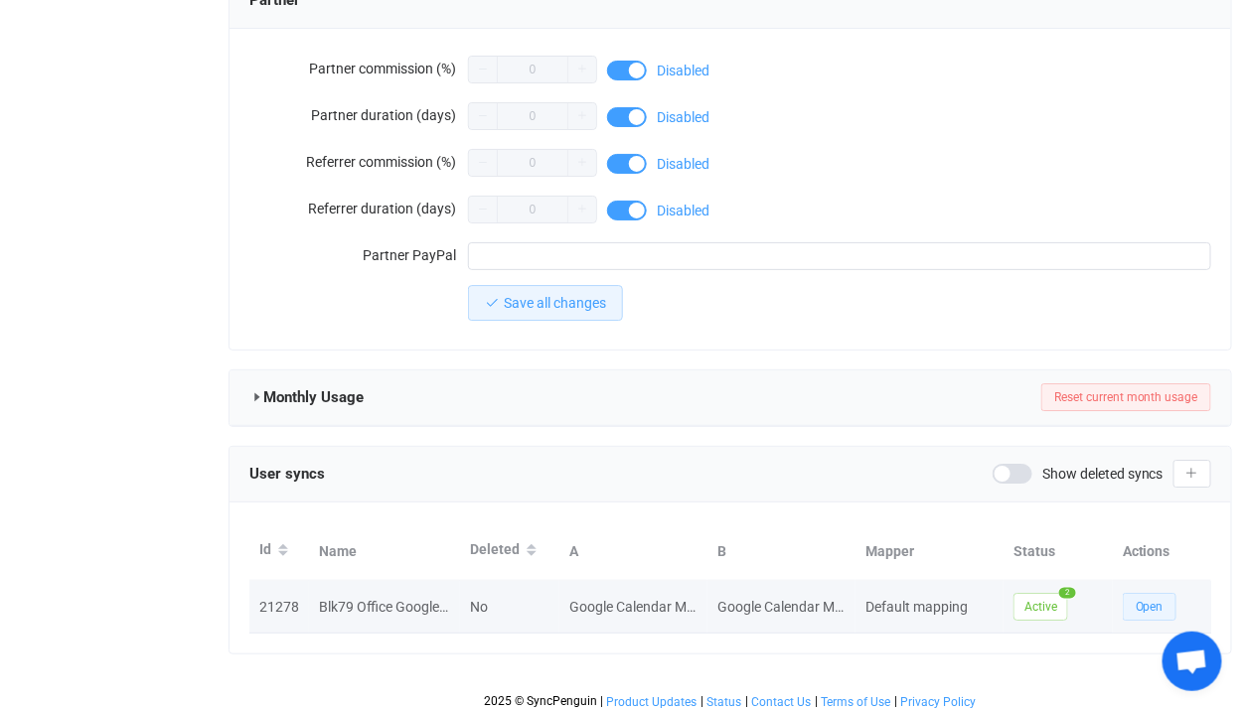
click at [1145, 609] on button "Open" at bounding box center [1149, 607] width 54 height 28
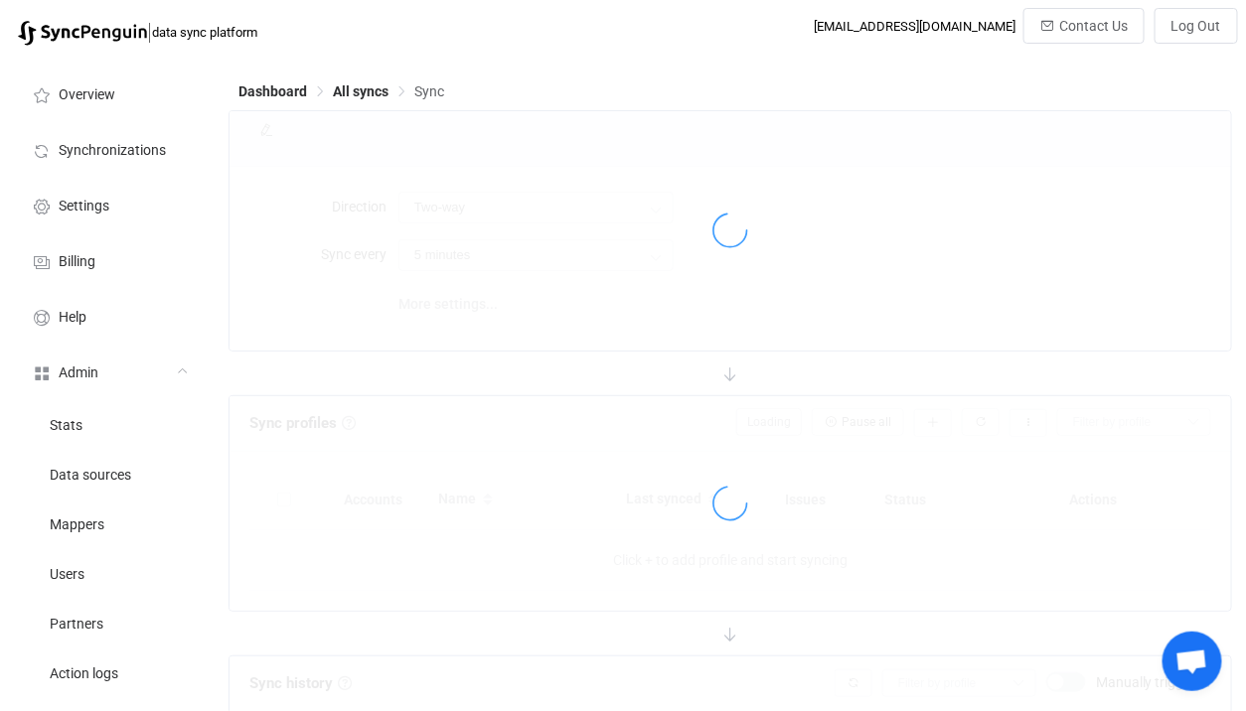
type input "10 minutes"
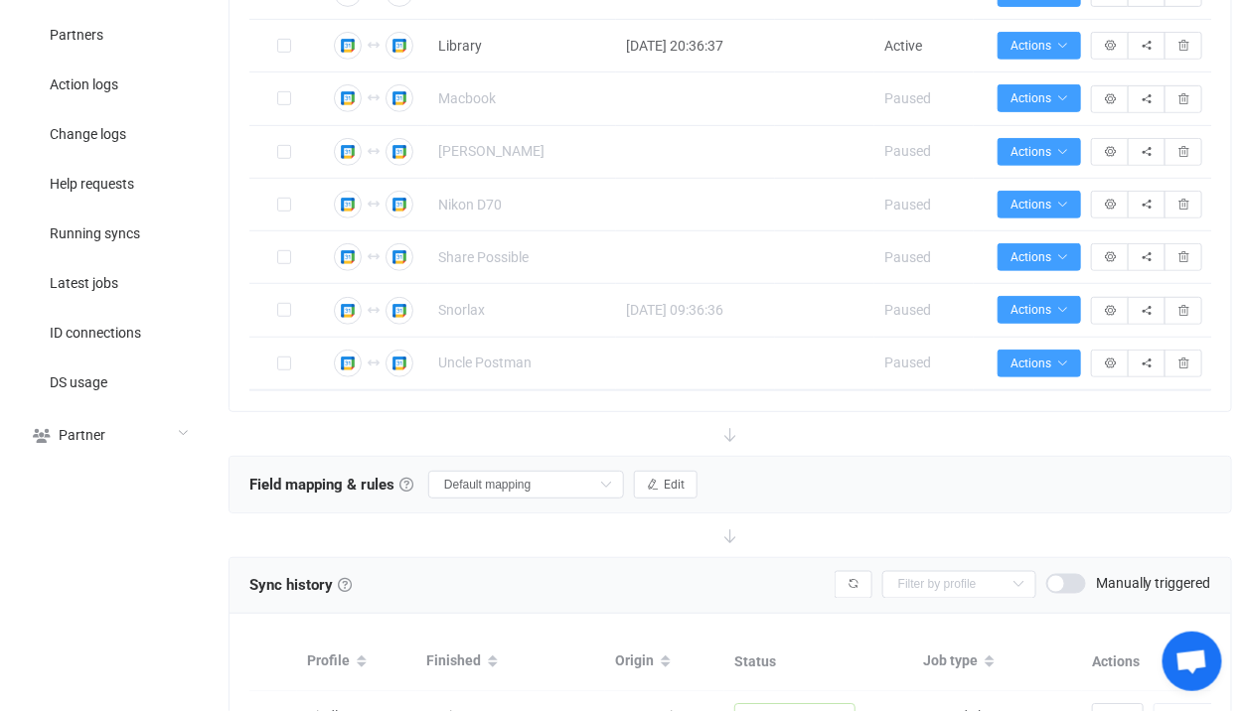
scroll to position [675, 0]
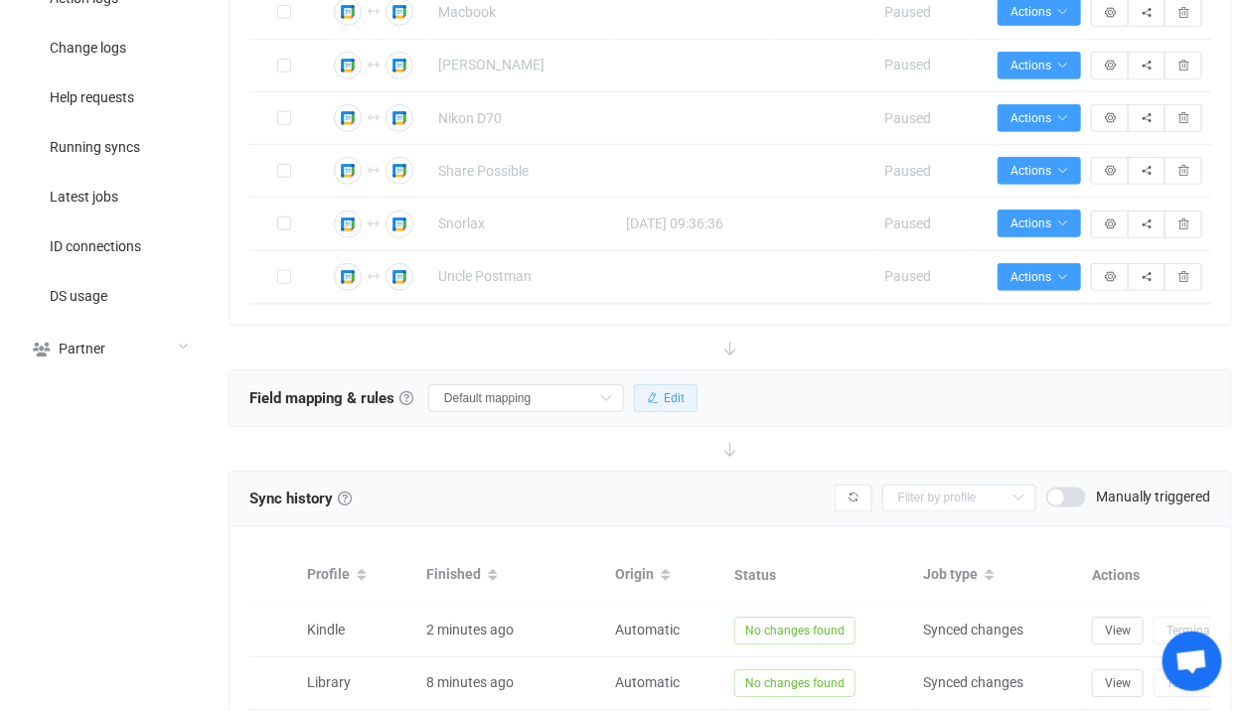
click at [661, 402] on button "Edit" at bounding box center [666, 398] width 64 height 28
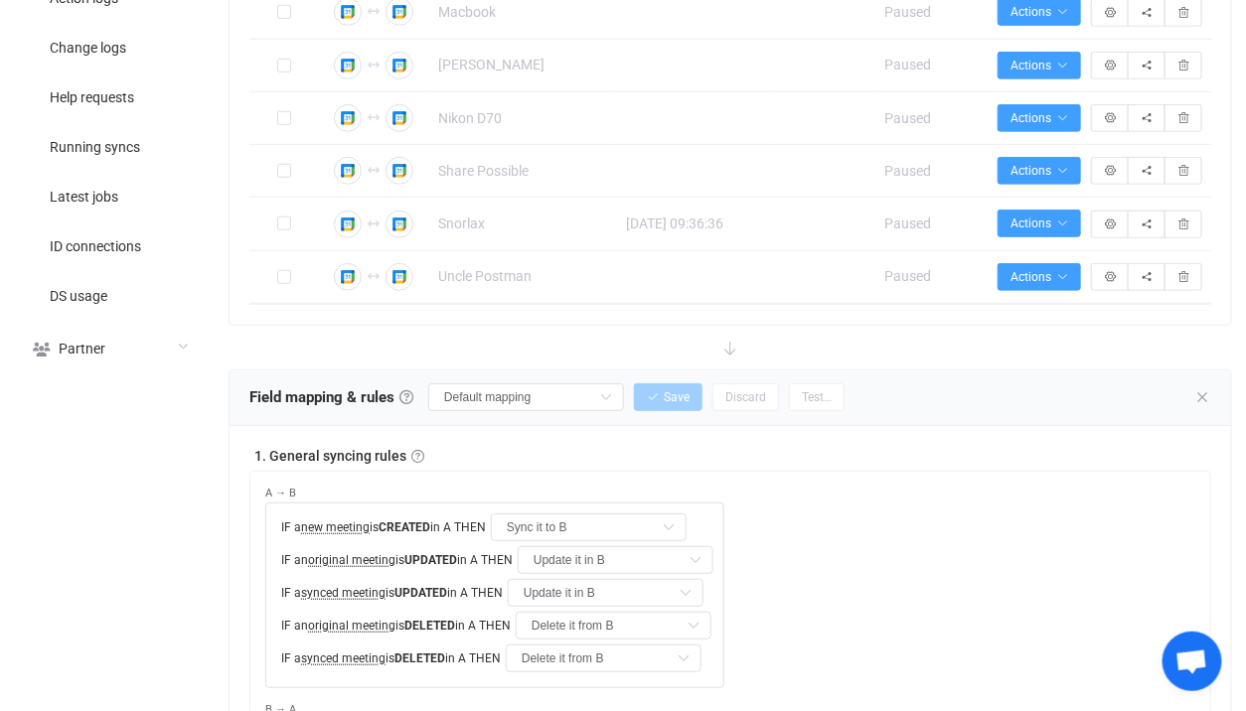
type input "Do nothing"
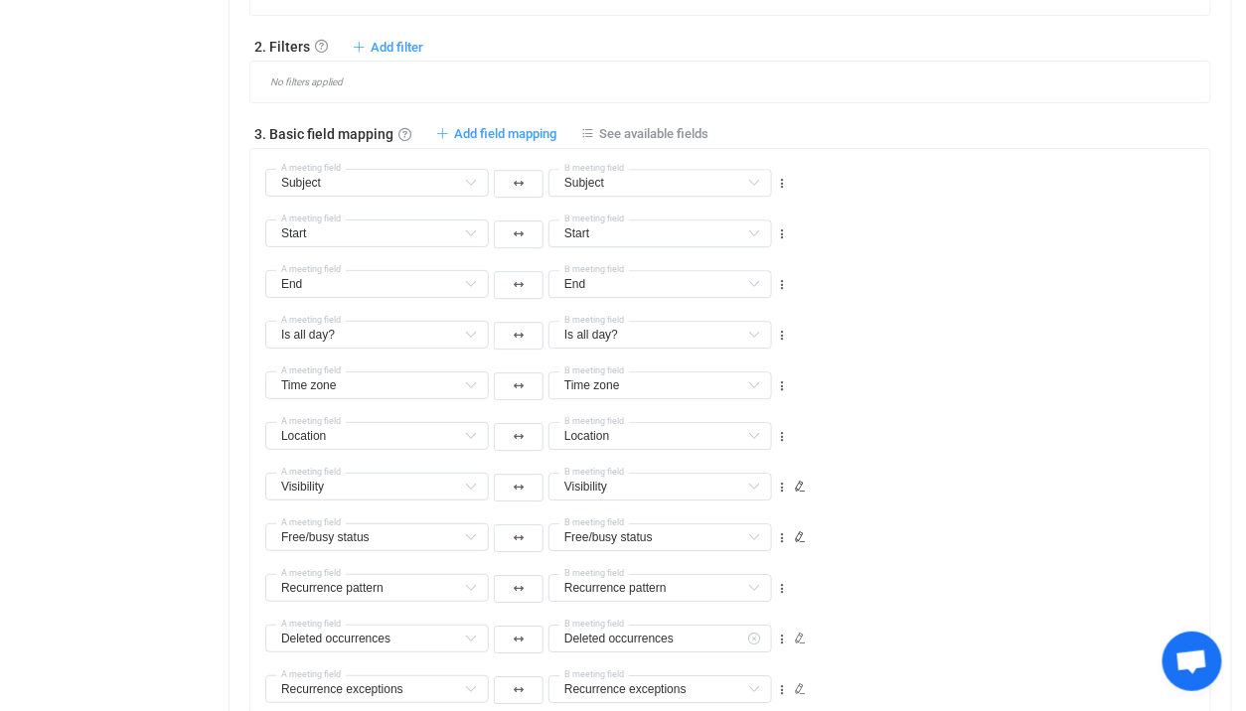
scroll to position [1839, 0]
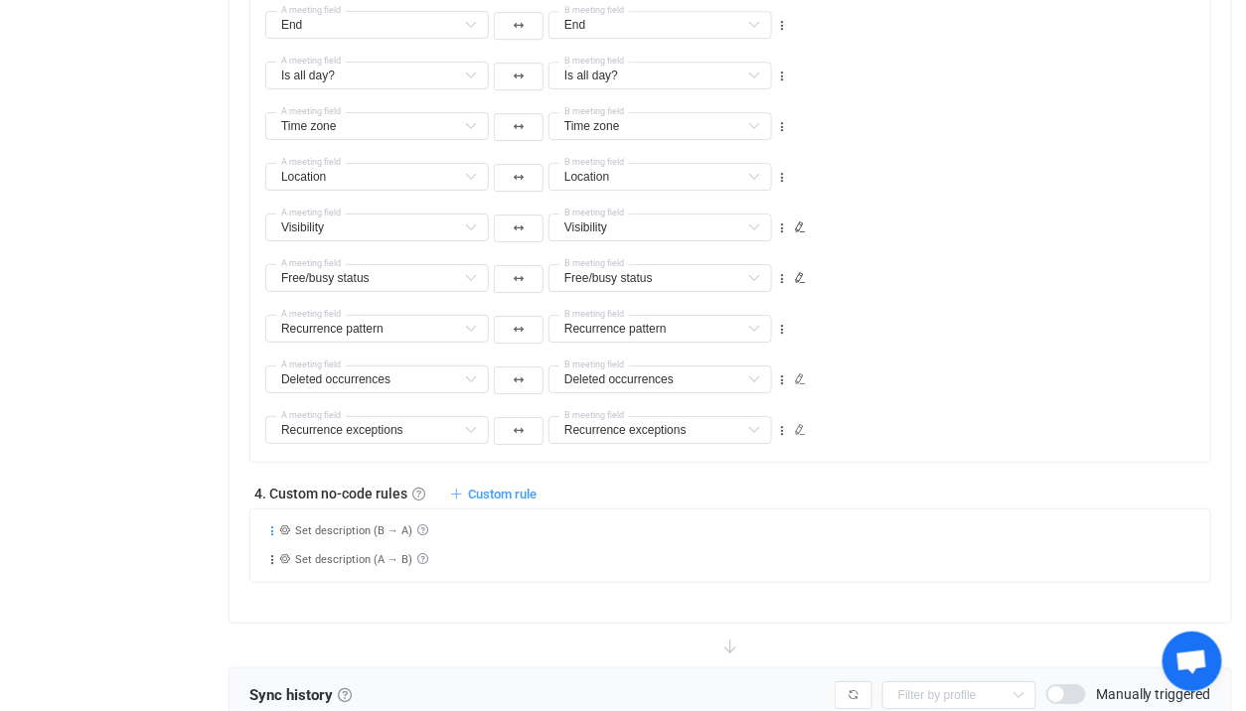
click at [269, 524] on icon at bounding box center [272, 531] width 14 height 14
click at [473, 538] on div "Open Move up Move down Delete Applied to Only meeting(s) from A Only meeting(s)…" at bounding box center [737, 552] width 945 height 29
click at [266, 524] on icon at bounding box center [272, 531] width 14 height 14
click at [258, 357] on li "Open" at bounding box center [211, 359] width 130 height 36
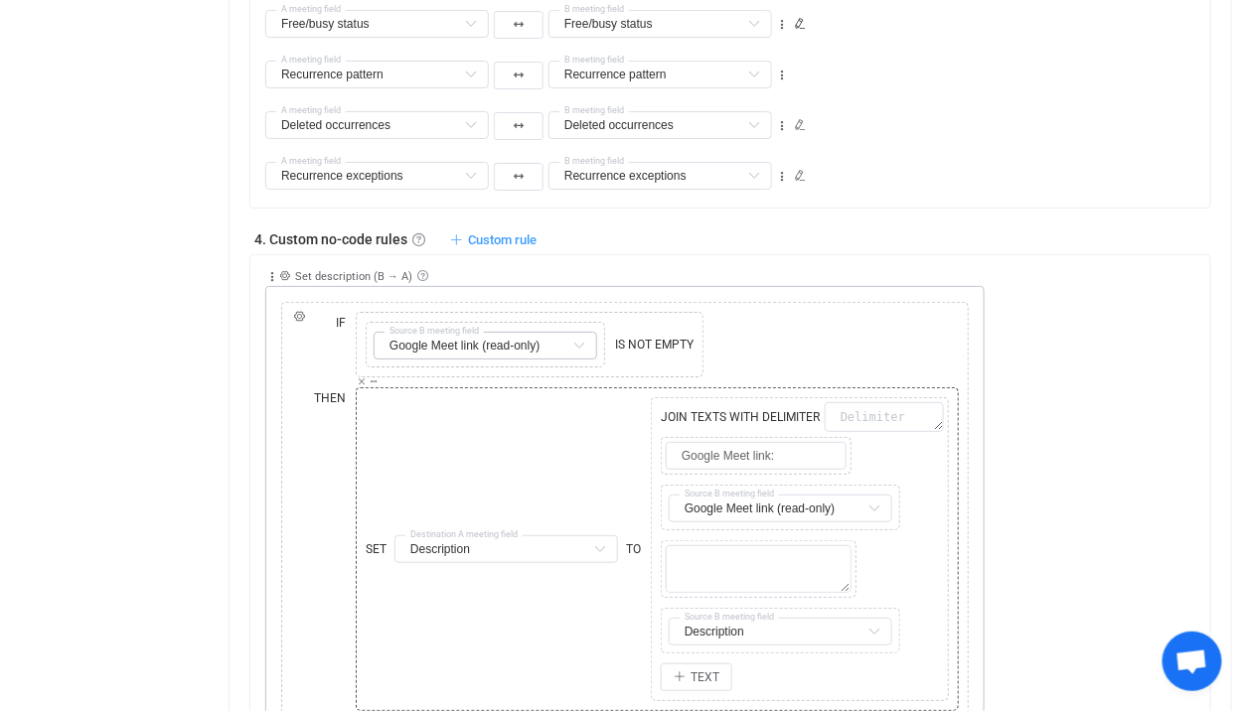
scroll to position [1969, 0]
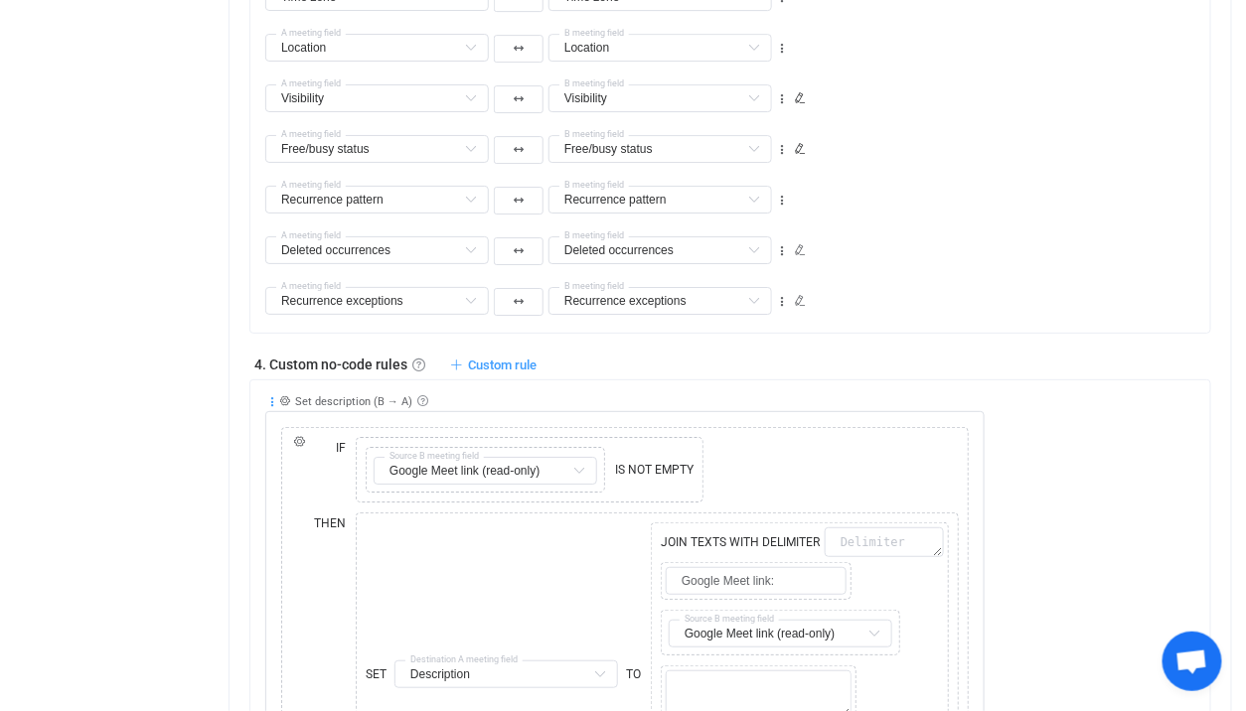
click at [274, 395] on icon at bounding box center [272, 402] width 14 height 14
click at [272, 233] on li "Collapse" at bounding box center [211, 230] width 130 height 36
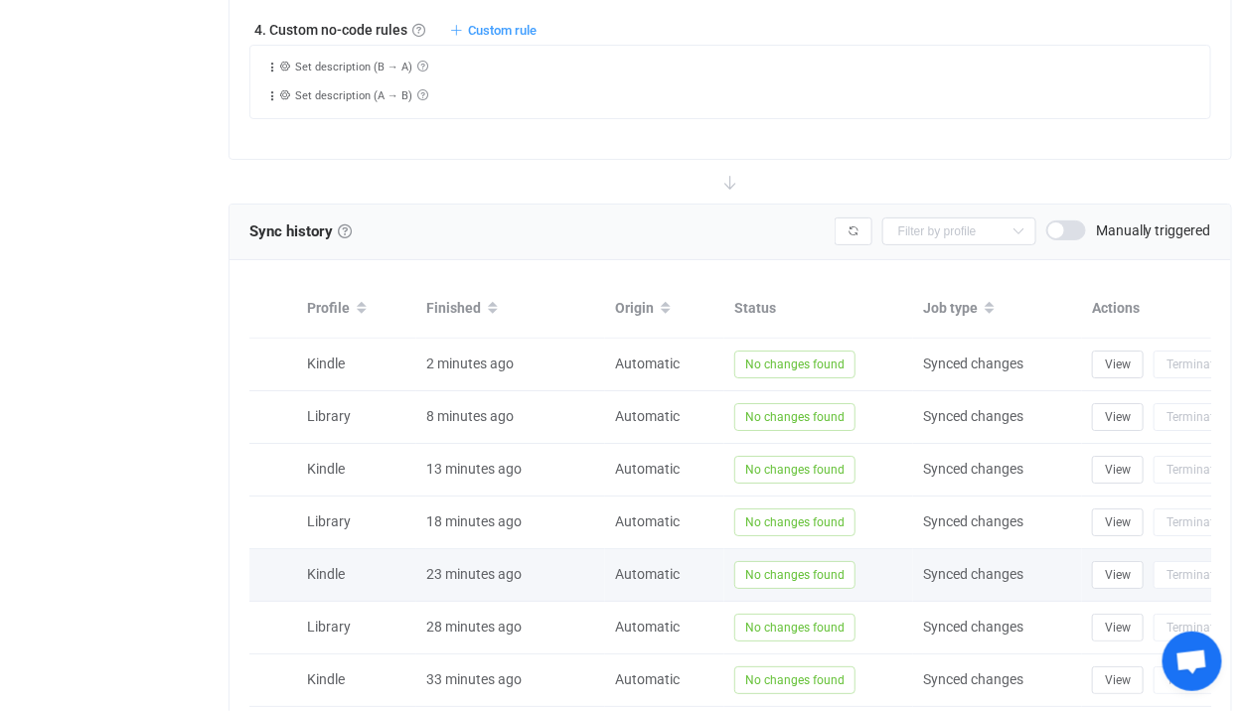
scroll to position [1279, 0]
